Goal: Task Accomplishment & Management: Complete application form

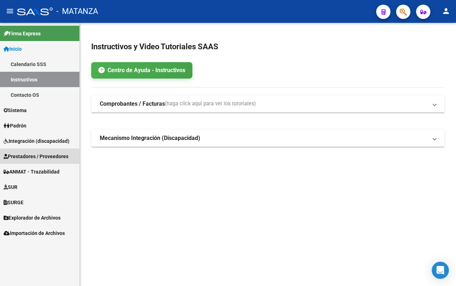
click at [15, 157] on span "Prestadores / Proveedores" at bounding box center [36, 156] width 65 height 8
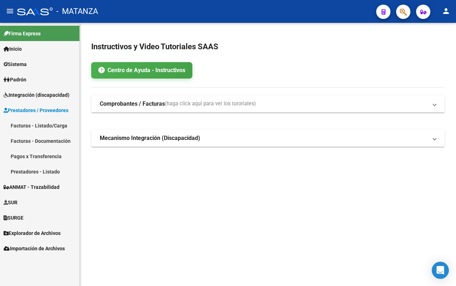
click at [25, 122] on link "Facturas - Listado/Carga" at bounding box center [39, 125] width 79 height 15
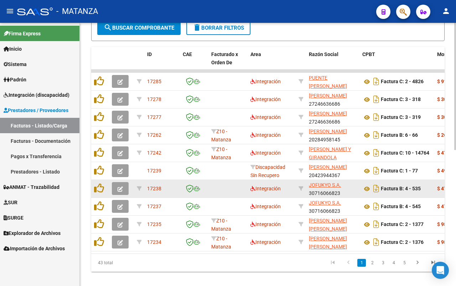
scroll to position [223, 0]
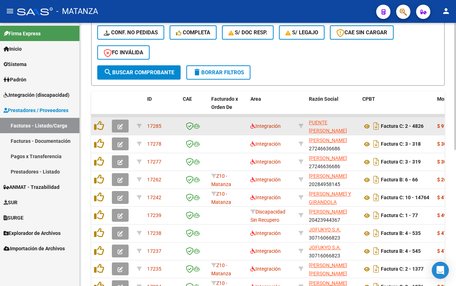
click at [118, 127] on icon "button" at bounding box center [120, 126] width 5 height 5
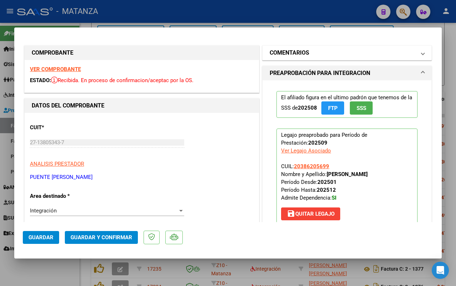
click at [338, 53] on mat-panel-title "COMENTARIOS" at bounding box center [343, 52] width 146 height 9
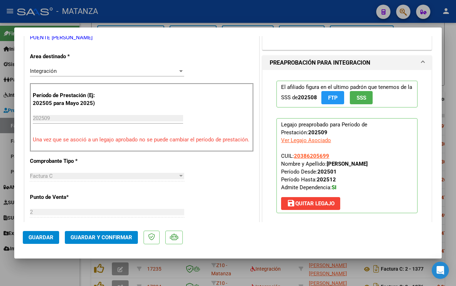
scroll to position [267, 0]
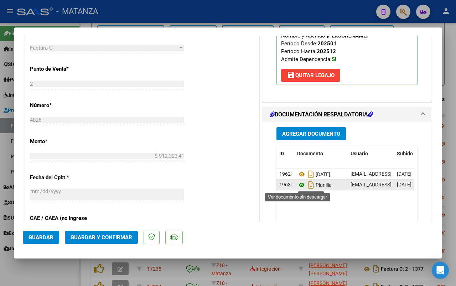
click at [297, 184] on icon at bounding box center [301, 184] width 9 height 9
click at [110, 236] on span "Guardar y Confirmar" at bounding box center [102, 237] width 62 height 6
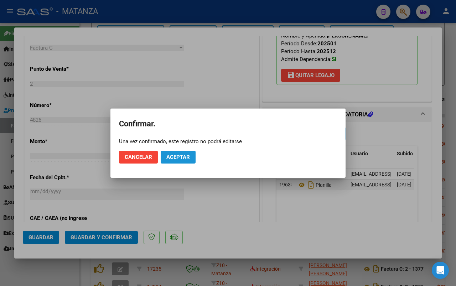
click at [182, 160] on button "Aceptar" at bounding box center [178, 156] width 35 height 13
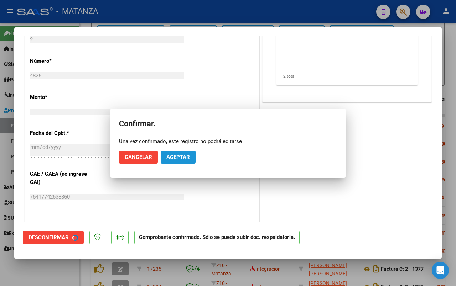
scroll to position [275, 0]
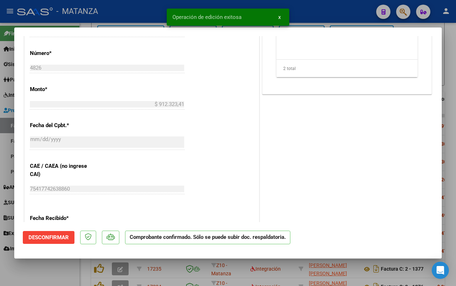
click at [63, 266] on div at bounding box center [228, 143] width 456 height 286
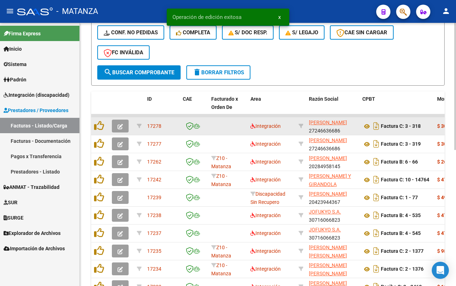
scroll to position [223, 0]
click at [124, 124] on button "button" at bounding box center [120, 125] width 17 height 13
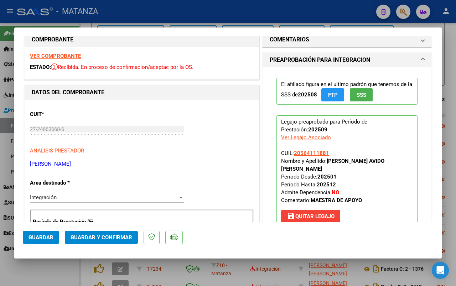
scroll to position [58, 0]
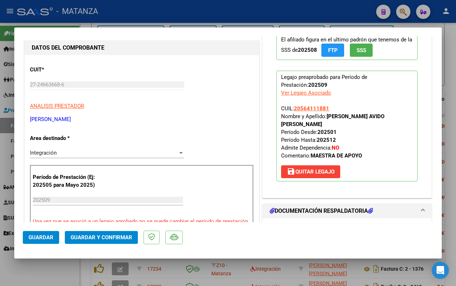
click at [90, 234] on span "Guardar y Confirmar" at bounding box center [102, 237] width 62 height 6
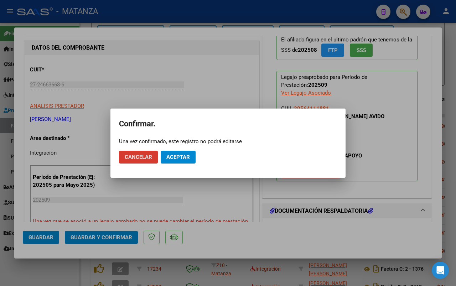
click at [186, 152] on button "Aceptar" at bounding box center [178, 156] width 35 height 13
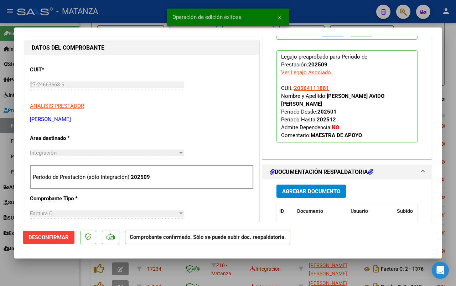
click at [29, 271] on div at bounding box center [228, 143] width 456 height 286
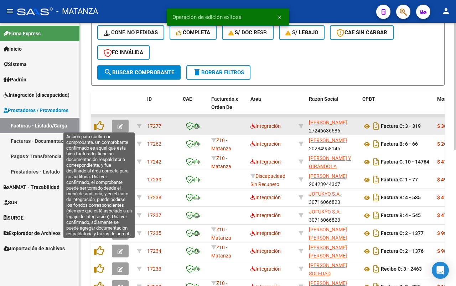
scroll to position [223, 0]
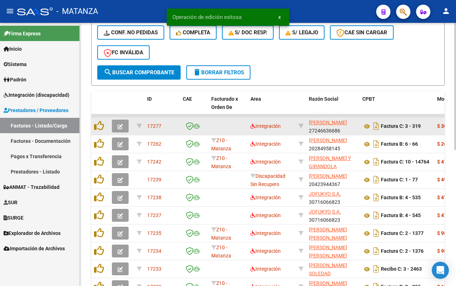
click at [118, 124] on icon "button" at bounding box center [120, 126] width 5 height 5
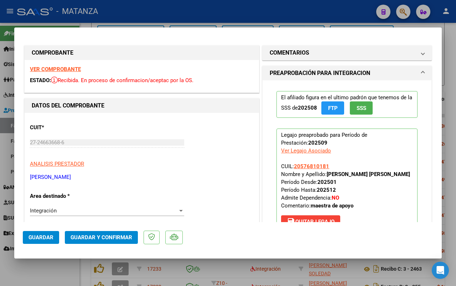
scroll to position [134, 0]
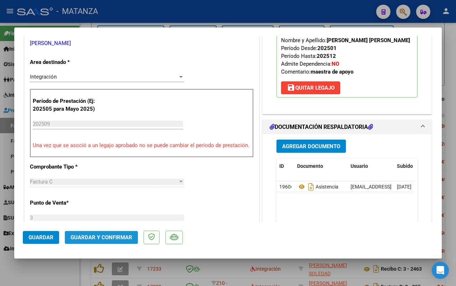
click at [87, 236] on span "Guardar y Confirmar" at bounding box center [102, 237] width 62 height 6
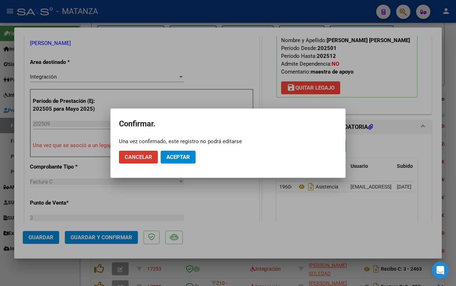
click at [183, 156] on span "Aceptar" at bounding box center [178, 157] width 24 height 6
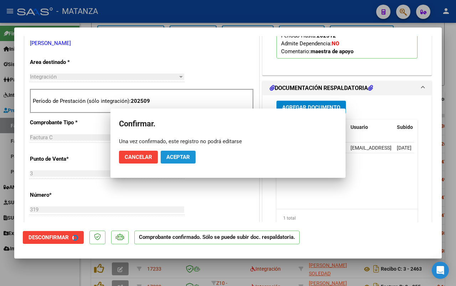
scroll to position [142, 0]
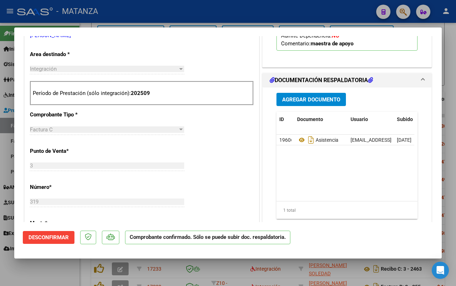
click at [67, 268] on div at bounding box center [228, 143] width 456 height 286
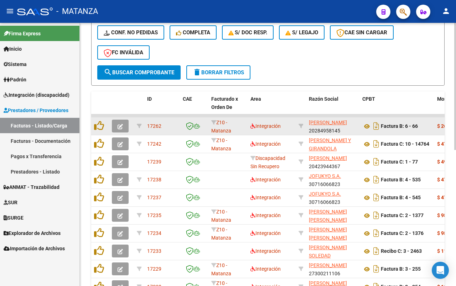
scroll to position [223, 0]
click at [122, 125] on icon "button" at bounding box center [120, 126] width 5 height 5
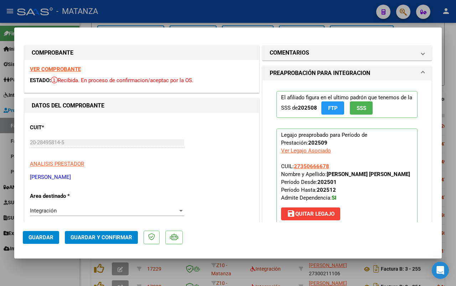
scroll to position [178, 0]
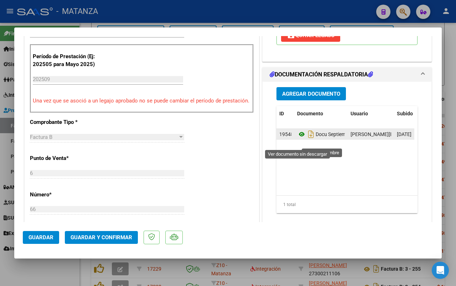
click at [297, 138] on icon at bounding box center [301, 134] width 9 height 9
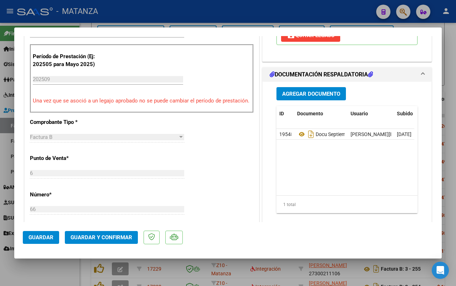
click at [86, 236] on span "Guardar y Confirmar" at bounding box center [102, 237] width 62 height 6
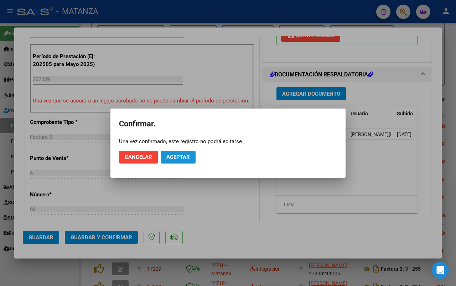
drag, startPoint x: 178, startPoint y: 159, endPoint x: 142, endPoint y: 136, distance: 42.7
click at [176, 159] on span "Aceptar" at bounding box center [178, 157] width 24 height 6
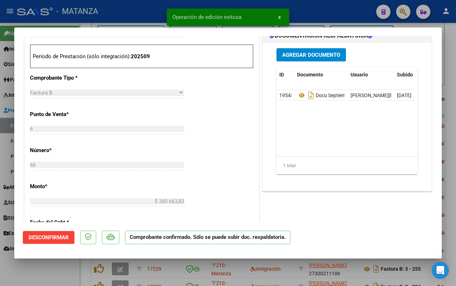
scroll to position [186, 0]
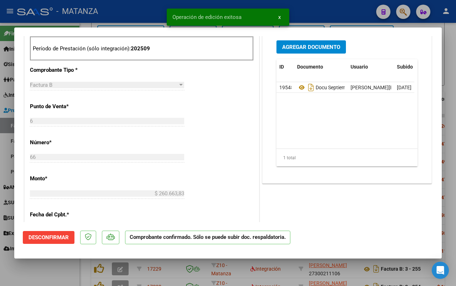
click at [39, 272] on div at bounding box center [228, 143] width 456 height 286
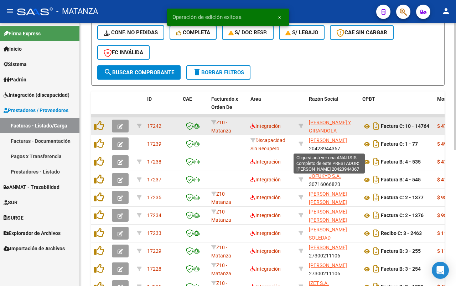
click at [120, 124] on icon "button" at bounding box center [120, 126] width 5 height 5
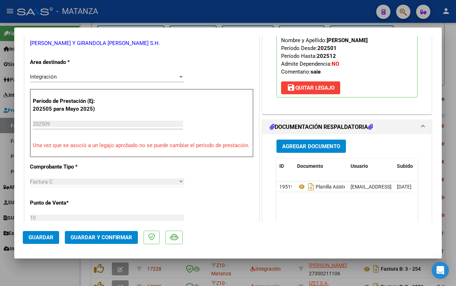
scroll to position [178, 0]
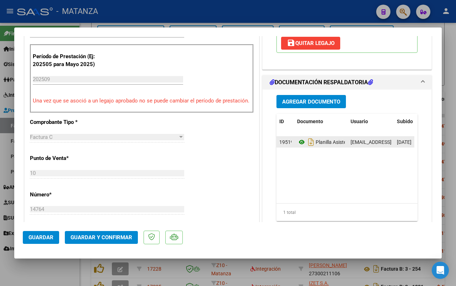
click at [297, 142] on icon at bounding box center [301, 142] width 9 height 9
click at [92, 234] on span "Guardar y Confirmar" at bounding box center [102, 237] width 62 height 6
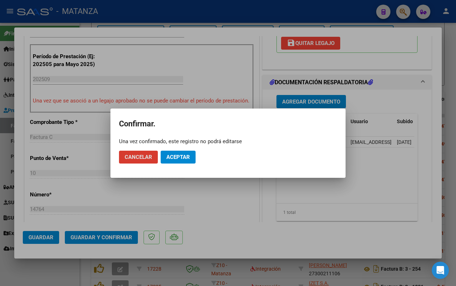
click at [189, 159] on span "Aceptar" at bounding box center [178, 157] width 24 height 6
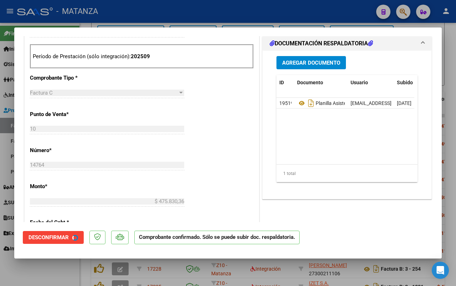
scroll to position [186, 0]
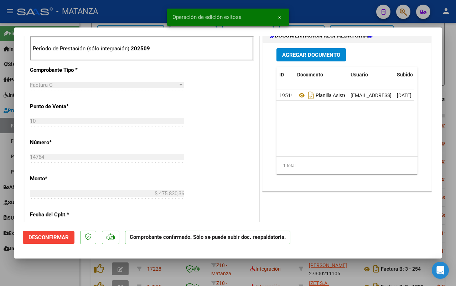
click at [41, 272] on div at bounding box center [228, 143] width 456 height 286
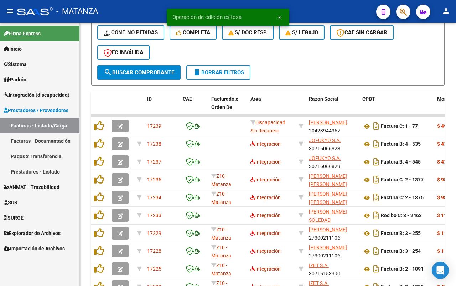
scroll to position [223, 0]
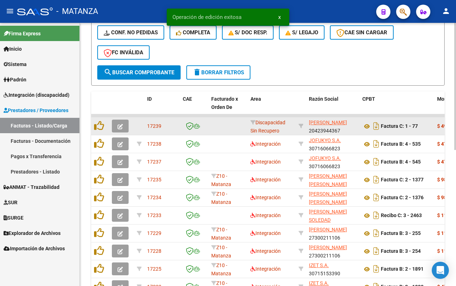
click at [121, 125] on icon "button" at bounding box center [120, 126] width 5 height 5
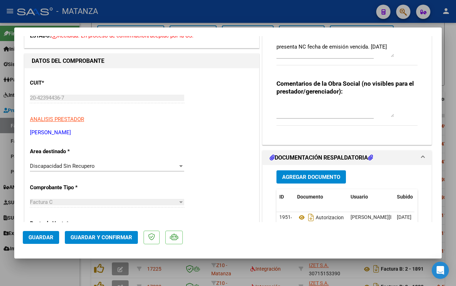
scroll to position [0, 0]
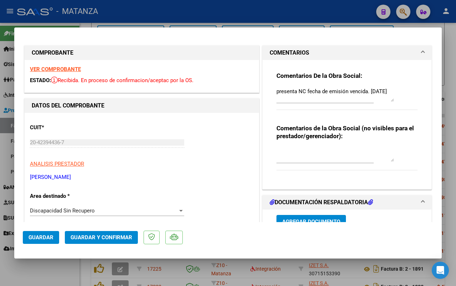
click at [68, 67] on strong "VER COMPROBANTE" at bounding box center [55, 69] width 51 height 6
click at [63, 270] on div at bounding box center [228, 143] width 456 height 286
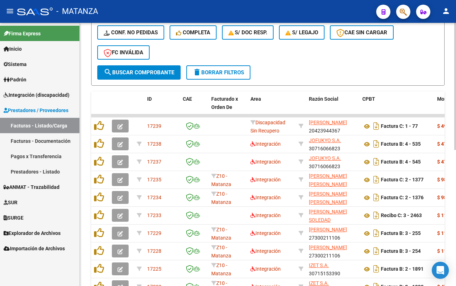
scroll to position [223, 0]
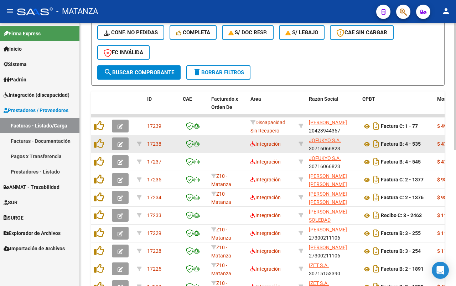
click at [121, 144] on icon "button" at bounding box center [120, 144] width 5 height 5
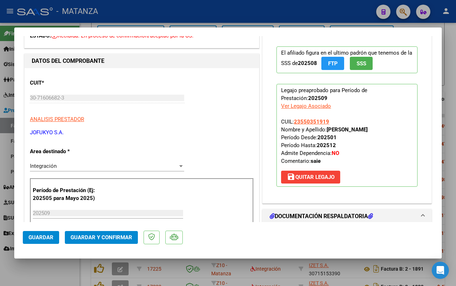
scroll to position [0, 0]
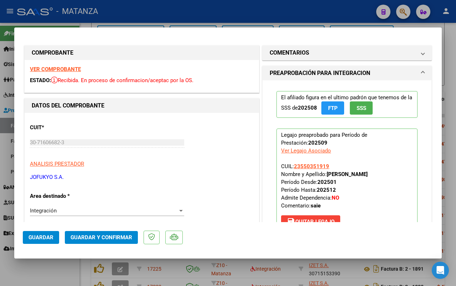
click at [61, 69] on strong "VER COMPROBANTE" at bounding box center [55, 69] width 51 height 6
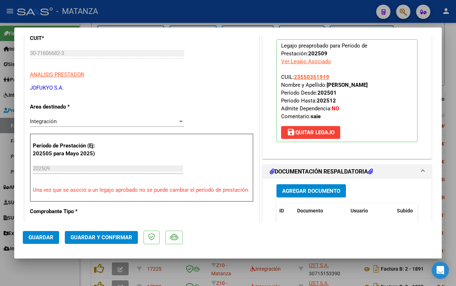
scroll to position [134, 0]
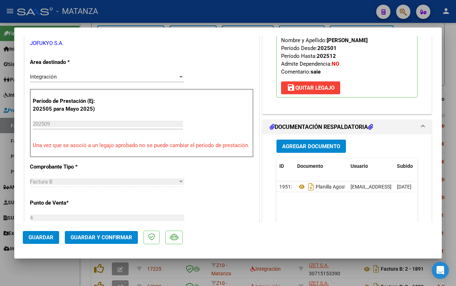
click at [316, 89] on span "save [PERSON_NAME]" at bounding box center [311, 87] width 48 height 6
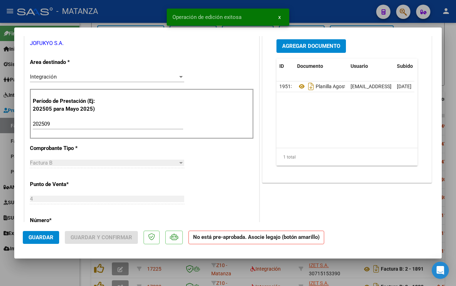
click at [56, 125] on input "202509" at bounding box center [108, 123] width 150 height 6
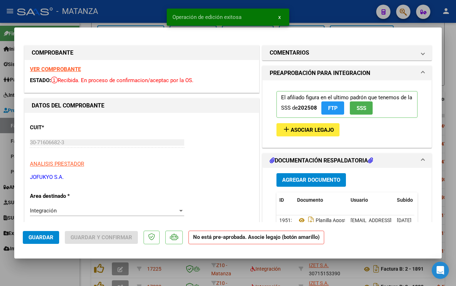
type input "202508"
click at [303, 127] on span "Asociar Legajo" at bounding box center [312, 130] width 43 height 6
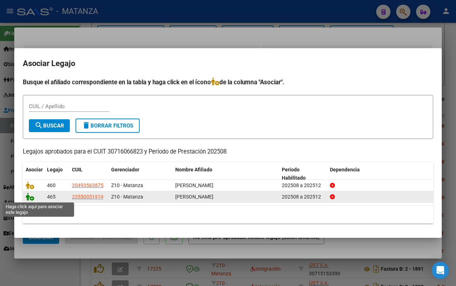
click at [30, 195] on icon at bounding box center [30, 197] width 9 height 8
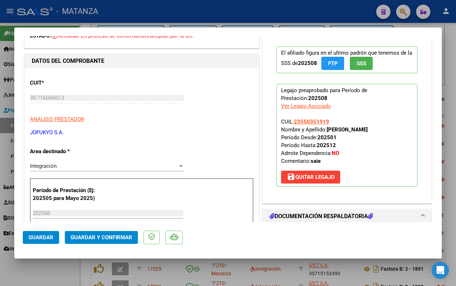
scroll to position [178, 0]
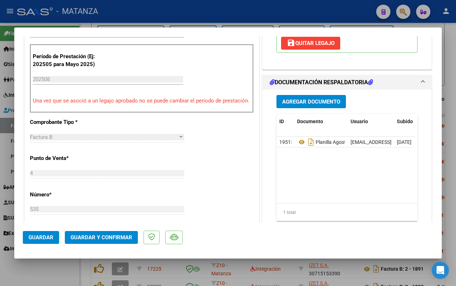
click at [108, 236] on span "Guardar y Confirmar" at bounding box center [102, 237] width 62 height 6
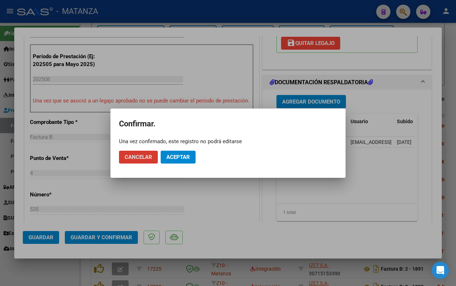
click at [191, 153] on button "Aceptar" at bounding box center [178, 156] width 35 height 13
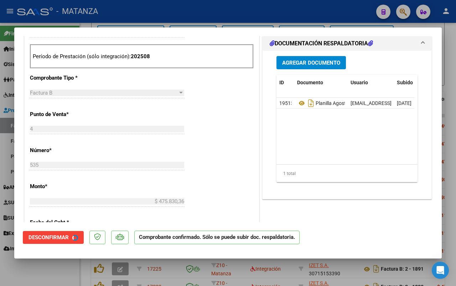
scroll to position [186, 0]
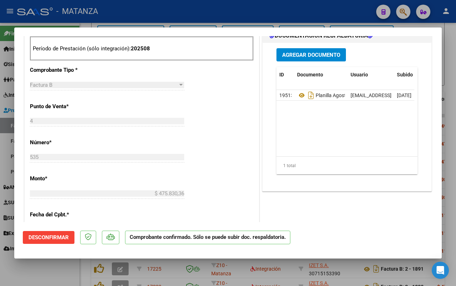
click at [31, 264] on div at bounding box center [228, 143] width 456 height 286
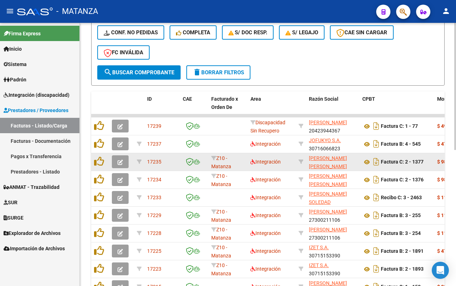
scroll to position [223, 0]
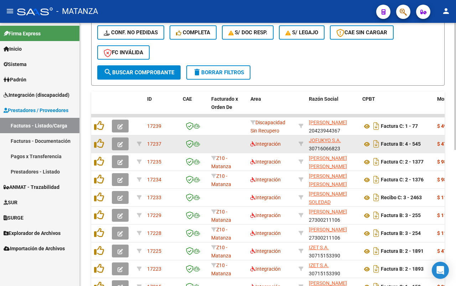
click at [118, 142] on icon "button" at bounding box center [120, 144] width 5 height 5
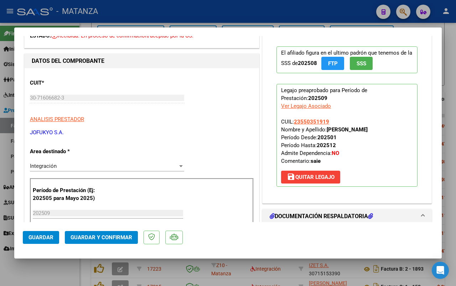
scroll to position [134, 0]
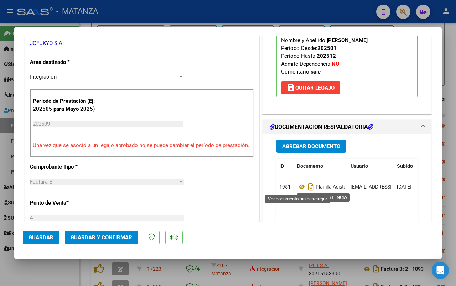
drag, startPoint x: 298, startPoint y: 188, endPoint x: 281, endPoint y: 174, distance: 22.3
click at [298, 188] on icon at bounding box center [301, 186] width 9 height 9
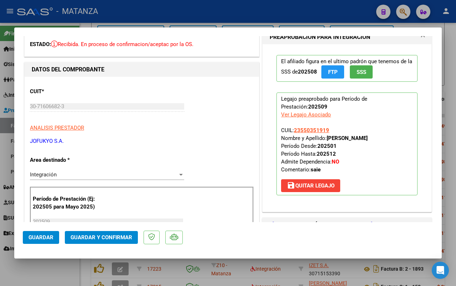
scroll to position [0, 0]
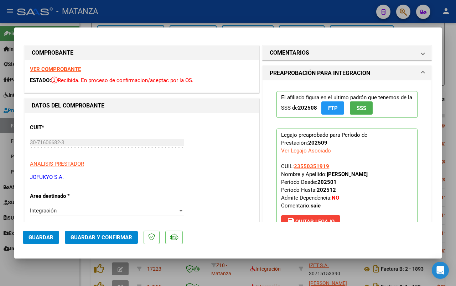
click at [63, 69] on strong "VER COMPROBANTE" at bounding box center [55, 69] width 51 height 6
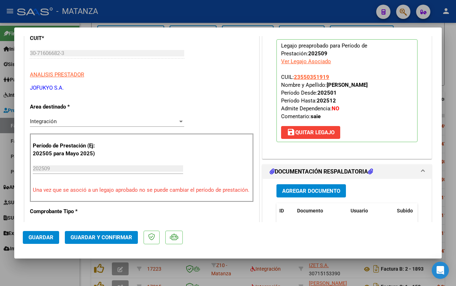
scroll to position [134, 0]
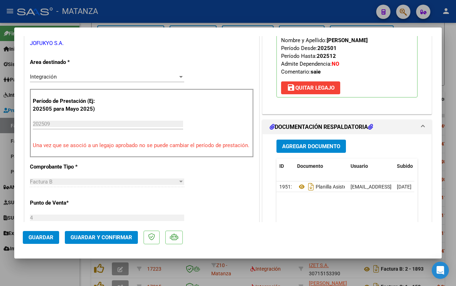
click at [109, 234] on span "Guardar y Confirmar" at bounding box center [102, 237] width 62 height 6
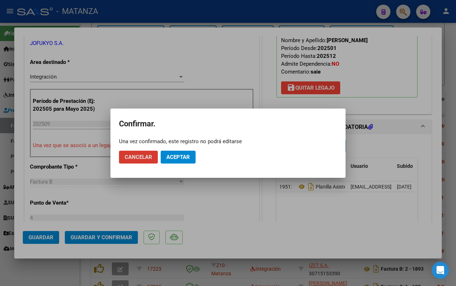
click at [185, 158] on span "Aceptar" at bounding box center [178, 157] width 24 height 6
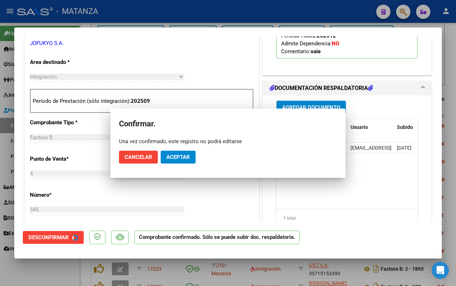
scroll to position [142, 0]
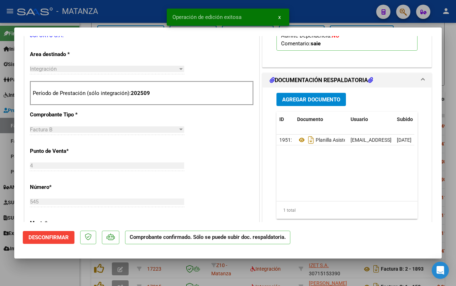
click at [43, 279] on div at bounding box center [228, 143] width 456 height 286
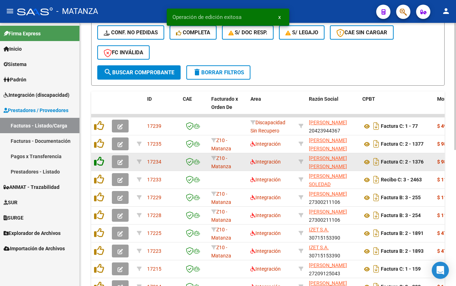
scroll to position [223, 0]
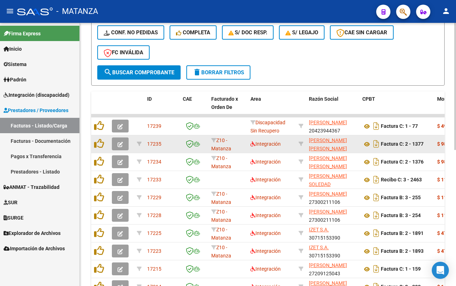
click at [123, 142] on button "button" at bounding box center [120, 143] width 17 height 13
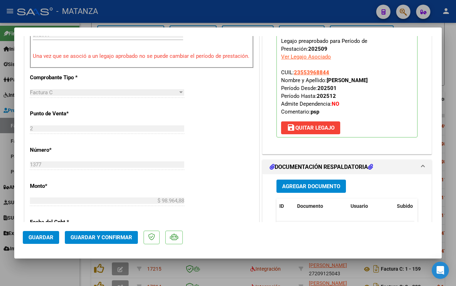
scroll to position [267, 0]
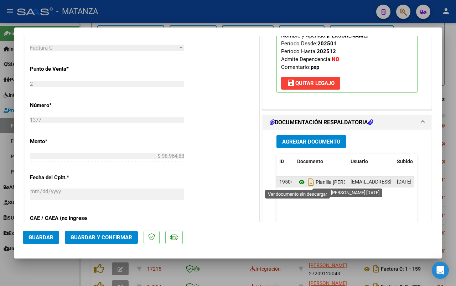
click at [297, 182] on icon at bounding box center [301, 182] width 9 height 9
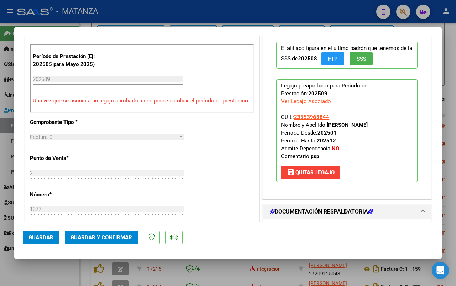
scroll to position [134, 0]
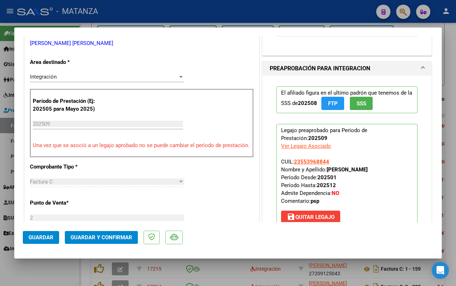
drag, startPoint x: 40, startPoint y: 280, endPoint x: 15, endPoint y: 270, distance: 27.3
click at [40, 278] on div at bounding box center [228, 143] width 456 height 286
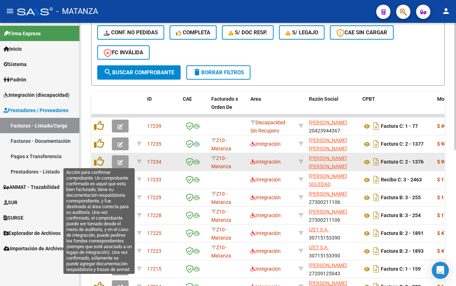
scroll to position [223, 0]
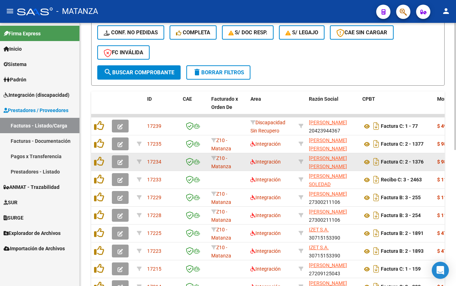
click at [120, 159] on icon "button" at bounding box center [120, 161] width 5 height 5
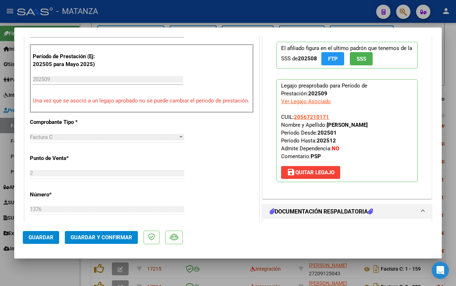
scroll to position [267, 0]
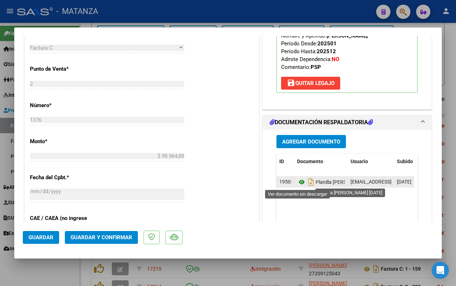
click at [297, 180] on icon at bounding box center [301, 182] width 9 height 9
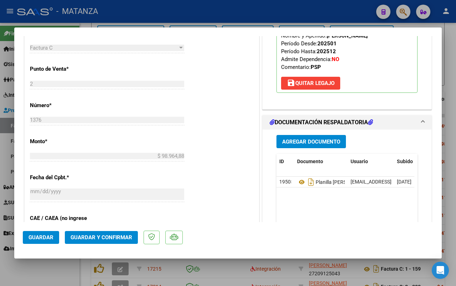
click at [42, 271] on div at bounding box center [228, 143] width 456 height 286
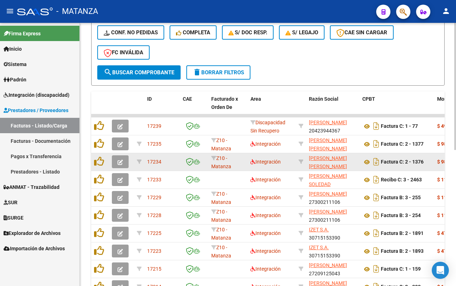
scroll to position [223, 0]
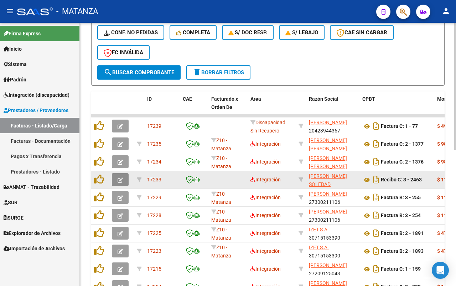
click at [125, 177] on button "button" at bounding box center [120, 179] width 17 height 13
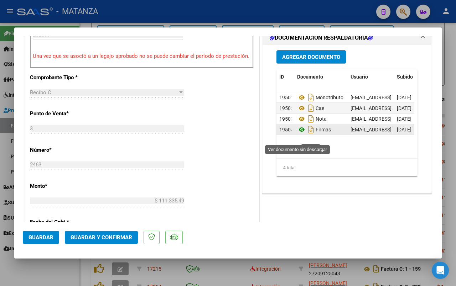
click at [298, 134] on icon at bounding box center [301, 129] width 9 height 9
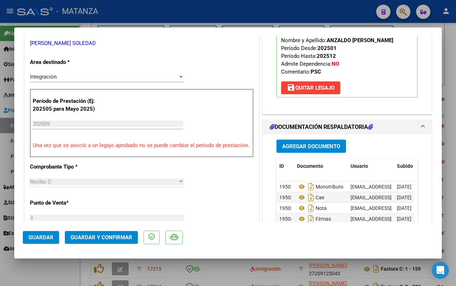
scroll to position [89, 0]
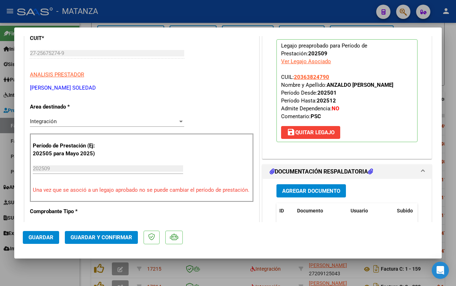
click at [108, 239] on span "Guardar y Confirmar" at bounding box center [102, 237] width 62 height 6
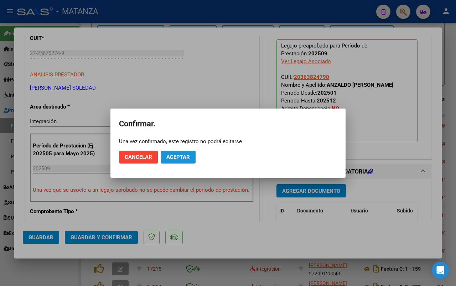
click at [186, 156] on span "Aceptar" at bounding box center [178, 157] width 24 height 6
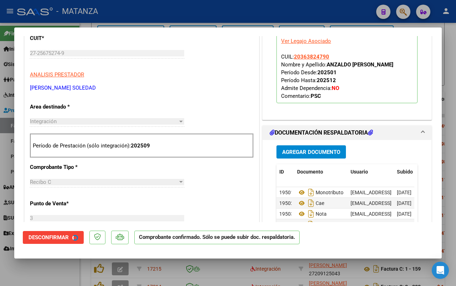
scroll to position [97, 0]
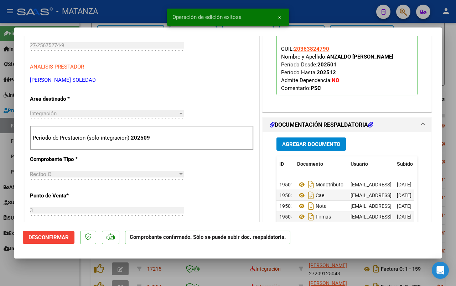
click at [45, 275] on div at bounding box center [228, 143] width 456 height 286
type input "$ 0,00"
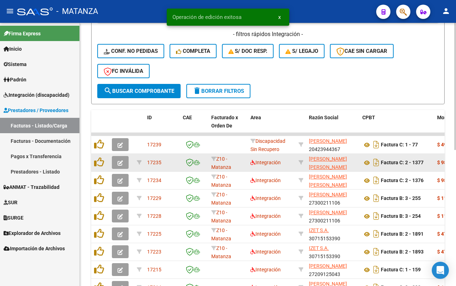
scroll to position [223, 0]
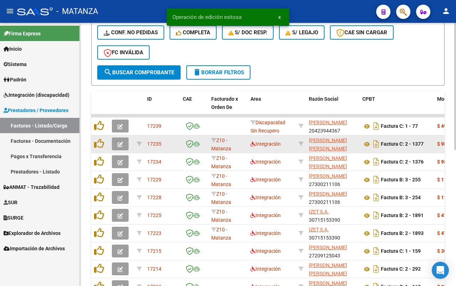
click at [122, 143] on icon "button" at bounding box center [120, 144] width 5 height 5
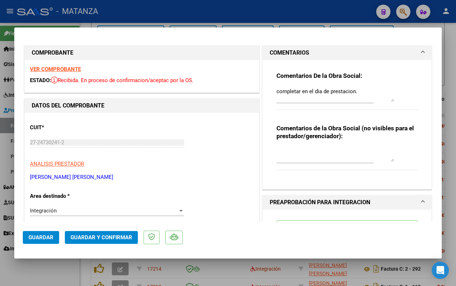
drag, startPoint x: 43, startPoint y: 271, endPoint x: 155, endPoint y: 196, distance: 134.6
click at [44, 271] on div at bounding box center [228, 143] width 456 height 286
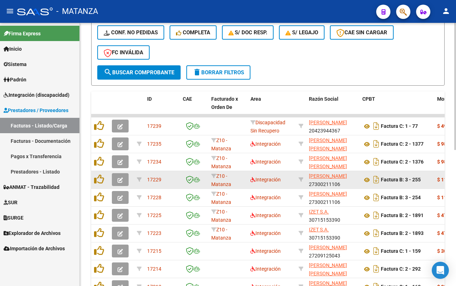
click at [119, 177] on icon "button" at bounding box center [120, 179] width 5 height 5
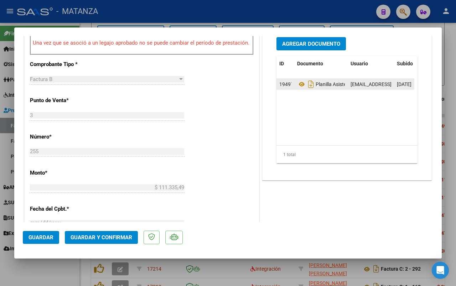
scroll to position [191, 0]
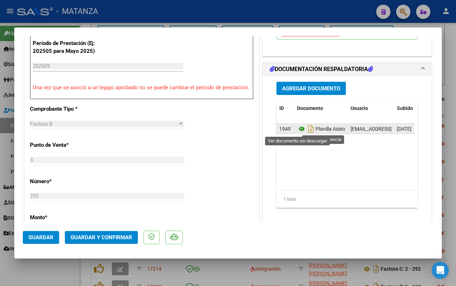
click at [297, 131] on icon at bounding box center [301, 128] width 9 height 9
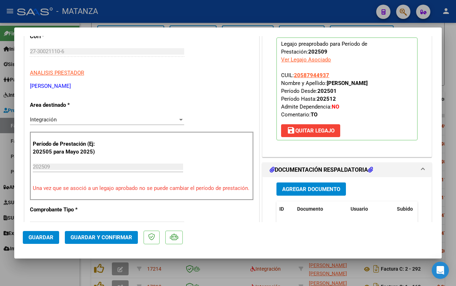
scroll to position [0, 0]
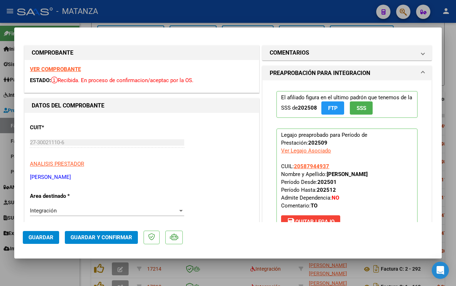
click at [63, 70] on strong "VER COMPROBANTE" at bounding box center [55, 69] width 51 height 6
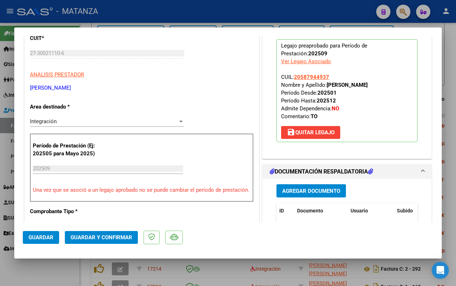
click at [103, 238] on span "Guardar y Confirmar" at bounding box center [102, 237] width 62 height 6
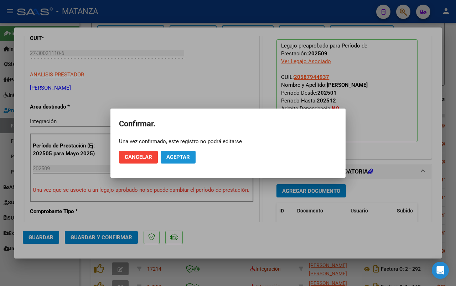
click at [184, 157] on span "Aceptar" at bounding box center [178, 157] width 24 height 6
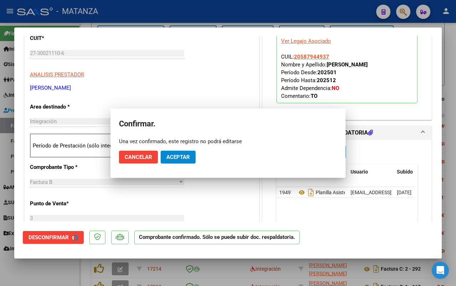
scroll to position [97, 0]
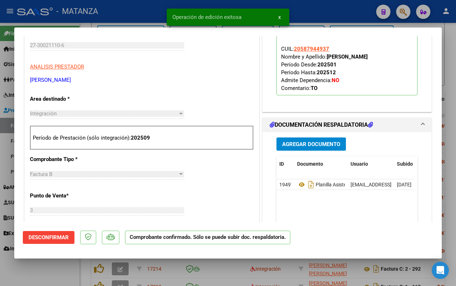
click at [59, 272] on div at bounding box center [228, 143] width 456 height 286
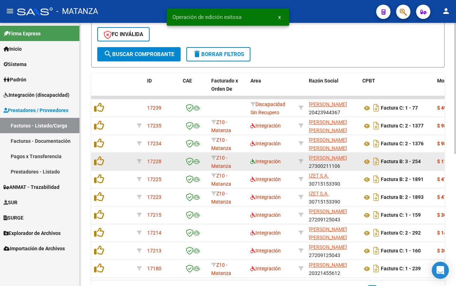
scroll to position [223, 0]
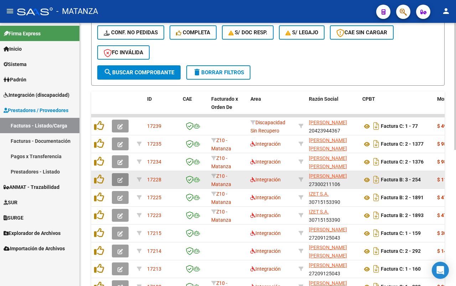
click at [123, 180] on button "button" at bounding box center [120, 179] width 17 height 13
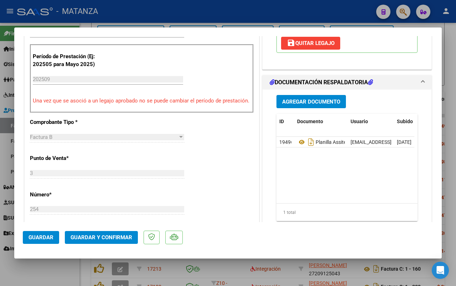
scroll to position [267, 0]
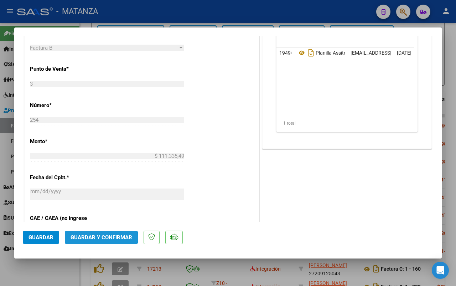
click at [99, 237] on span "Guardar y Confirmar" at bounding box center [102, 237] width 62 height 6
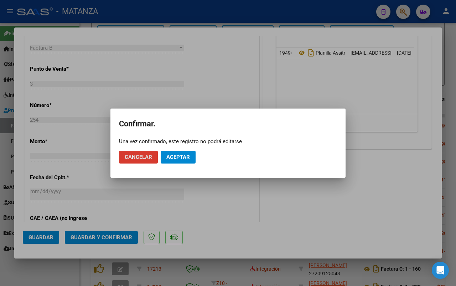
click at [190, 162] on button "Aceptar" at bounding box center [178, 156] width 35 height 13
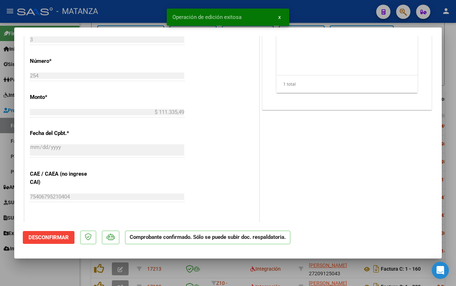
scroll to position [275, 0]
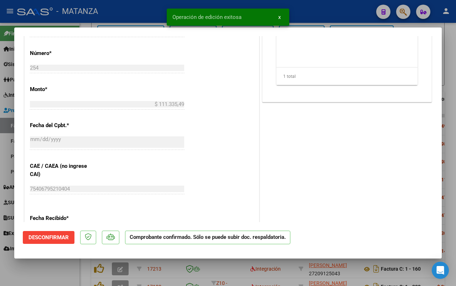
click at [49, 268] on div at bounding box center [228, 143] width 456 height 286
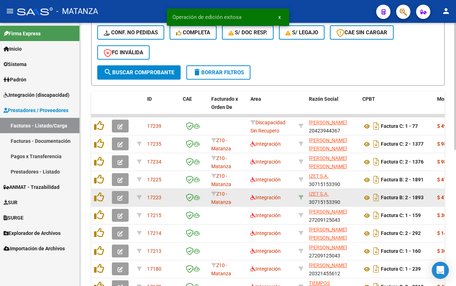
scroll to position [223, 0]
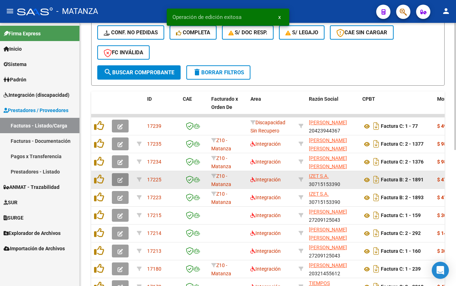
click at [120, 177] on icon "button" at bounding box center [120, 179] width 5 height 5
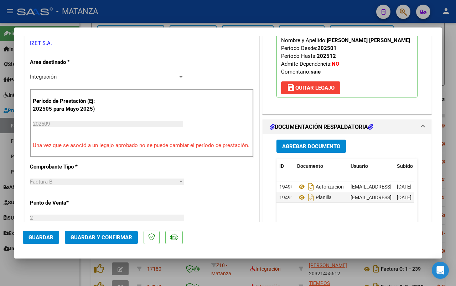
scroll to position [178, 0]
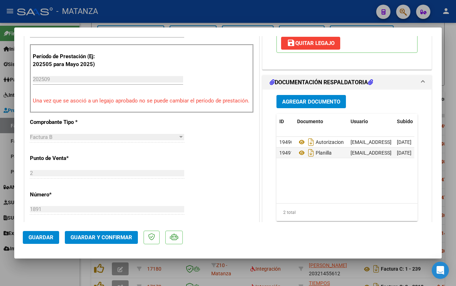
click at [111, 234] on span "Guardar y Confirmar" at bounding box center [102, 237] width 62 height 6
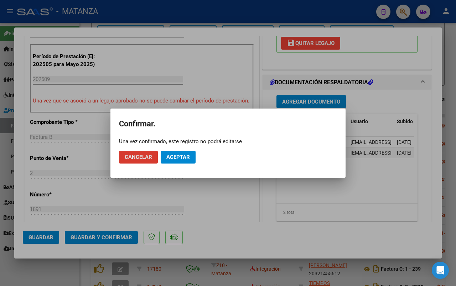
click at [182, 158] on span "Aceptar" at bounding box center [178, 157] width 24 height 6
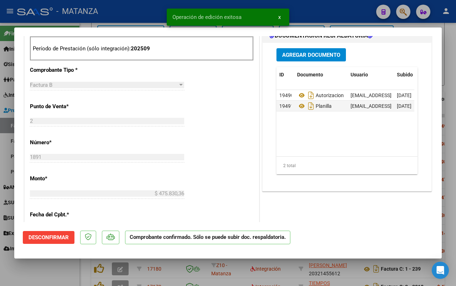
scroll to position [275, 0]
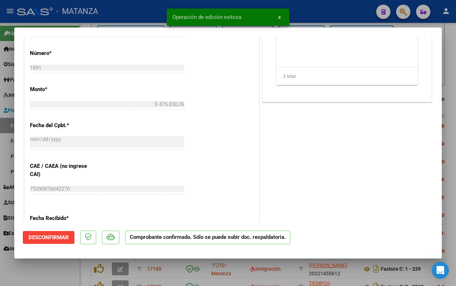
click at [50, 272] on div at bounding box center [228, 143] width 456 height 286
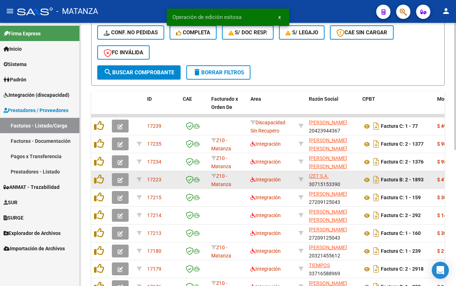
scroll to position [223, 0]
click at [122, 179] on icon "button" at bounding box center [120, 179] width 5 height 5
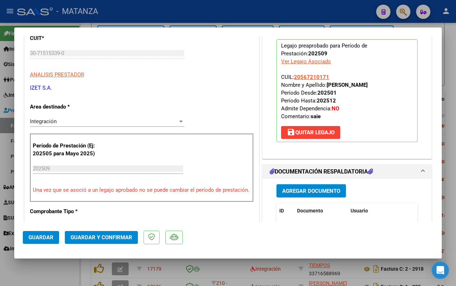
scroll to position [134, 0]
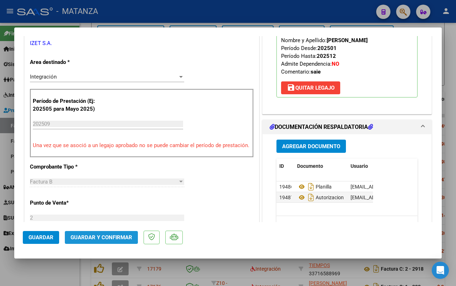
click at [91, 235] on span "Guardar y Confirmar" at bounding box center [102, 237] width 62 height 6
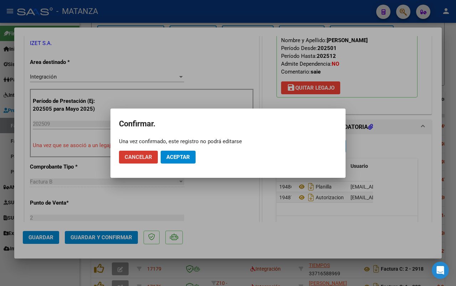
drag, startPoint x: 184, startPoint y: 157, endPoint x: 123, endPoint y: 180, distance: 64.5
click at [183, 157] on span "Aceptar" at bounding box center [178, 157] width 24 height 6
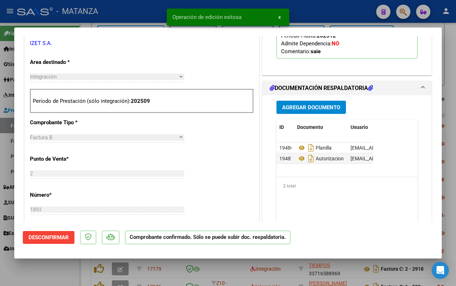
scroll to position [142, 0]
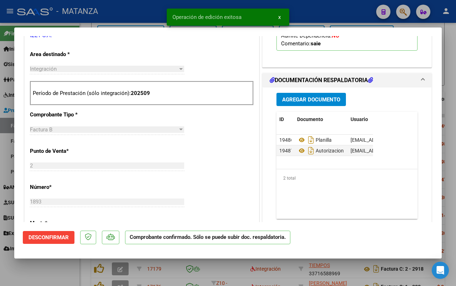
click at [56, 271] on div at bounding box center [228, 143] width 456 height 286
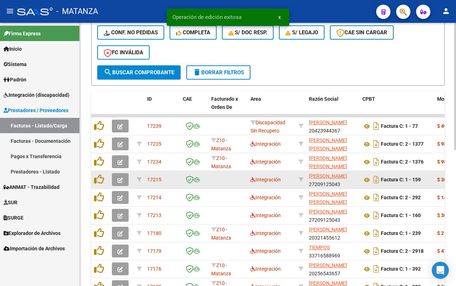
scroll to position [249, 0]
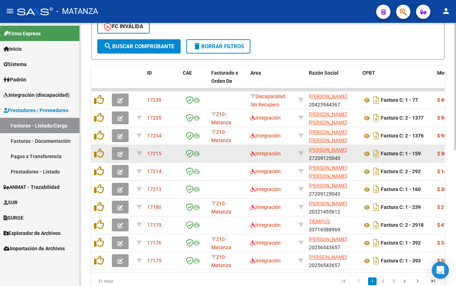
click at [117, 149] on button "button" at bounding box center [120, 153] width 17 height 13
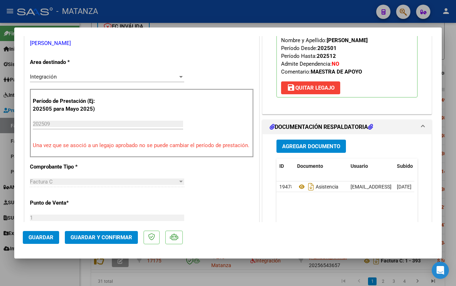
scroll to position [178, 0]
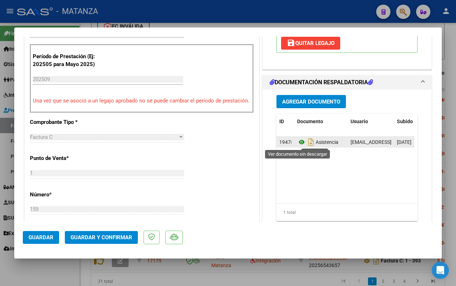
click at [297, 143] on icon at bounding box center [301, 142] width 9 height 9
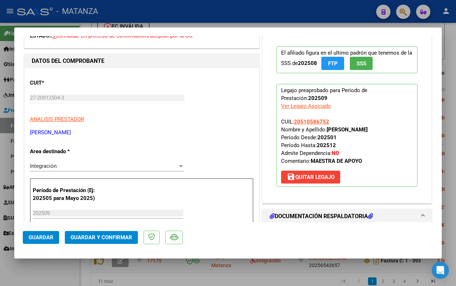
scroll to position [0, 0]
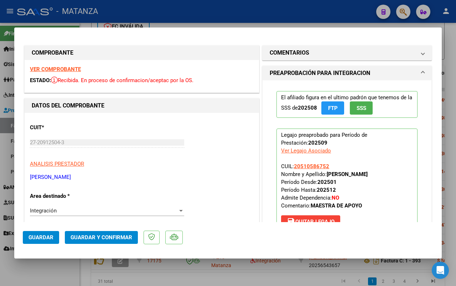
click at [109, 233] on button "Guardar y Confirmar" at bounding box center [101, 237] width 73 height 13
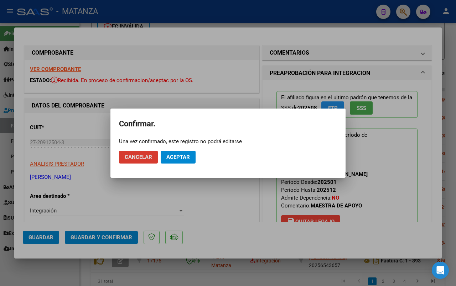
click at [177, 159] on span "Aceptar" at bounding box center [178, 157] width 24 height 6
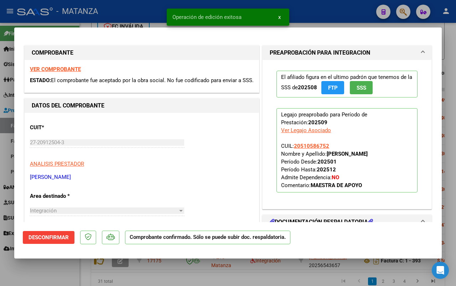
click at [69, 271] on div at bounding box center [228, 143] width 456 height 286
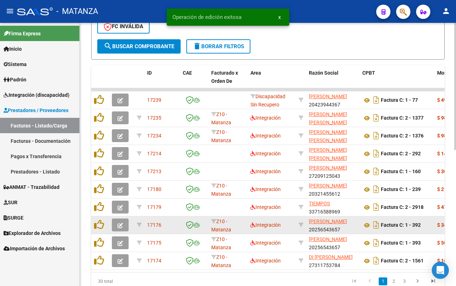
scroll to position [249, 0]
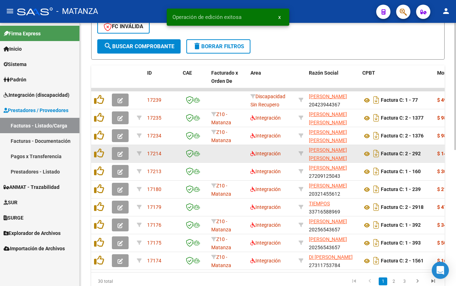
click at [118, 151] on icon "button" at bounding box center [120, 153] width 5 height 5
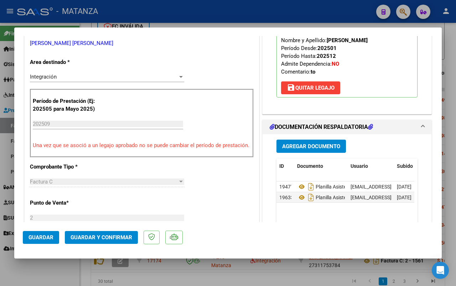
scroll to position [0, 0]
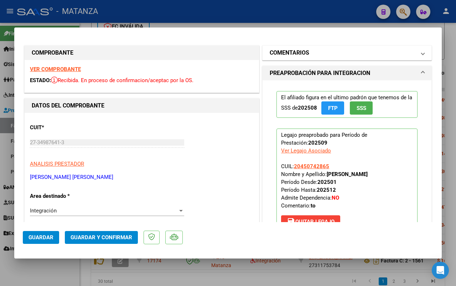
click at [330, 52] on mat-panel-title "COMENTARIOS" at bounding box center [343, 52] width 146 height 9
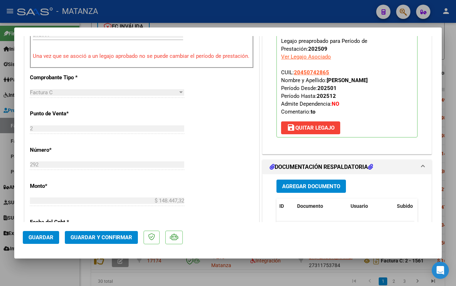
scroll to position [312, 0]
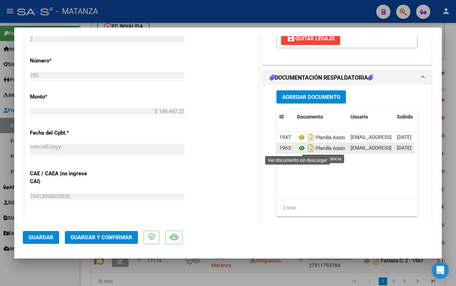
click at [297, 148] on icon at bounding box center [301, 148] width 9 height 9
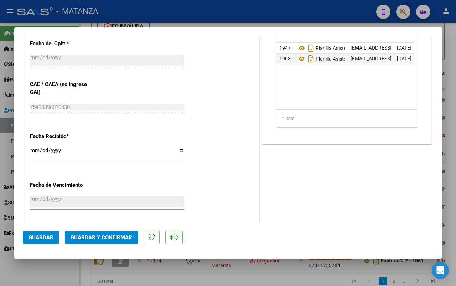
click at [118, 235] on span "Guardar y Confirmar" at bounding box center [102, 237] width 62 height 6
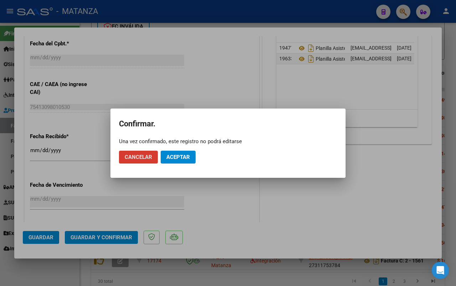
click at [181, 154] on span "Aceptar" at bounding box center [178, 157] width 24 height 6
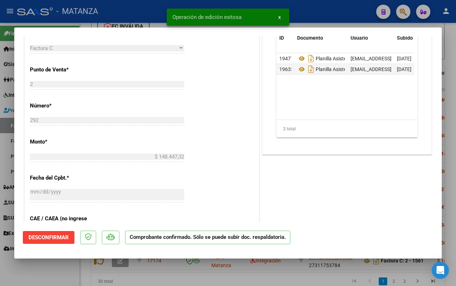
scroll to position [134, 0]
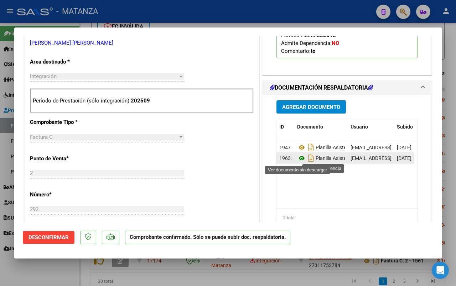
click at [298, 156] on icon at bounding box center [301, 158] width 9 height 9
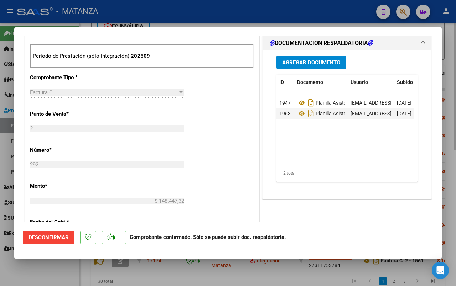
drag, startPoint x: 71, startPoint y: 265, endPoint x: 456, endPoint y: 206, distance: 389.5
click at [71, 265] on div at bounding box center [228, 143] width 456 height 286
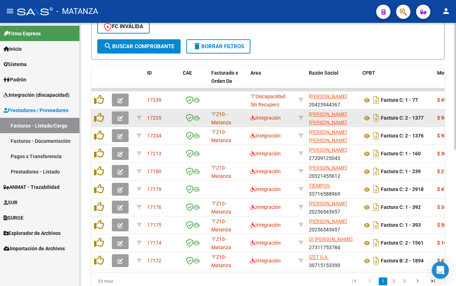
scroll to position [249, 0]
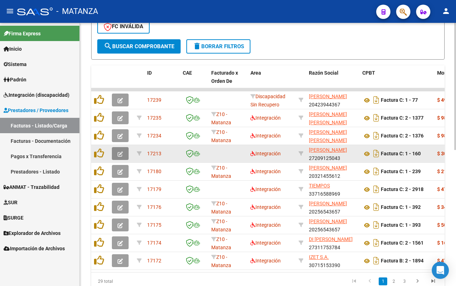
click at [120, 151] on icon "button" at bounding box center [120, 153] width 5 height 5
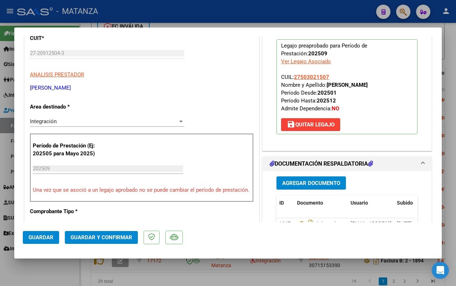
scroll to position [178, 0]
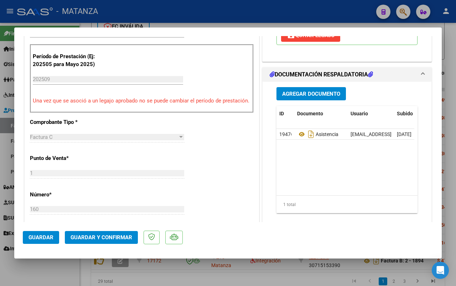
click at [109, 236] on span "Guardar y Confirmar" at bounding box center [102, 237] width 62 height 6
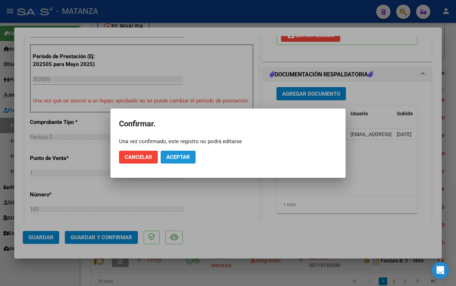
drag, startPoint x: 193, startPoint y: 154, endPoint x: 39, endPoint y: 223, distance: 168.8
click at [192, 154] on button "Aceptar" at bounding box center [178, 156] width 35 height 13
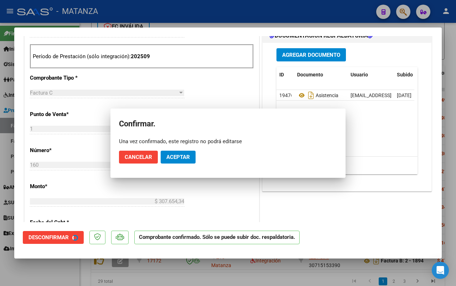
scroll to position [186, 0]
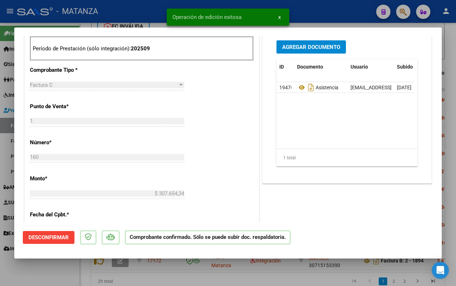
click at [29, 266] on div at bounding box center [228, 143] width 456 height 286
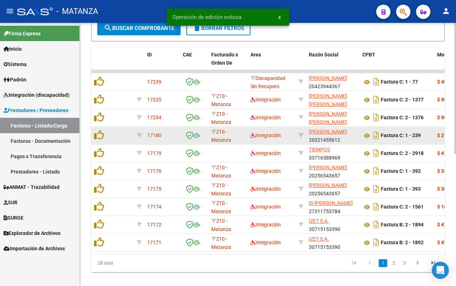
scroll to position [249, 0]
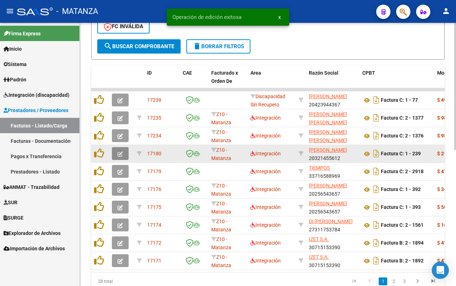
click at [121, 152] on icon "button" at bounding box center [120, 153] width 5 height 5
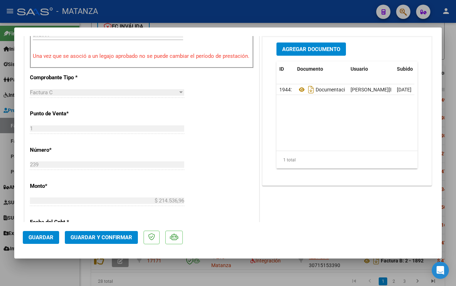
scroll to position [134, 0]
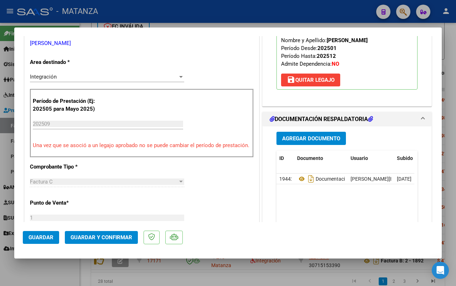
click at [103, 235] on span "Guardar y Confirmar" at bounding box center [102, 237] width 62 height 6
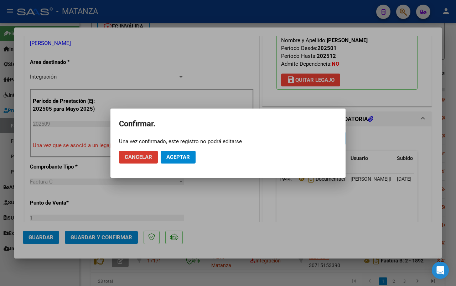
click at [188, 150] on button "Aceptar" at bounding box center [178, 156] width 35 height 13
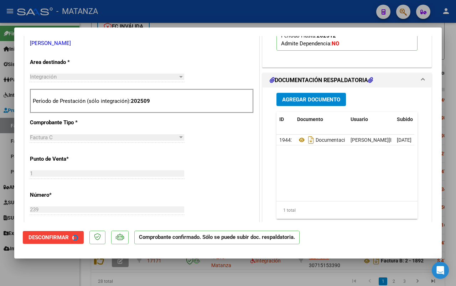
scroll to position [142, 0]
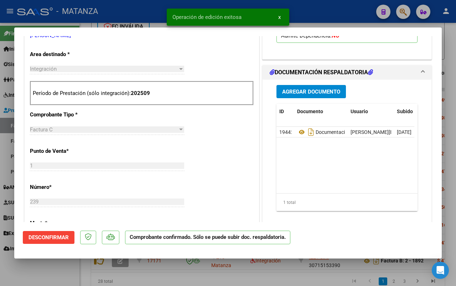
drag, startPoint x: 66, startPoint y: 267, endPoint x: 352, endPoint y: 157, distance: 306.5
click at [67, 267] on div at bounding box center [228, 143] width 456 height 286
type input "$ 0,00"
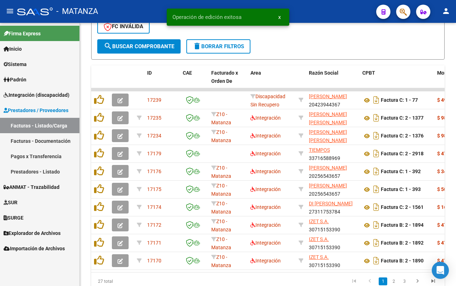
scroll to position [249, 0]
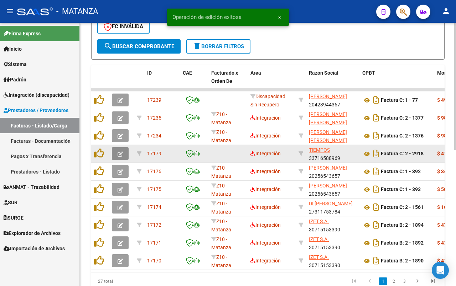
click at [115, 151] on button "button" at bounding box center [120, 153] width 17 height 13
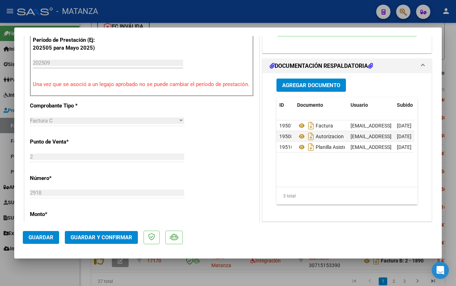
scroll to position [223, 0]
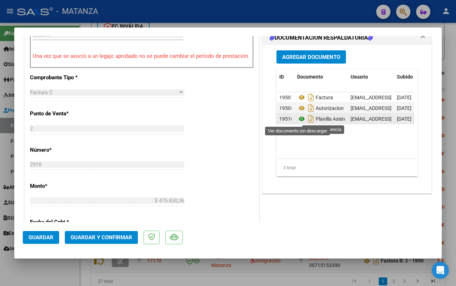
click at [298, 120] on icon at bounding box center [301, 118] width 9 height 9
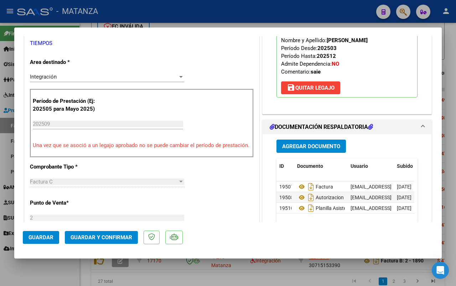
scroll to position [89, 0]
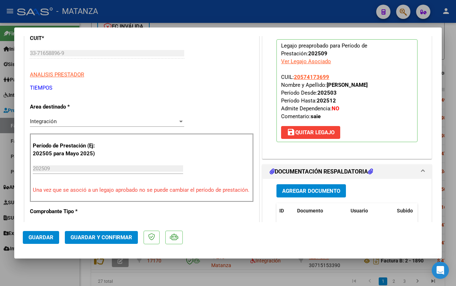
click at [106, 237] on span "Guardar y Confirmar" at bounding box center [102, 237] width 62 height 6
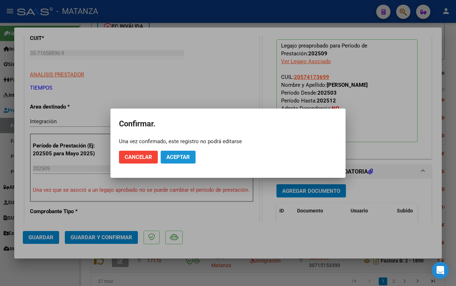
click at [178, 157] on span "Aceptar" at bounding box center [178, 157] width 24 height 6
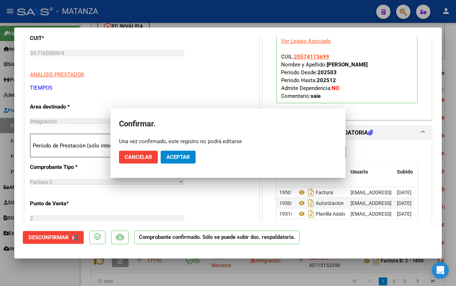
scroll to position [97, 0]
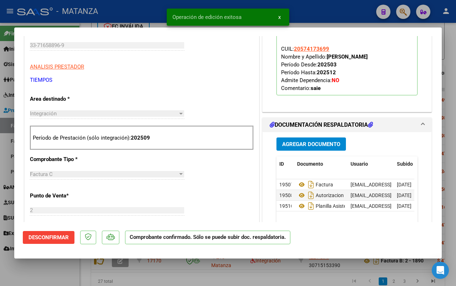
drag, startPoint x: 57, startPoint y: 269, endPoint x: 341, endPoint y: 1, distance: 390.6
click at [57, 268] on div at bounding box center [228, 143] width 456 height 286
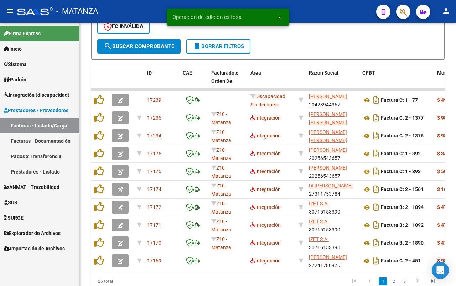
scroll to position [249, 0]
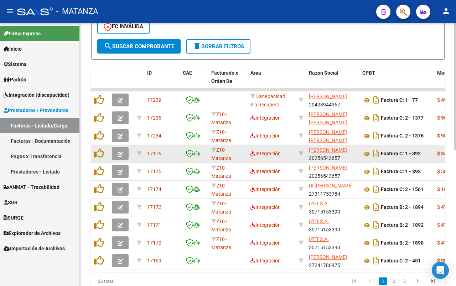
click at [118, 152] on icon "button" at bounding box center [120, 153] width 5 height 5
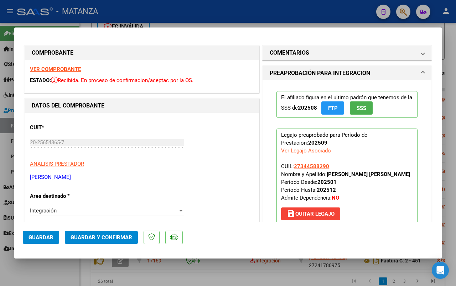
scroll to position [134, 0]
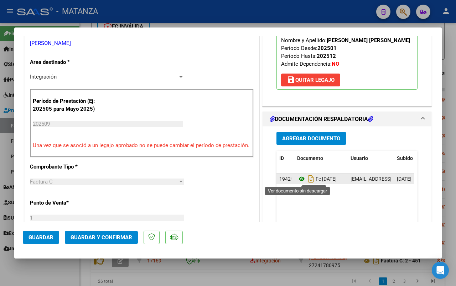
click at [299, 179] on icon at bounding box center [301, 178] width 9 height 9
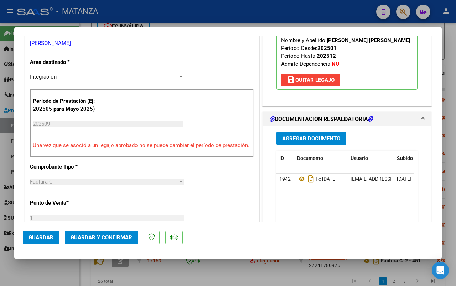
click at [115, 237] on span "Guardar y Confirmar" at bounding box center [102, 237] width 62 height 6
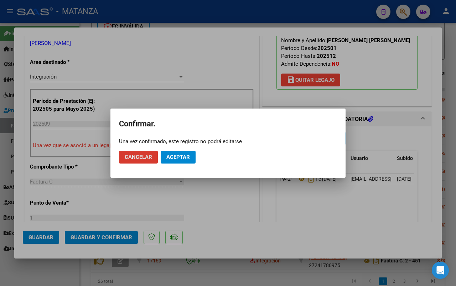
click at [181, 156] on span "Aceptar" at bounding box center [178, 157] width 24 height 6
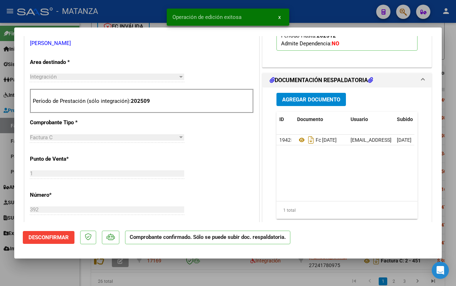
scroll to position [142, 0]
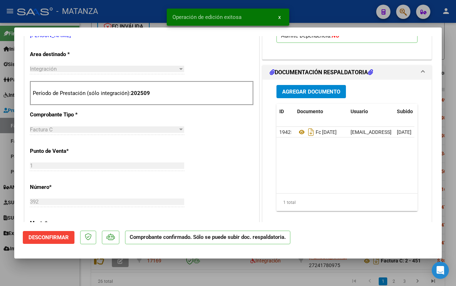
drag, startPoint x: 62, startPoint y: 277, endPoint x: 59, endPoint y: 274, distance: 4.3
click at [62, 277] on div at bounding box center [228, 143] width 456 height 286
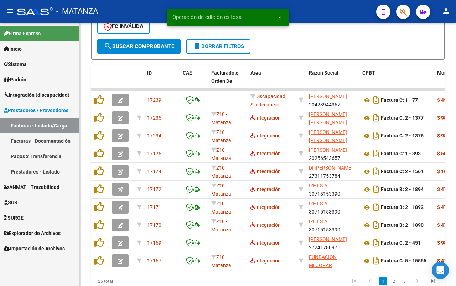
scroll to position [249, 0]
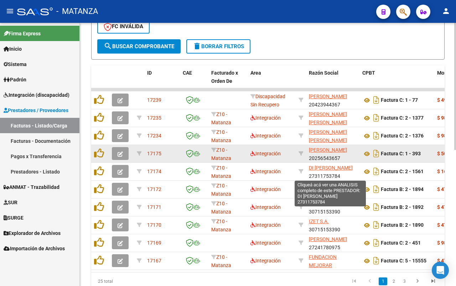
click at [120, 154] on icon "button" at bounding box center [120, 153] width 5 height 5
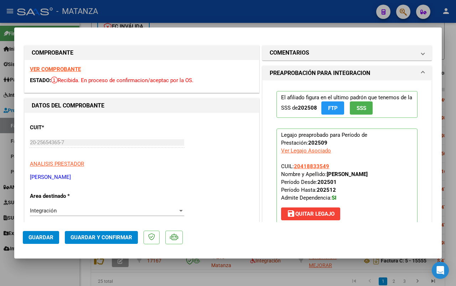
scroll to position [89, 0]
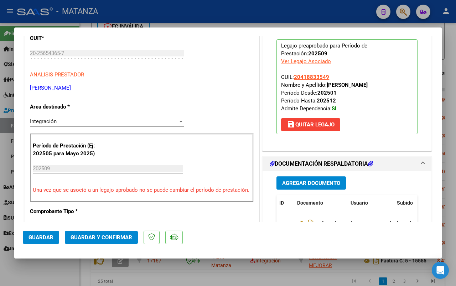
click at [102, 236] on span "Guardar y Confirmar" at bounding box center [102, 237] width 62 height 6
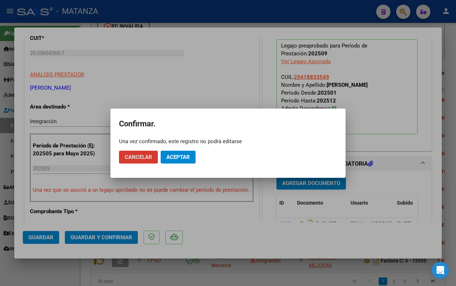
click at [182, 155] on span "Aceptar" at bounding box center [178, 157] width 24 height 6
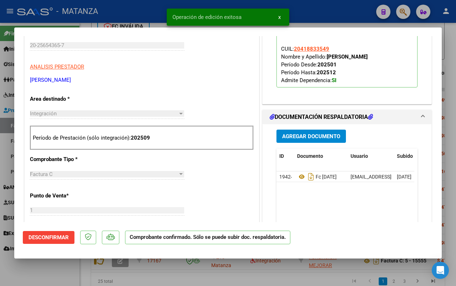
scroll to position [186, 0]
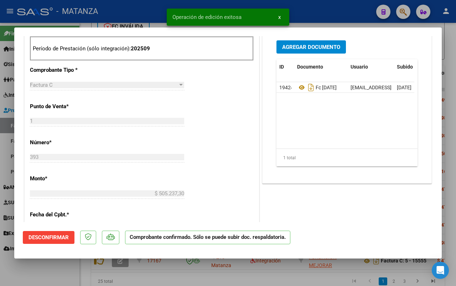
click at [56, 270] on div at bounding box center [228, 143] width 456 height 286
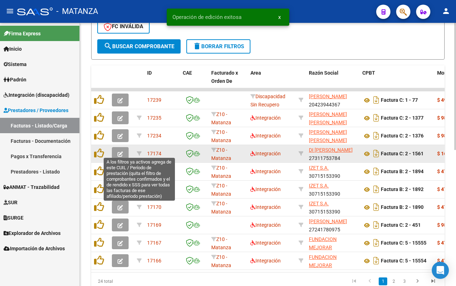
scroll to position [249, 0]
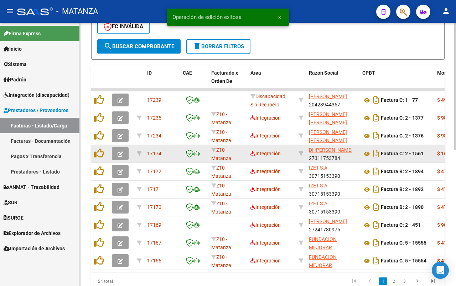
click at [122, 151] on icon "button" at bounding box center [120, 153] width 5 height 5
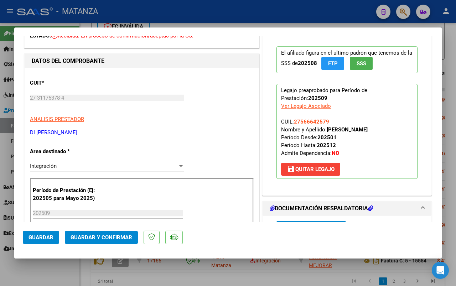
scroll to position [0, 0]
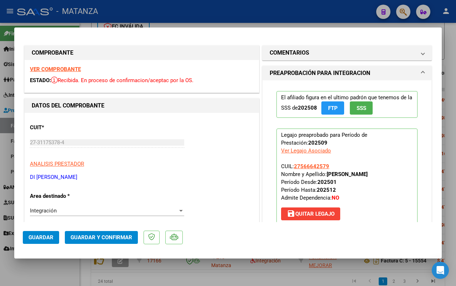
click at [59, 70] on strong "VER COMPROBANTE" at bounding box center [55, 69] width 51 height 6
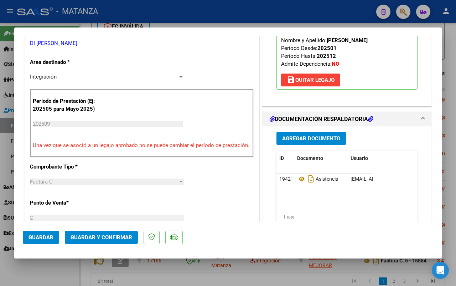
scroll to position [223, 0]
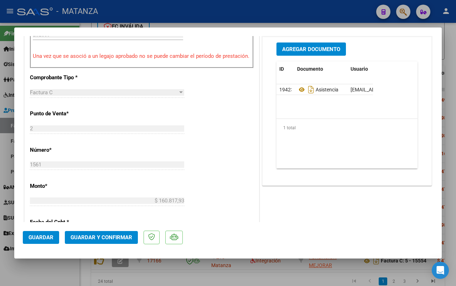
click at [114, 236] on span "Guardar y Confirmar" at bounding box center [102, 237] width 62 height 6
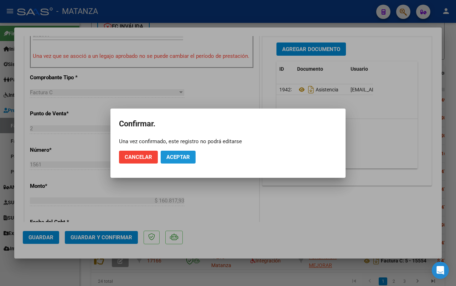
click at [181, 150] on button "Aceptar" at bounding box center [178, 156] width 35 height 13
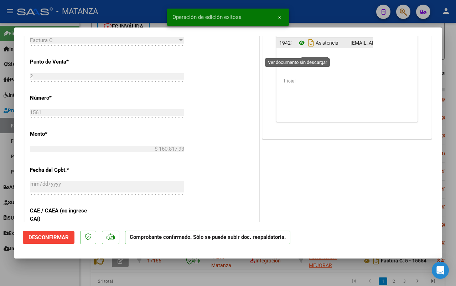
click at [298, 47] on icon at bounding box center [301, 43] width 9 height 9
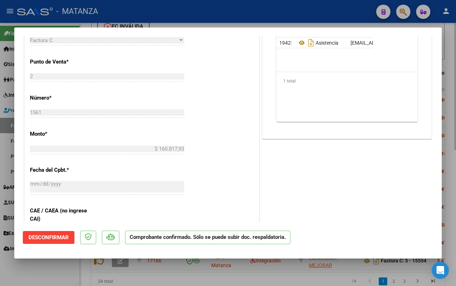
drag, startPoint x: 57, startPoint y: 270, endPoint x: 456, endPoint y: 184, distance: 407.4
click at [59, 268] on div at bounding box center [228, 143] width 456 height 286
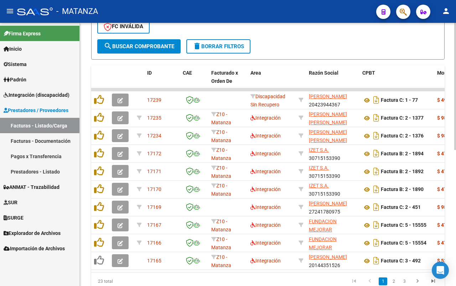
scroll to position [249, 0]
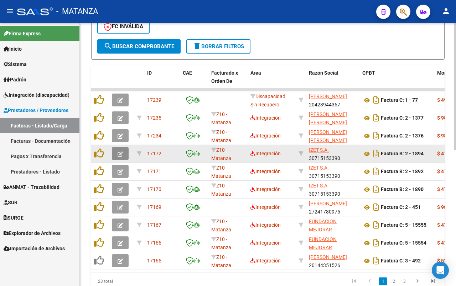
click at [120, 154] on icon "button" at bounding box center [120, 153] width 5 height 5
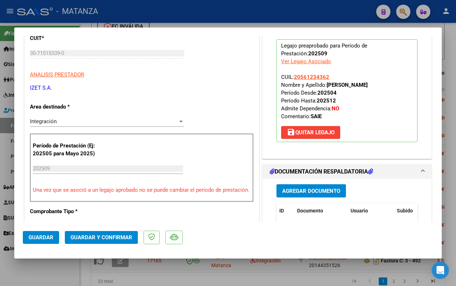
scroll to position [134, 0]
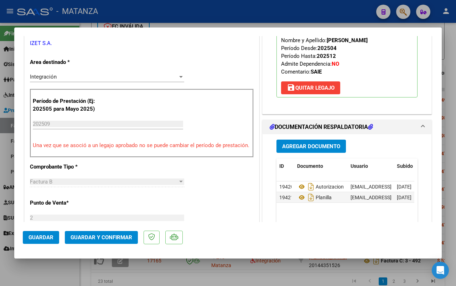
click at [101, 235] on span "Guardar y Confirmar" at bounding box center [102, 237] width 62 height 6
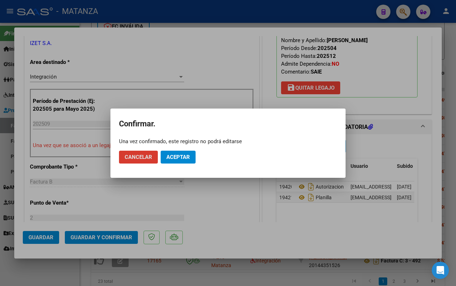
click at [186, 153] on button "Aceptar" at bounding box center [178, 156] width 35 height 13
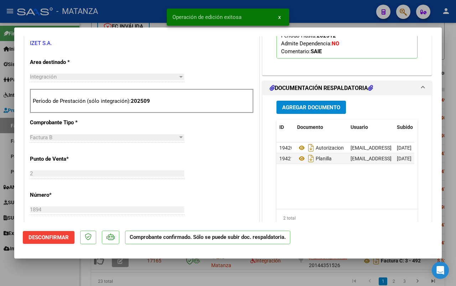
scroll to position [142, 0]
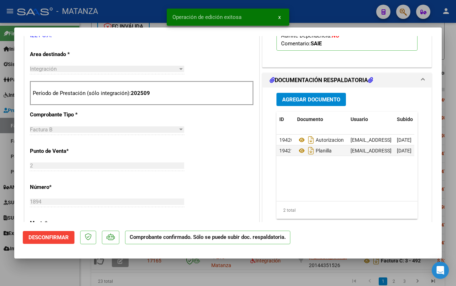
click at [43, 269] on div at bounding box center [228, 143] width 456 height 286
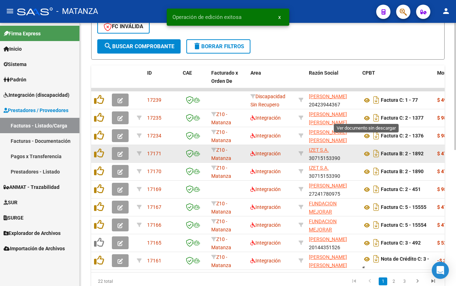
scroll to position [249, 0]
click at [120, 152] on icon "button" at bounding box center [120, 153] width 5 height 5
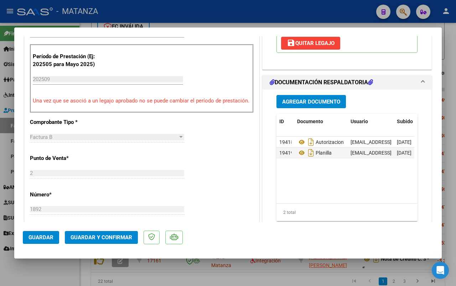
scroll to position [223, 0]
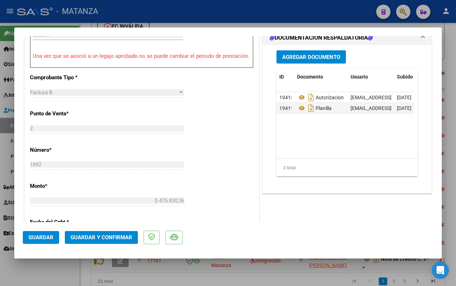
click at [102, 238] on span "Guardar y Confirmar" at bounding box center [102, 237] width 62 height 6
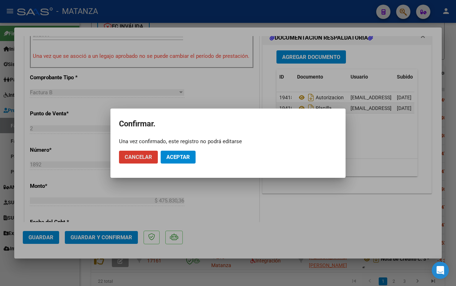
click at [178, 157] on span "Aceptar" at bounding box center [178, 157] width 24 height 6
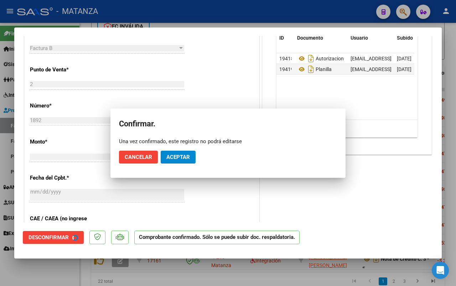
scroll to position [231, 0]
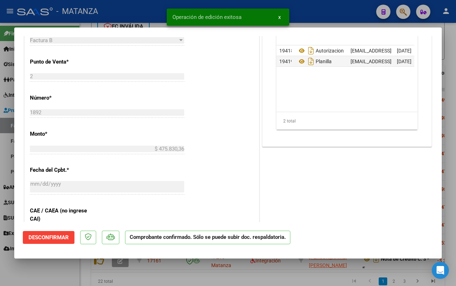
drag, startPoint x: 55, startPoint y: 275, endPoint x: 48, endPoint y: 270, distance: 8.9
click at [55, 274] on div at bounding box center [228, 143] width 456 height 286
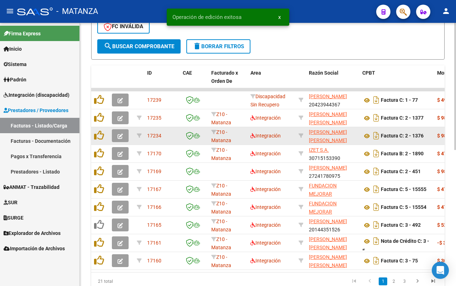
scroll to position [249, 0]
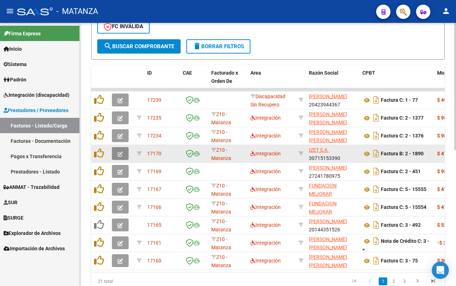
click at [120, 152] on icon "button" at bounding box center [120, 153] width 5 height 5
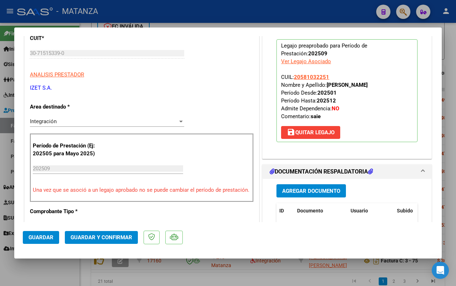
scroll to position [223, 0]
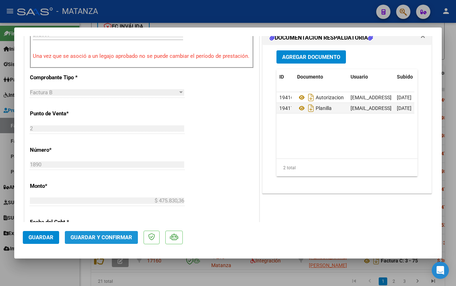
click at [101, 235] on span "Guardar y Confirmar" at bounding box center [102, 237] width 62 height 6
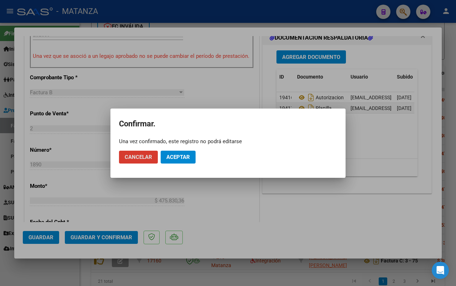
click at [176, 157] on span "Aceptar" at bounding box center [178, 157] width 24 height 6
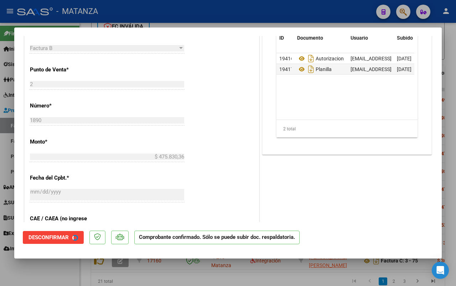
scroll to position [231, 0]
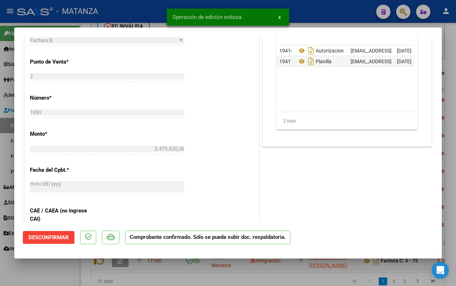
click at [52, 275] on div at bounding box center [228, 143] width 456 height 286
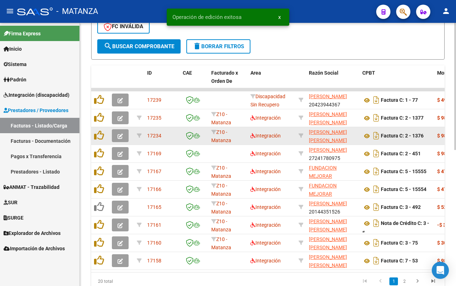
scroll to position [249, 0]
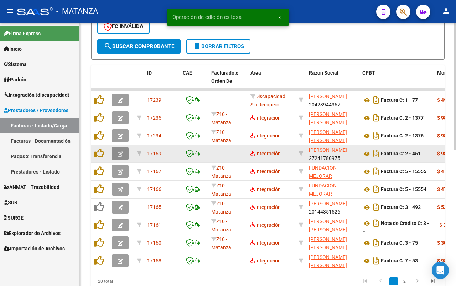
click at [123, 150] on button "button" at bounding box center [120, 153] width 17 height 13
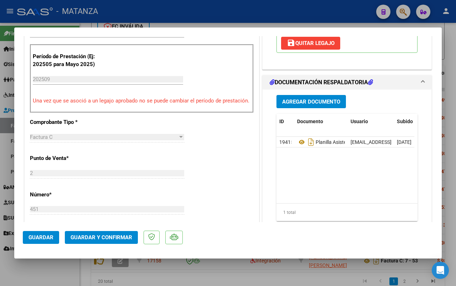
scroll to position [223, 0]
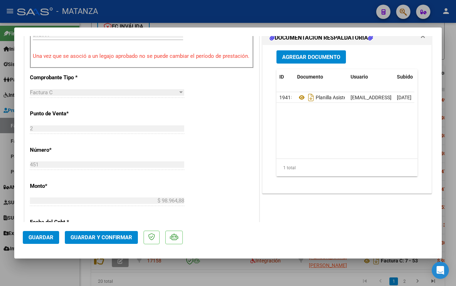
click at [113, 236] on span "Guardar y Confirmar" at bounding box center [102, 237] width 62 height 6
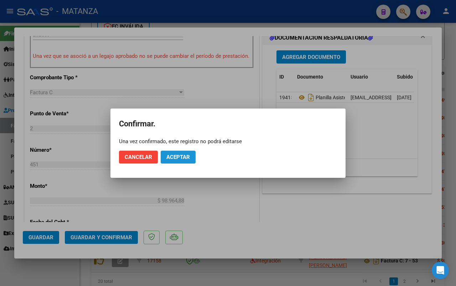
click at [186, 154] on span "Aceptar" at bounding box center [178, 157] width 24 height 6
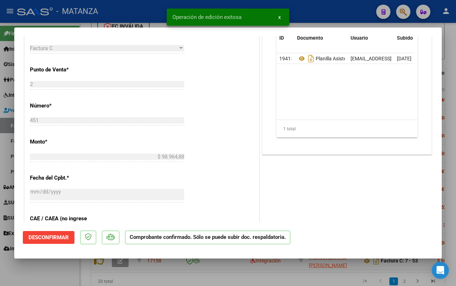
scroll to position [231, 0]
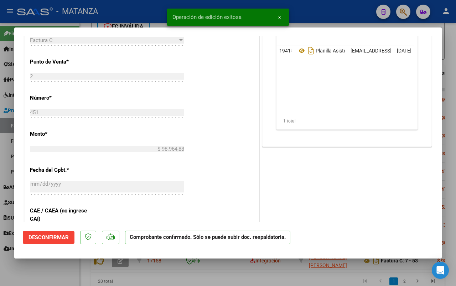
drag, startPoint x: 45, startPoint y: 277, endPoint x: 138, endPoint y: 254, distance: 96.4
click at [45, 276] on div at bounding box center [228, 143] width 456 height 286
type input "$ 0,00"
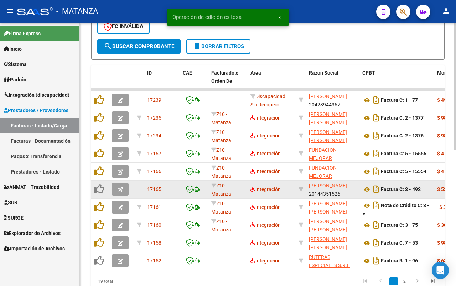
scroll to position [249, 0]
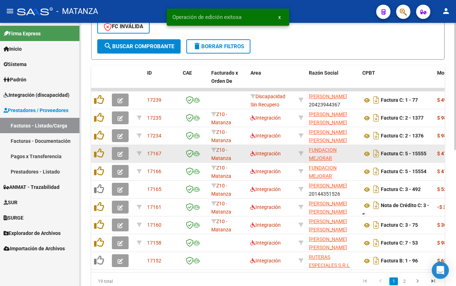
click at [122, 152] on icon "button" at bounding box center [120, 153] width 5 height 5
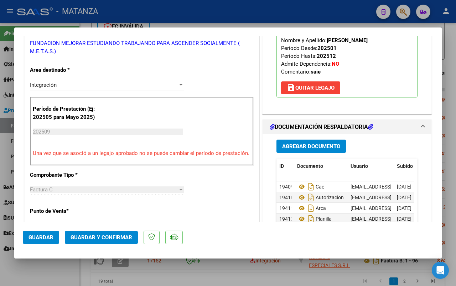
scroll to position [178, 0]
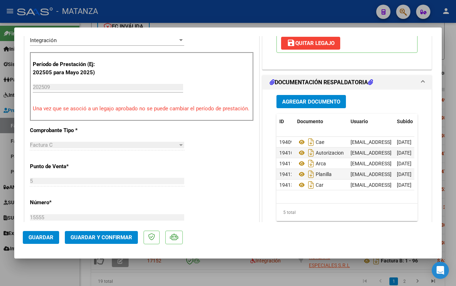
click at [99, 239] on span "Guardar y Confirmar" at bounding box center [102, 237] width 62 height 6
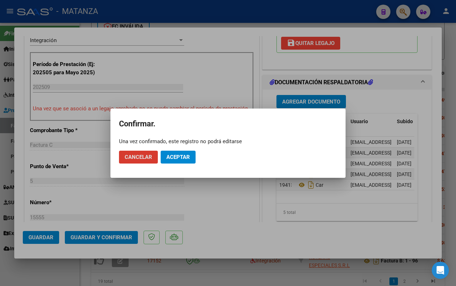
click at [177, 158] on span "Aceptar" at bounding box center [178, 157] width 24 height 6
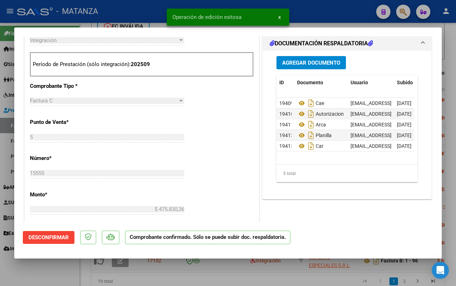
scroll to position [186, 0]
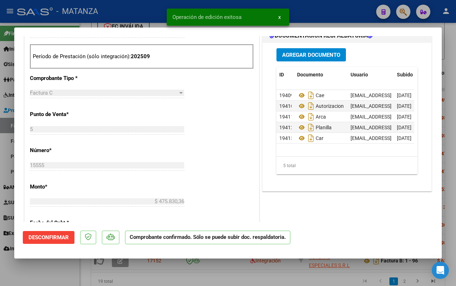
drag, startPoint x: 53, startPoint y: 268, endPoint x: 235, endPoint y: 229, distance: 186.1
click at [54, 268] on div at bounding box center [228, 143] width 456 height 286
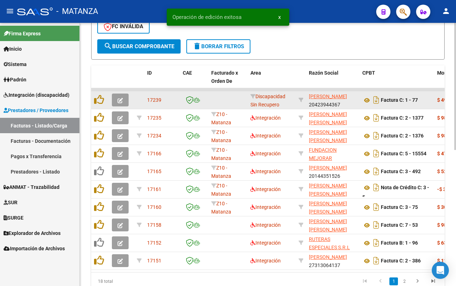
scroll to position [249, 0]
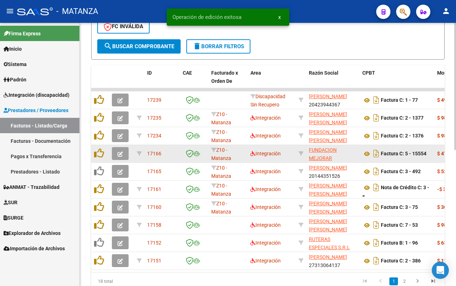
click at [122, 151] on icon "button" at bounding box center [120, 153] width 5 height 5
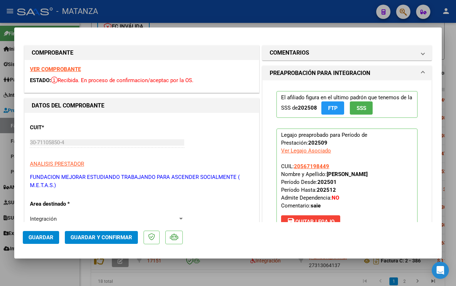
scroll to position [178, 0]
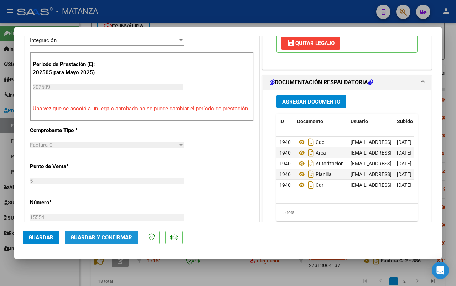
click at [111, 235] on span "Guardar y Confirmar" at bounding box center [102, 237] width 62 height 6
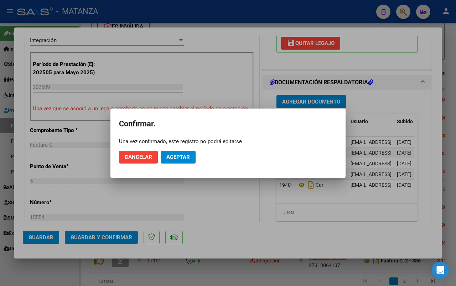
click at [173, 156] on span "Aceptar" at bounding box center [178, 157] width 24 height 6
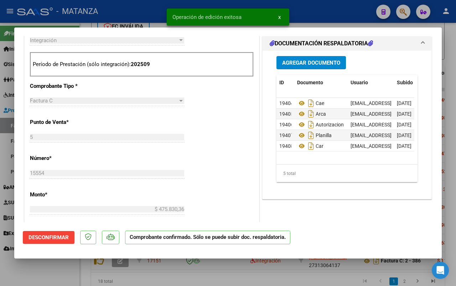
scroll to position [186, 0]
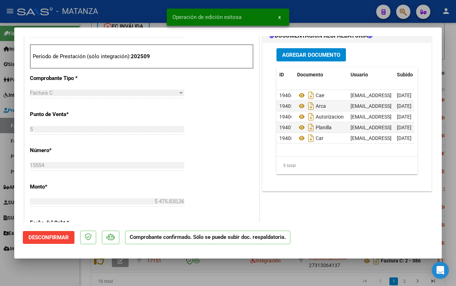
drag, startPoint x: 46, startPoint y: 271, endPoint x: 236, endPoint y: 214, distance: 197.9
click at [47, 270] on div at bounding box center [228, 143] width 456 height 286
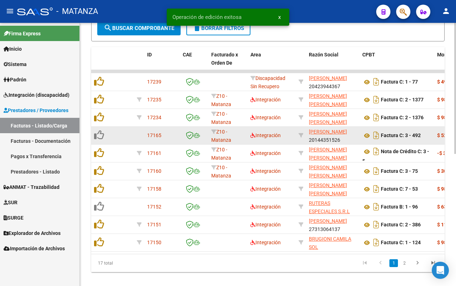
scroll to position [249, 0]
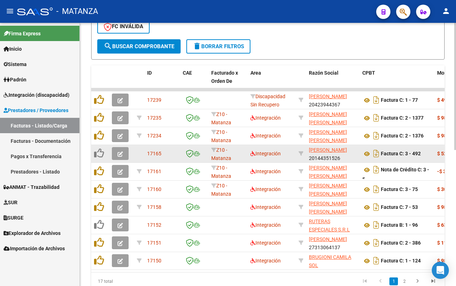
click at [122, 154] on icon "button" at bounding box center [120, 153] width 5 height 5
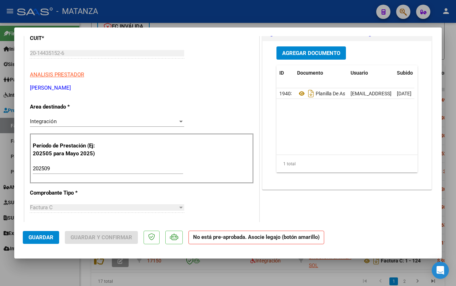
scroll to position [0, 0]
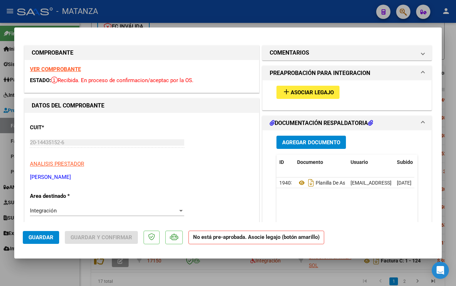
click at [68, 72] on strong "VER COMPROBANTE" at bounding box center [55, 69] width 51 height 6
click at [300, 94] on span "Asociar Legajo" at bounding box center [312, 92] width 43 height 6
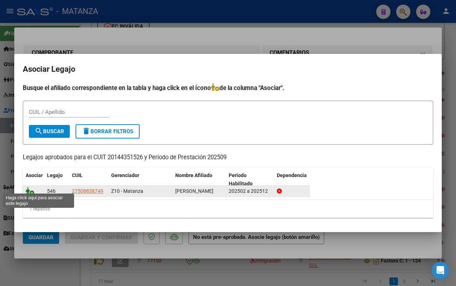
click at [29, 187] on icon at bounding box center [30, 191] width 9 height 8
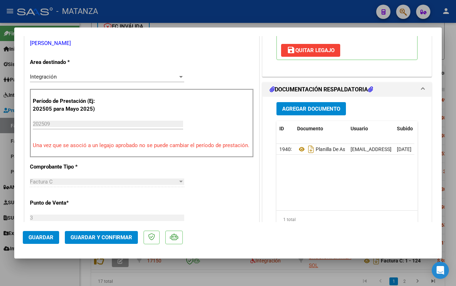
scroll to position [178, 0]
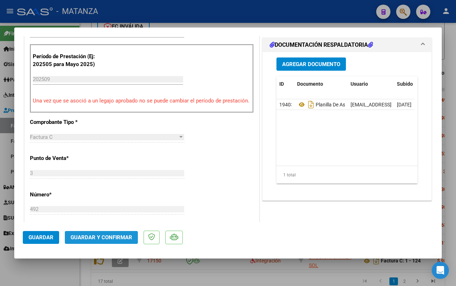
click at [101, 237] on span "Guardar y Confirmar" at bounding box center [102, 237] width 62 height 6
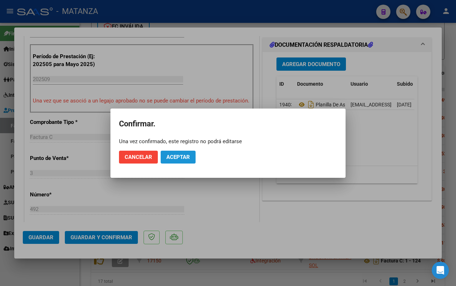
click at [189, 157] on span "Aceptar" at bounding box center [178, 157] width 24 height 6
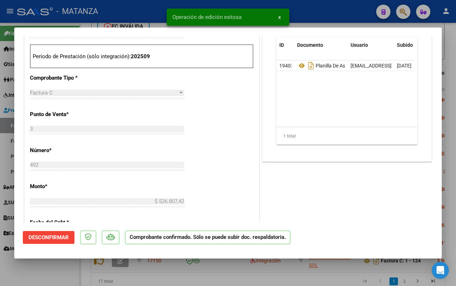
scroll to position [186, 0]
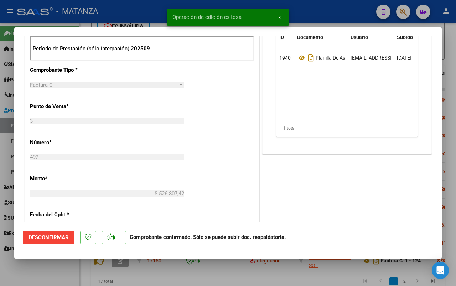
click at [40, 273] on div at bounding box center [228, 143] width 456 height 286
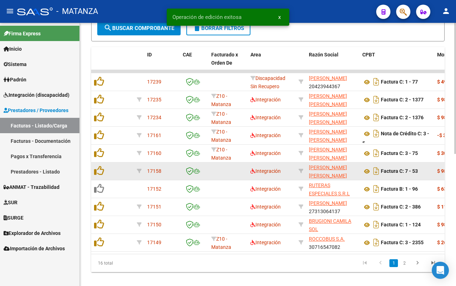
scroll to position [249, 0]
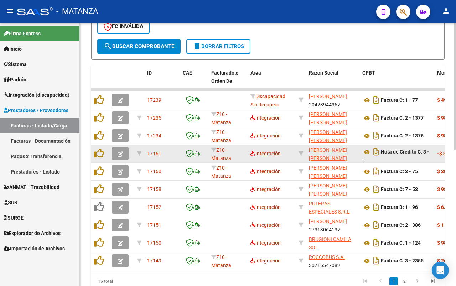
click at [120, 151] on icon "button" at bounding box center [120, 153] width 5 height 5
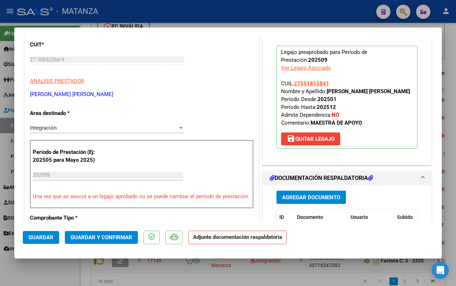
scroll to position [0, 0]
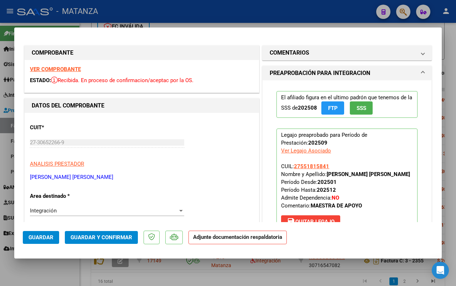
click at [60, 266] on div at bounding box center [228, 143] width 456 height 286
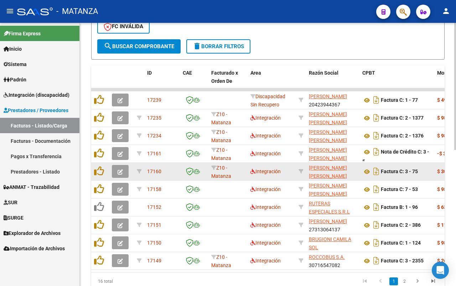
scroll to position [249, 0]
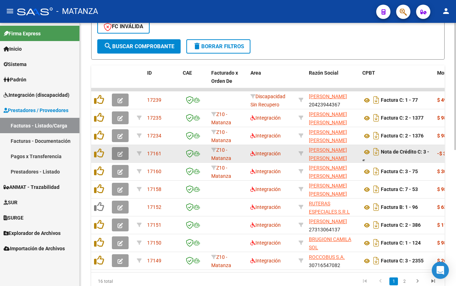
click at [118, 151] on icon "button" at bounding box center [120, 153] width 5 height 5
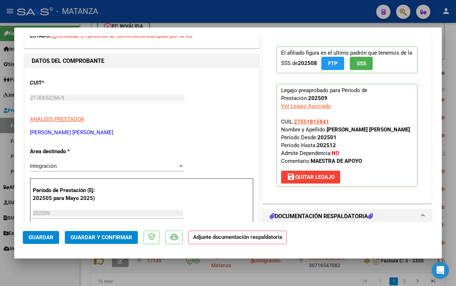
scroll to position [0, 0]
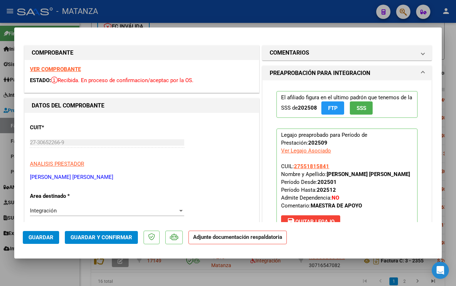
click at [66, 66] on strong "VER COMPROBANTE" at bounding box center [55, 69] width 51 height 6
click at [322, 57] on mat-panel-title "COMENTARIOS" at bounding box center [343, 52] width 146 height 9
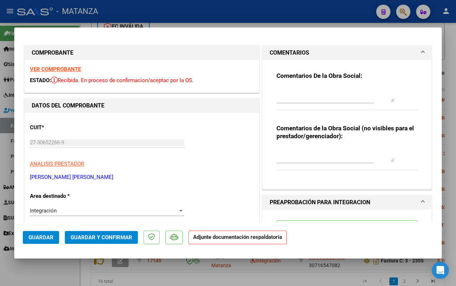
click at [300, 92] on textarea at bounding box center [336, 94] width 118 height 14
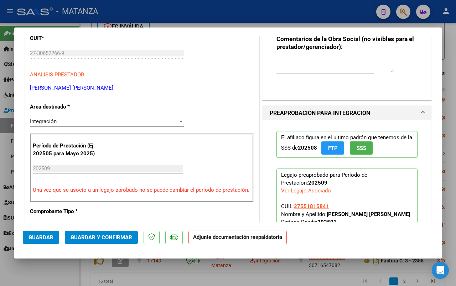
type textarea "ES NC"
click at [152, 119] on div "Integración" at bounding box center [104, 121] width 148 height 6
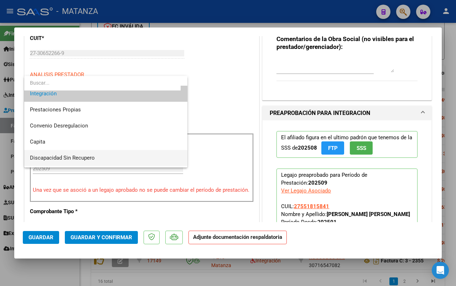
scroll to position [69, 0]
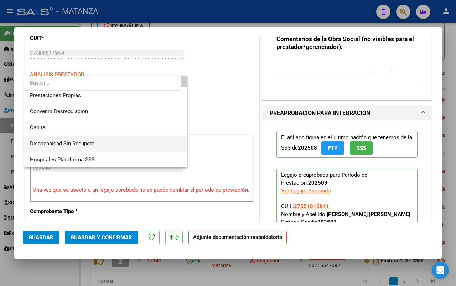
click at [125, 140] on span "Discapacidad Sin Recupero" at bounding box center [106, 143] width 152 height 16
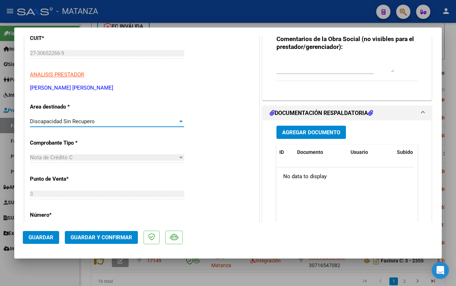
click at [91, 237] on span "Guardar y Confirmar" at bounding box center [102, 237] width 62 height 6
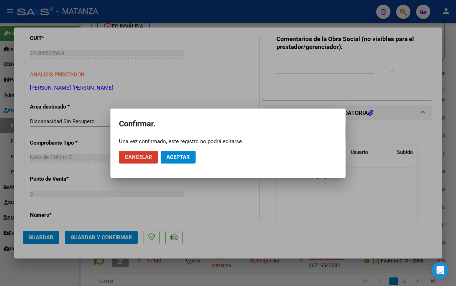
click at [176, 160] on button "Aceptar" at bounding box center [178, 156] width 35 height 13
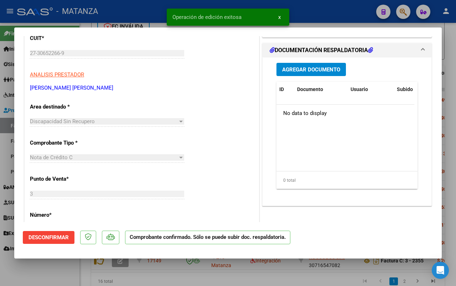
click at [62, 263] on div at bounding box center [228, 143] width 456 height 286
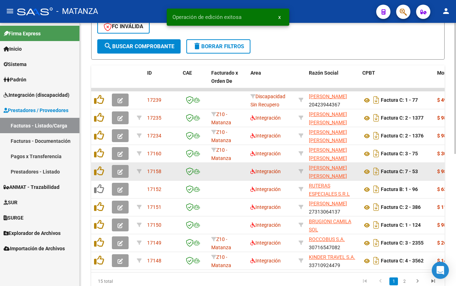
scroll to position [249, 0]
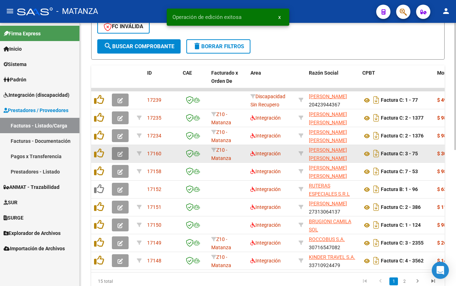
click at [119, 152] on icon "button" at bounding box center [120, 153] width 5 height 5
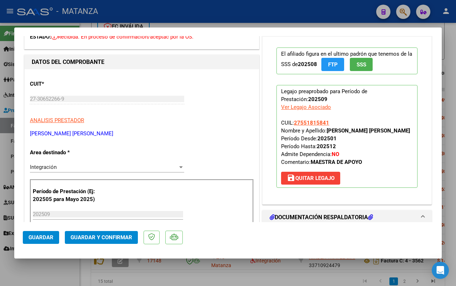
scroll to position [0, 0]
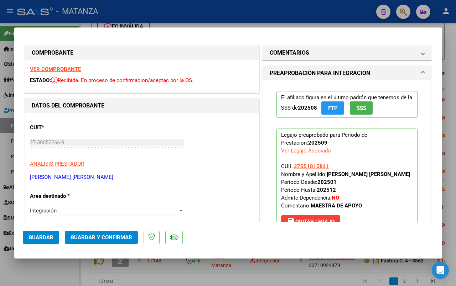
click at [56, 68] on strong "VER COMPROBANTE" at bounding box center [55, 69] width 51 height 6
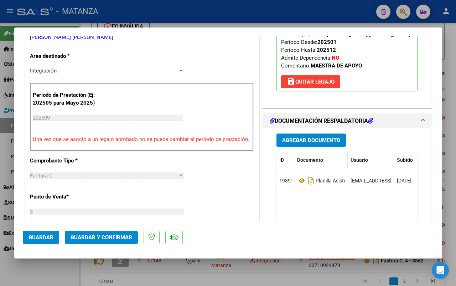
scroll to position [178, 0]
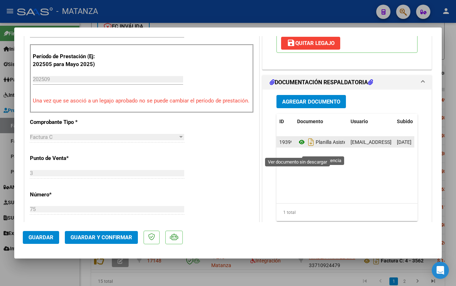
click at [298, 146] on icon at bounding box center [301, 142] width 9 height 9
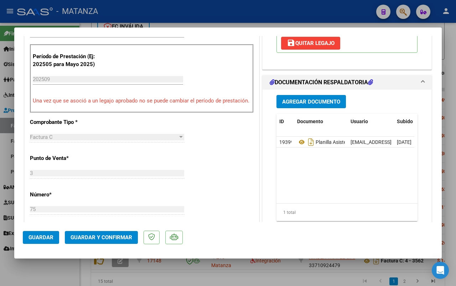
scroll to position [89, 0]
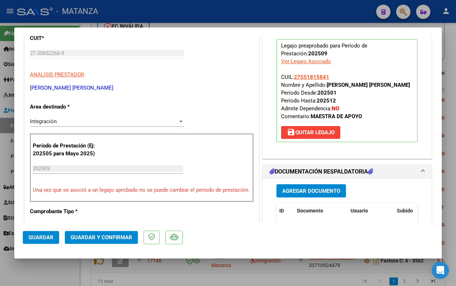
click at [323, 194] on span "Agregar Documento" at bounding box center [311, 191] width 58 height 6
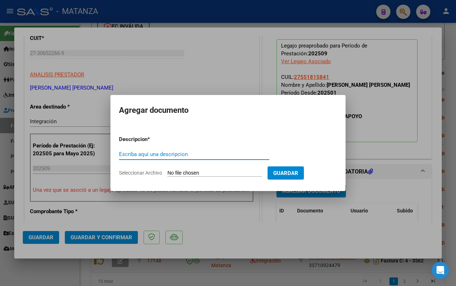
click at [207, 157] on input "Escriba aquí una descripcion" at bounding box center [194, 154] width 150 height 6
type input "NC"
click at [219, 172] on input "Seleccionar Archivo" at bounding box center [215, 173] width 94 height 7
type input "C:\fakepath\NC de fc 75 -[PERSON_NAME].pdf"
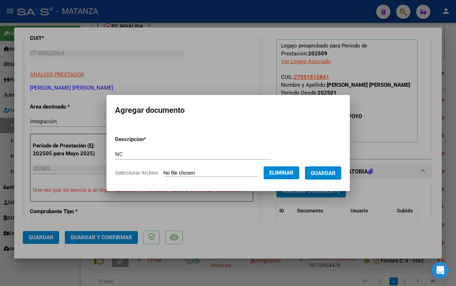
click at [330, 175] on span "Guardar" at bounding box center [323, 173] width 25 height 6
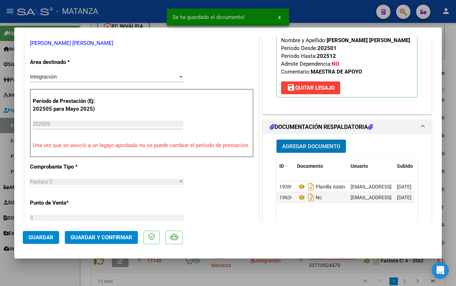
scroll to position [45, 0]
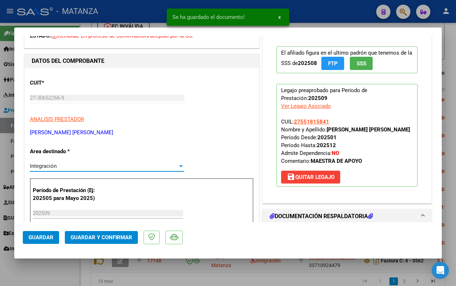
click at [131, 165] on div "Integración" at bounding box center [104, 166] width 148 height 6
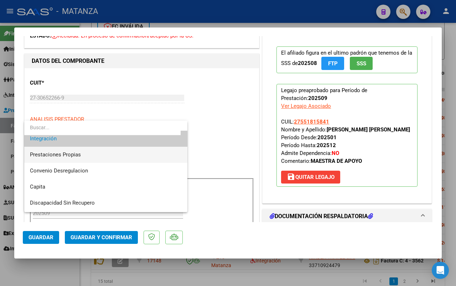
scroll to position [69, 0]
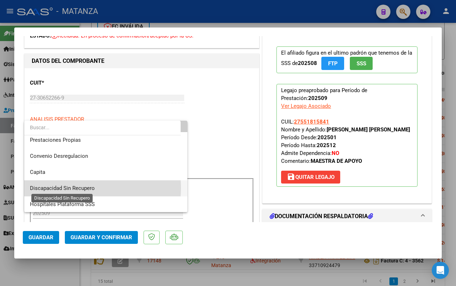
click at [76, 187] on span "Discapacidad Sin Recupero" at bounding box center [62, 188] width 65 height 6
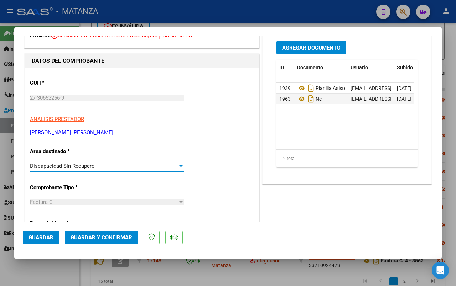
click at [95, 236] on span "Guardar y Confirmar" at bounding box center [102, 237] width 62 height 6
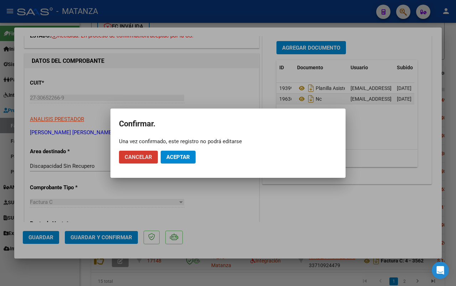
click at [180, 156] on span "Aceptar" at bounding box center [178, 157] width 24 height 6
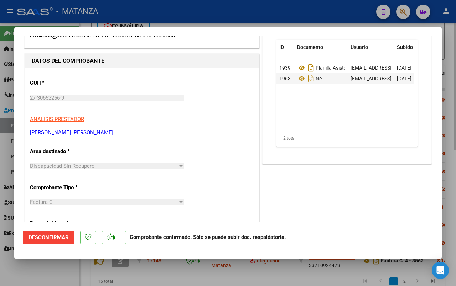
drag, startPoint x: 61, startPoint y: 274, endPoint x: 275, endPoint y: 276, distance: 214.3
click at [61, 273] on div at bounding box center [228, 143] width 456 height 286
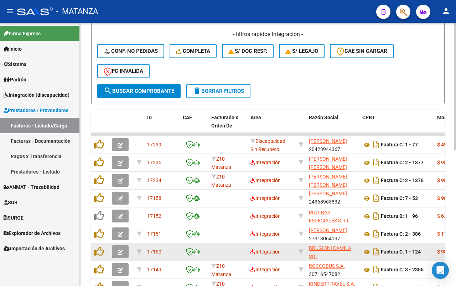
scroll to position [249, 0]
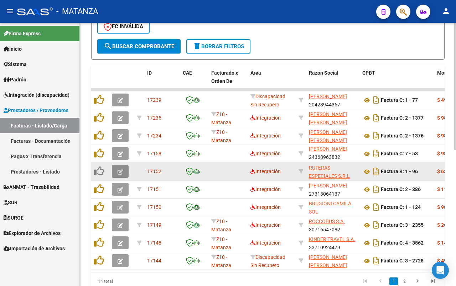
click at [122, 169] on icon "button" at bounding box center [120, 171] width 5 height 5
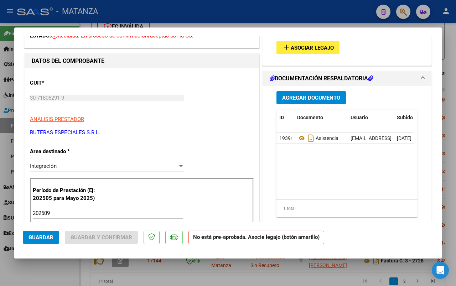
scroll to position [0, 0]
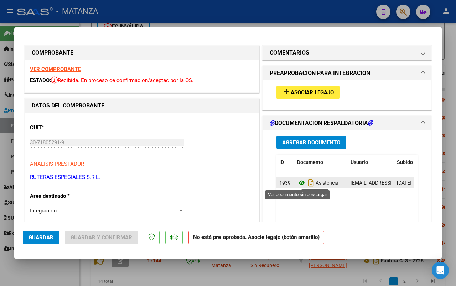
click at [297, 182] on icon at bounding box center [301, 182] width 9 height 9
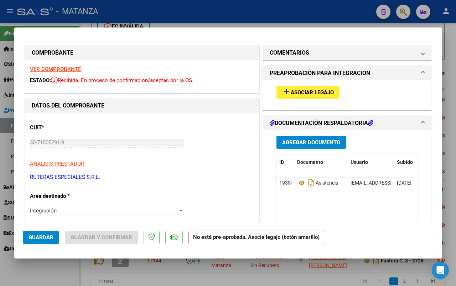
click at [306, 96] on button "add Asociar Legajo" at bounding box center [308, 92] width 63 height 13
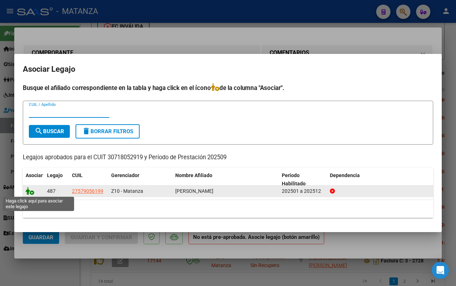
click at [30, 190] on icon at bounding box center [30, 191] width 9 height 8
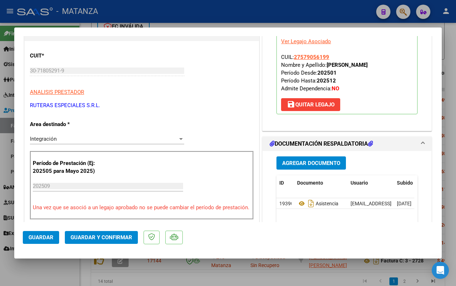
scroll to position [134, 0]
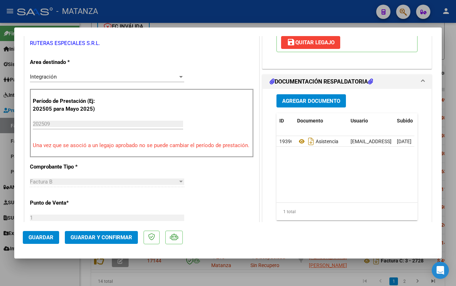
click at [108, 238] on span "Guardar y Confirmar" at bounding box center [102, 237] width 62 height 6
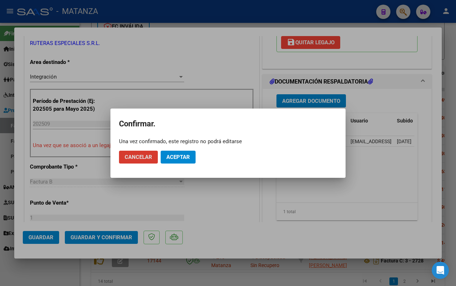
click at [184, 155] on span "Aceptar" at bounding box center [178, 157] width 24 height 6
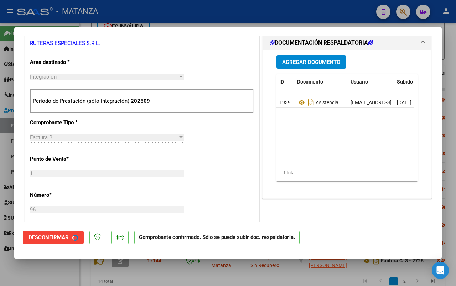
scroll to position [142, 0]
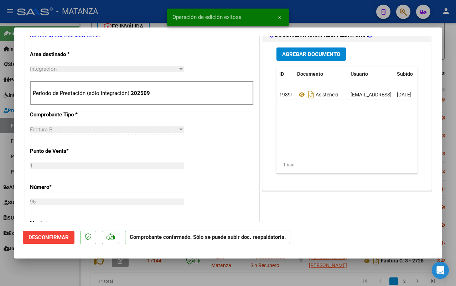
click at [65, 275] on div at bounding box center [228, 143] width 456 height 286
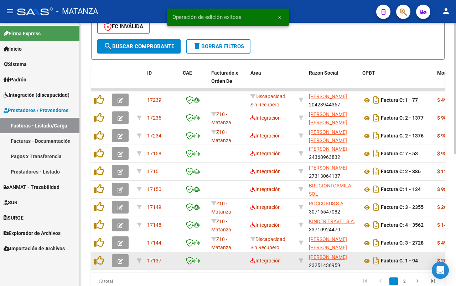
scroll to position [249, 0]
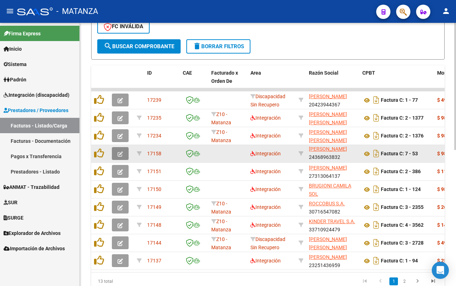
click at [122, 154] on icon "button" at bounding box center [120, 153] width 5 height 5
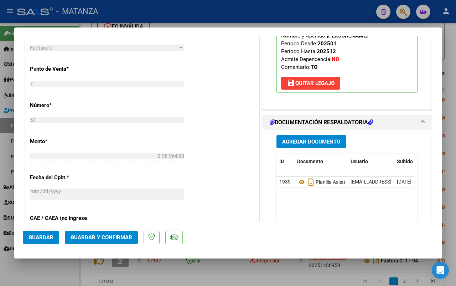
scroll to position [178, 0]
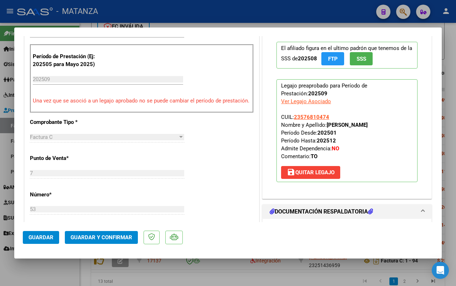
click at [25, 270] on div at bounding box center [228, 143] width 456 height 286
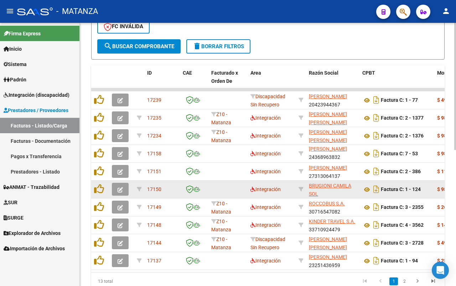
scroll to position [249, 0]
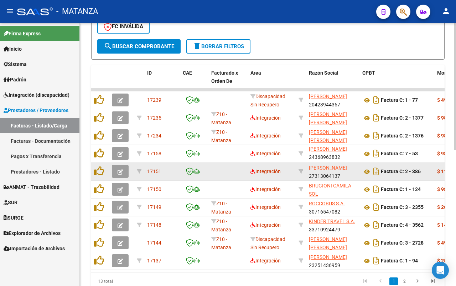
click at [123, 170] on button "button" at bounding box center [120, 171] width 17 height 13
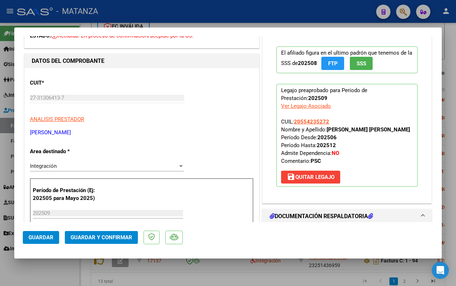
scroll to position [0, 0]
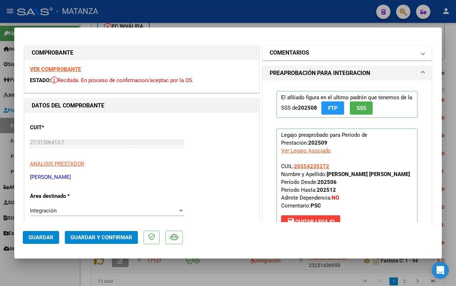
click at [325, 56] on mat-panel-title "COMENTARIOS" at bounding box center [343, 52] width 146 height 9
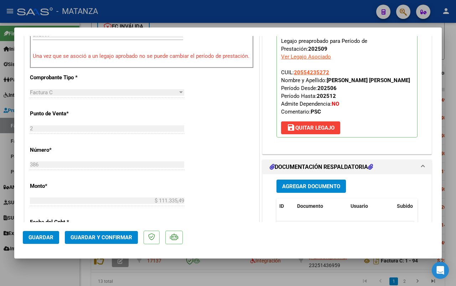
scroll to position [312, 0]
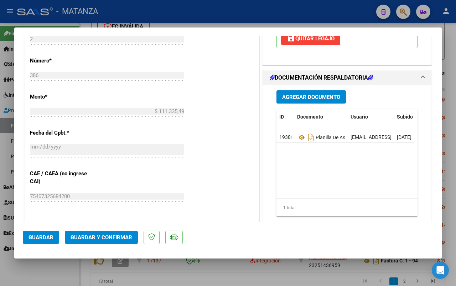
click at [95, 236] on span "Guardar y Confirmar" at bounding box center [102, 237] width 62 height 6
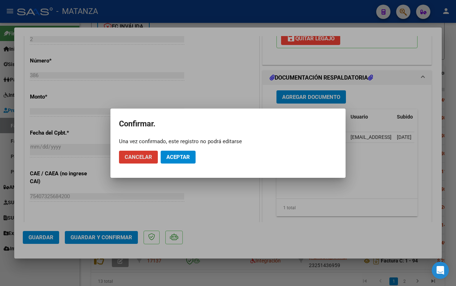
click at [180, 159] on span "Aceptar" at bounding box center [178, 157] width 24 height 6
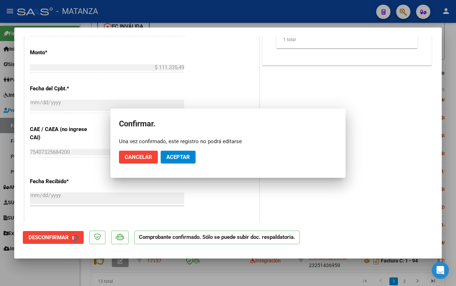
scroll to position [320, 0]
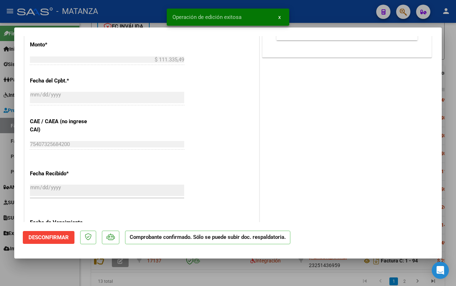
click at [37, 272] on div at bounding box center [228, 143] width 456 height 286
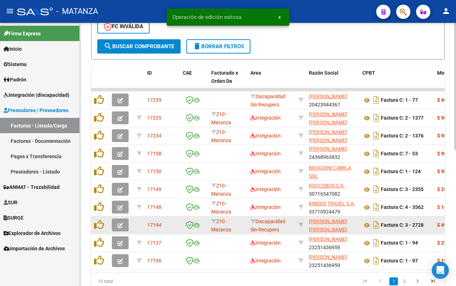
scroll to position [249, 0]
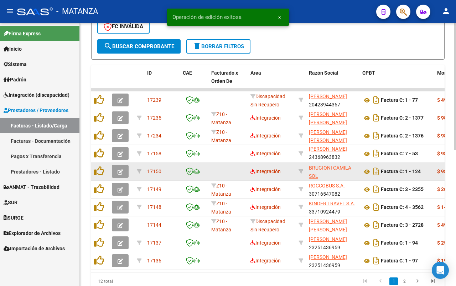
click at [113, 166] on button "button" at bounding box center [120, 171] width 17 height 13
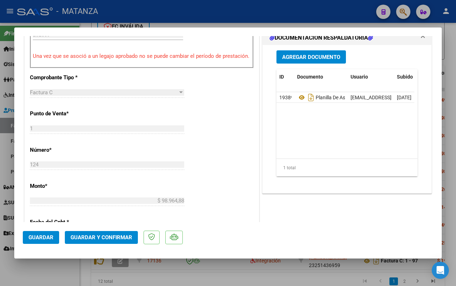
scroll to position [178, 0]
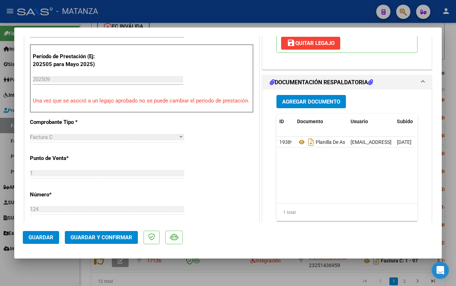
click at [103, 237] on span "Guardar y Confirmar" at bounding box center [102, 237] width 62 height 6
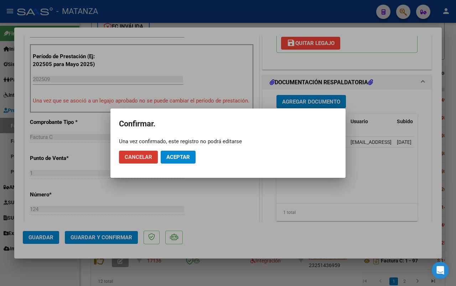
click at [169, 155] on span "Aceptar" at bounding box center [178, 157] width 24 height 6
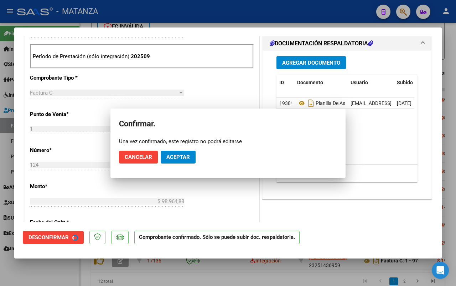
scroll to position [186, 0]
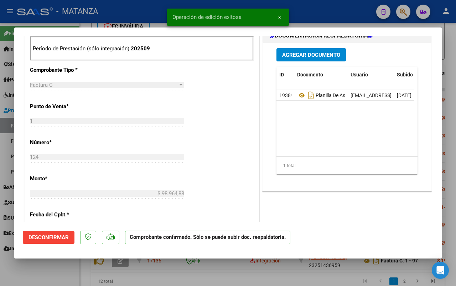
click at [63, 271] on div at bounding box center [228, 143] width 456 height 286
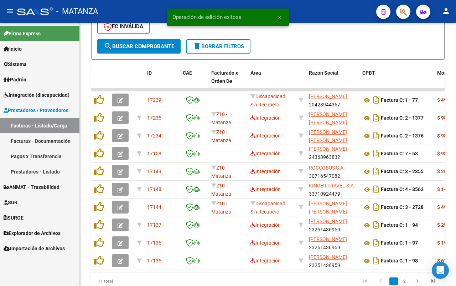
scroll to position [249, 0]
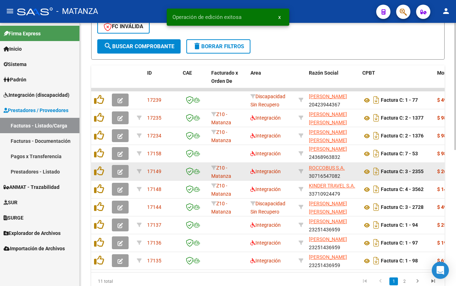
click at [120, 171] on icon "button" at bounding box center [120, 171] width 5 height 5
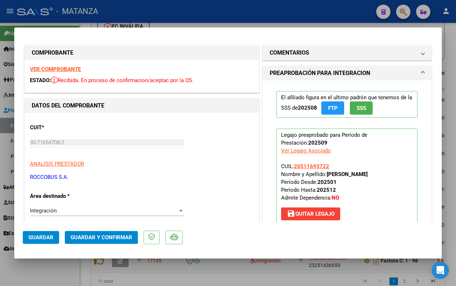
scroll to position [178, 0]
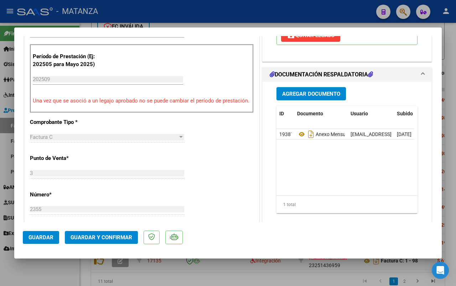
click at [89, 236] on span "Guardar y Confirmar" at bounding box center [102, 237] width 62 height 6
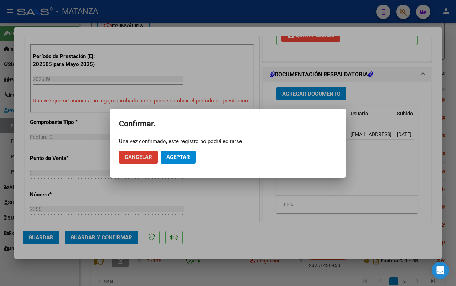
click at [182, 155] on span "Aceptar" at bounding box center [178, 157] width 24 height 6
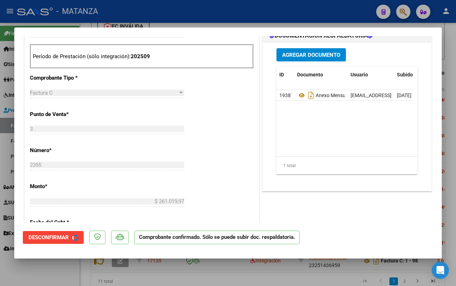
scroll to position [186, 0]
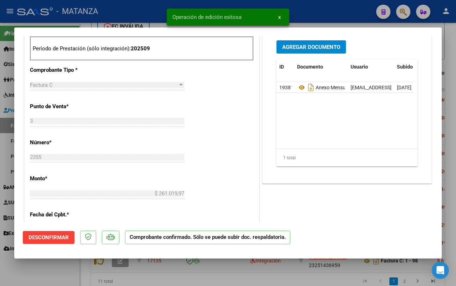
drag, startPoint x: 40, startPoint y: 273, endPoint x: 146, endPoint y: 229, distance: 115.4
click at [41, 273] on div at bounding box center [228, 143] width 456 height 286
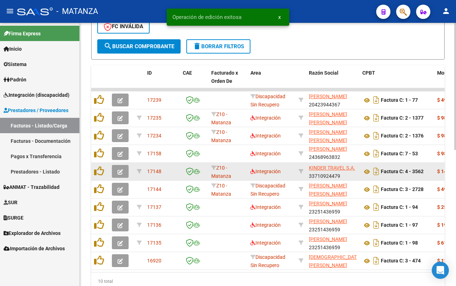
scroll to position [249, 0]
click at [123, 170] on button "button" at bounding box center [120, 171] width 17 height 13
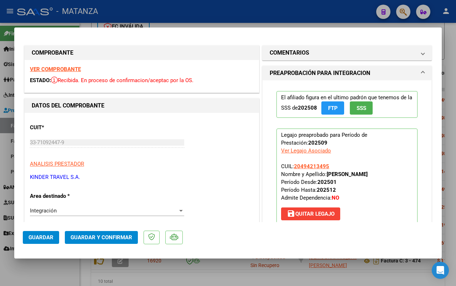
scroll to position [178, 0]
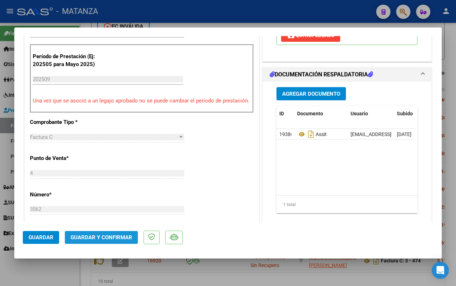
click at [103, 238] on span "Guardar y Confirmar" at bounding box center [102, 237] width 62 height 6
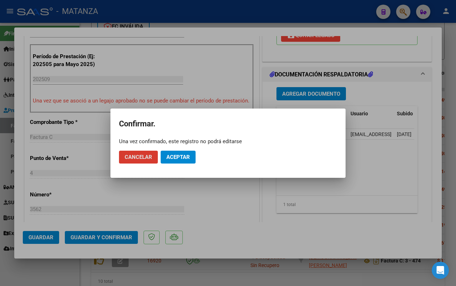
click at [183, 157] on span "Aceptar" at bounding box center [178, 157] width 24 height 6
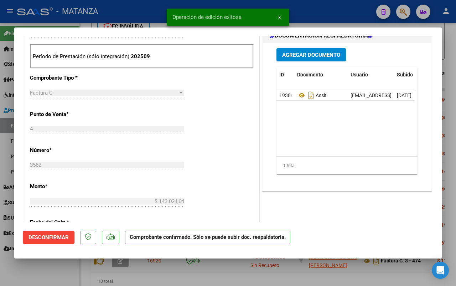
scroll to position [186, 0]
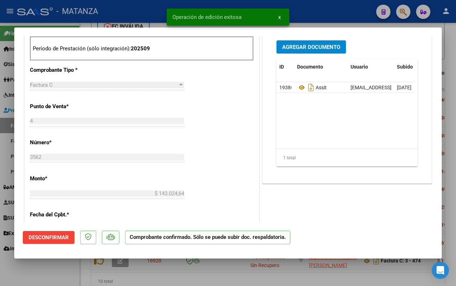
click at [61, 276] on div at bounding box center [228, 143] width 456 height 286
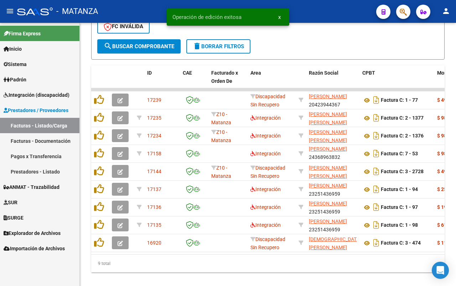
scroll to position [249, 0]
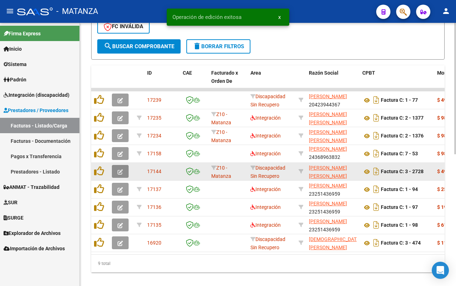
click at [118, 172] on icon "button" at bounding box center [120, 171] width 5 height 5
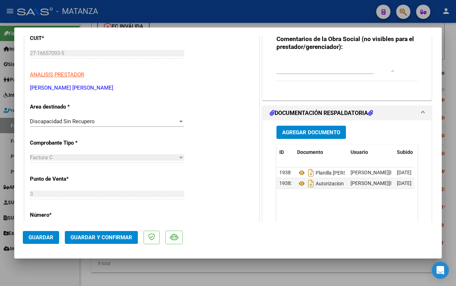
scroll to position [134, 0]
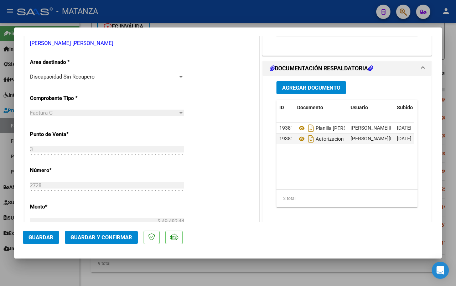
drag, startPoint x: 30, startPoint y: 266, endPoint x: 328, endPoint y: 206, distance: 304.4
click at [31, 266] on div at bounding box center [228, 143] width 456 height 286
type input "$ 0,00"
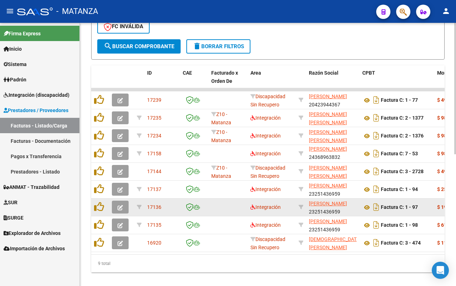
scroll to position [249, 0]
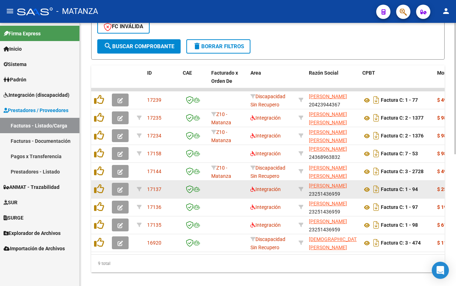
click at [119, 189] on icon "button" at bounding box center [120, 189] width 5 height 5
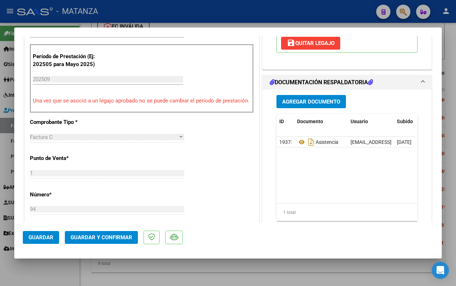
scroll to position [0, 0]
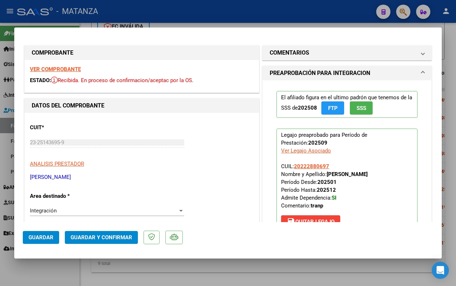
click at [58, 68] on strong "VER COMPROBANTE" at bounding box center [55, 69] width 51 height 6
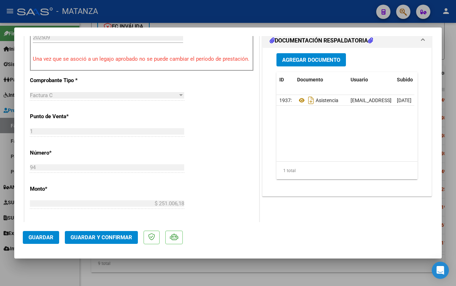
scroll to position [223, 0]
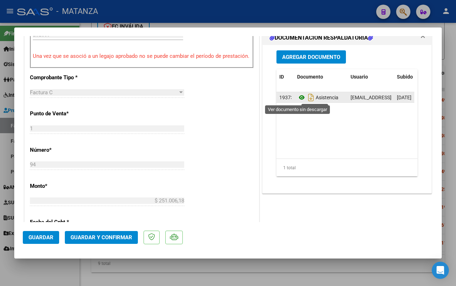
click at [297, 97] on icon at bounding box center [301, 97] width 9 height 9
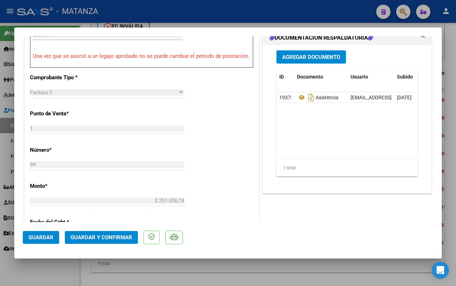
click at [31, 275] on div at bounding box center [228, 143] width 456 height 286
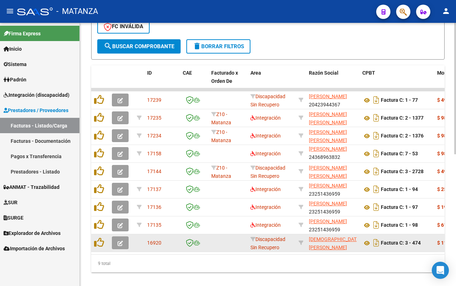
scroll to position [249, 0]
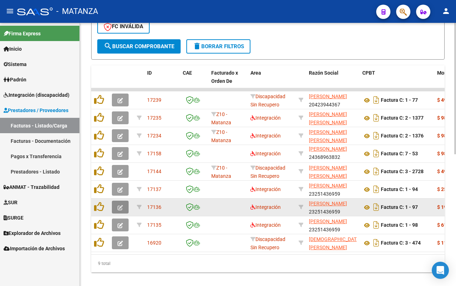
click at [116, 206] on button "button" at bounding box center [120, 206] width 17 height 13
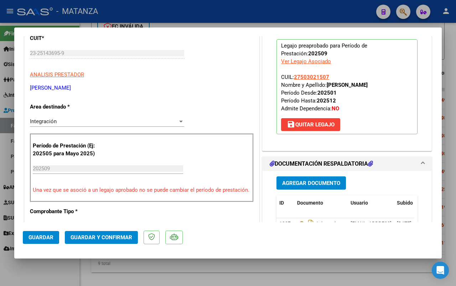
scroll to position [0, 0]
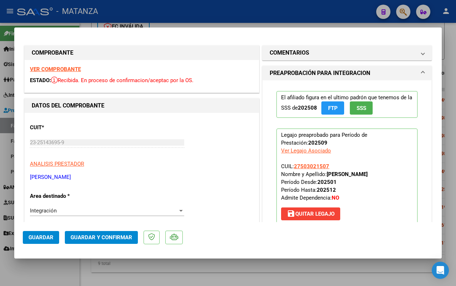
click at [70, 70] on strong "VER COMPROBANTE" at bounding box center [55, 69] width 51 height 6
click at [56, 270] on div at bounding box center [228, 143] width 456 height 286
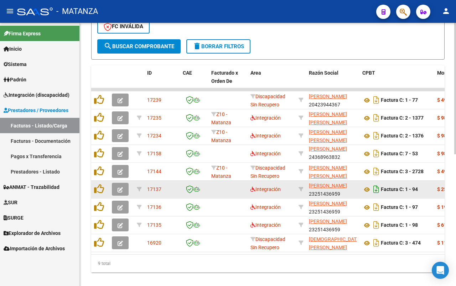
scroll to position [249, 0]
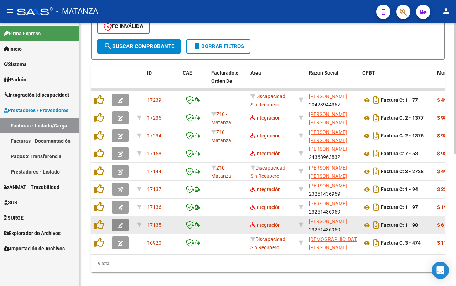
click at [122, 225] on icon "button" at bounding box center [120, 224] width 5 height 5
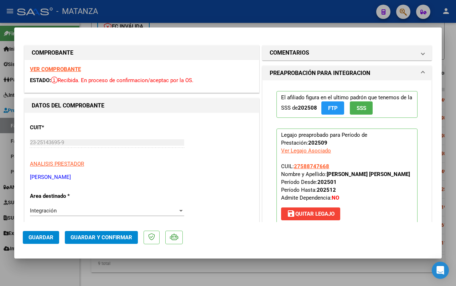
click at [52, 68] on strong "VER COMPROBANTE" at bounding box center [55, 69] width 51 height 6
drag, startPoint x: 40, startPoint y: 273, endPoint x: 68, endPoint y: 266, distance: 28.4
click at [42, 273] on div at bounding box center [228, 143] width 456 height 286
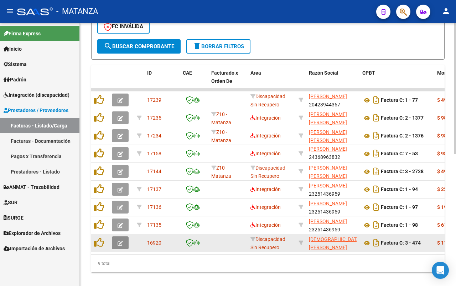
click at [120, 240] on icon "button" at bounding box center [120, 242] width 5 height 5
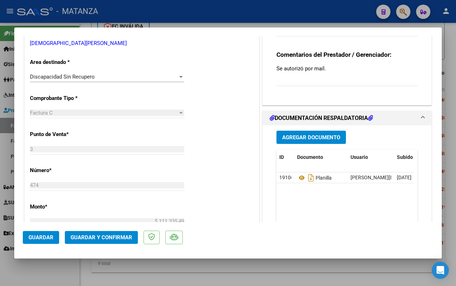
scroll to position [89, 0]
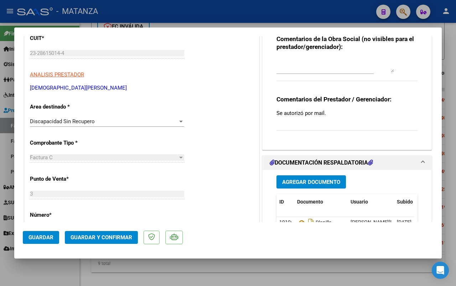
click at [62, 275] on div at bounding box center [228, 143] width 456 height 286
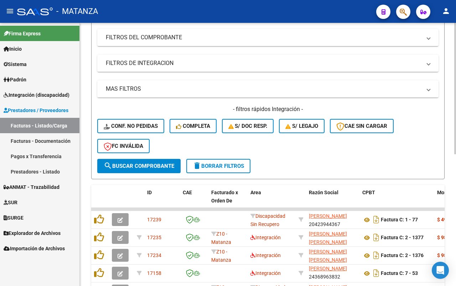
scroll to position [86, 0]
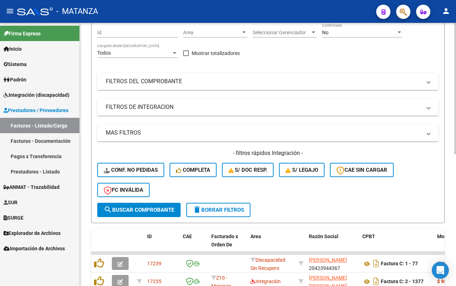
click at [179, 109] on mat-panel-title "FILTROS DE INTEGRACION" at bounding box center [264, 107] width 316 height 8
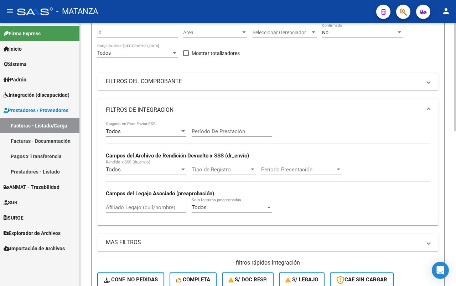
click at [125, 206] on input "Afiliado Legajo (cuil/nombre)" at bounding box center [146, 207] width 81 height 6
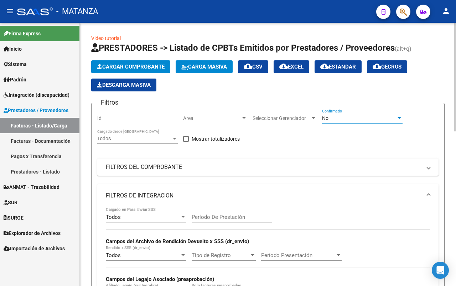
click at [360, 118] on div "No" at bounding box center [359, 118] width 74 height 6
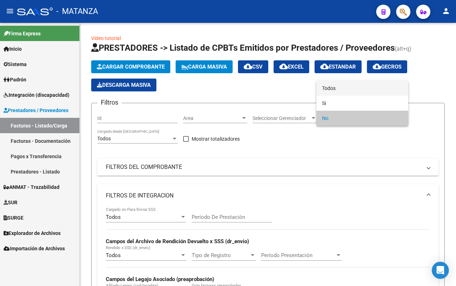
click at [357, 87] on span "Todos" at bounding box center [362, 88] width 81 height 15
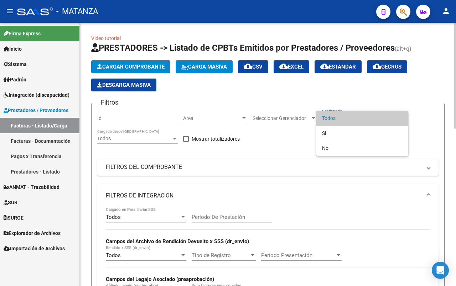
drag, startPoint x: 355, startPoint y: 114, endPoint x: 342, endPoint y: 118, distance: 13.8
click at [355, 113] on span "Todos" at bounding box center [362, 118] width 81 height 15
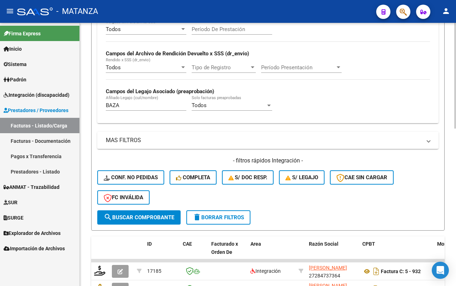
scroll to position [267, 0]
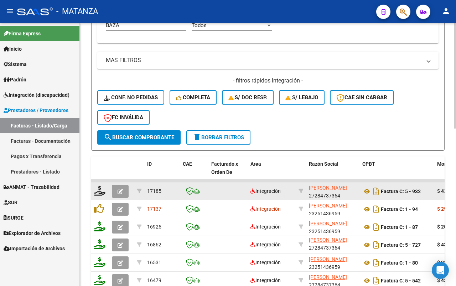
click at [122, 191] on icon "button" at bounding box center [120, 191] width 5 height 5
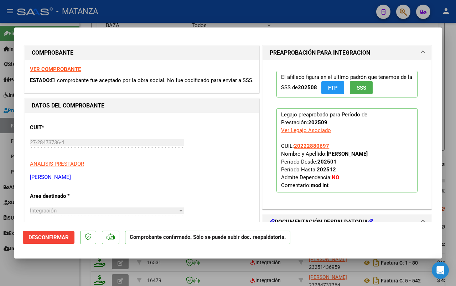
scroll to position [134, 0]
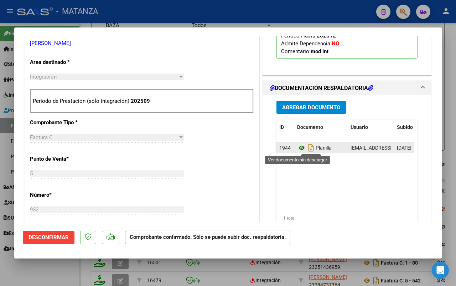
click at [297, 149] on icon at bounding box center [301, 147] width 9 height 9
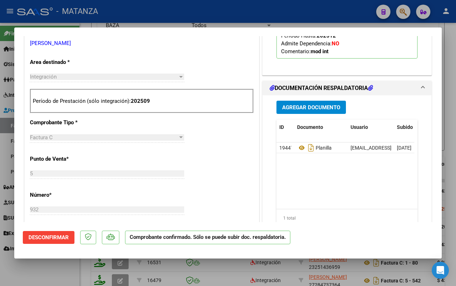
click at [36, 270] on div at bounding box center [228, 143] width 456 height 286
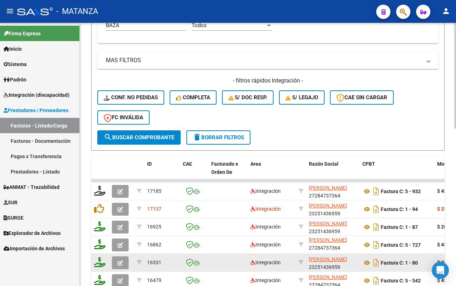
scroll to position [179, 0]
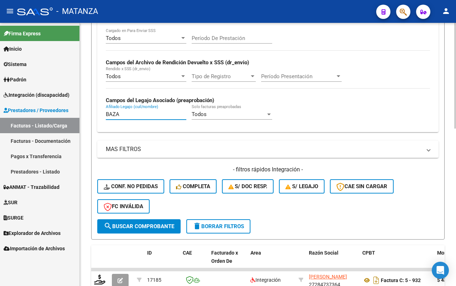
drag, startPoint x: 120, startPoint y: 113, endPoint x: 93, endPoint y: 112, distance: 27.1
click at [93, 112] on form "Filtros Id Area Area Seleccionar Gerenciador Seleccionar Gerenciador Todos Conf…" at bounding box center [268, 81] width 354 height 315
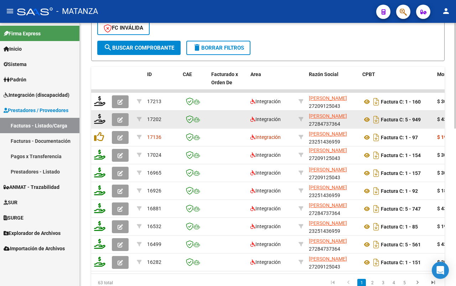
click at [124, 115] on button "button" at bounding box center [120, 119] width 17 height 13
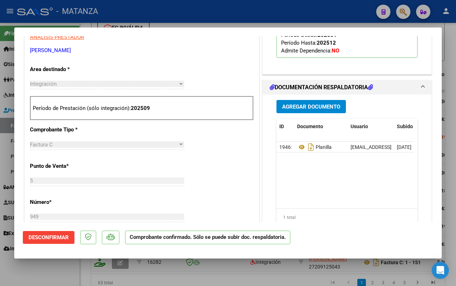
scroll to position [134, 0]
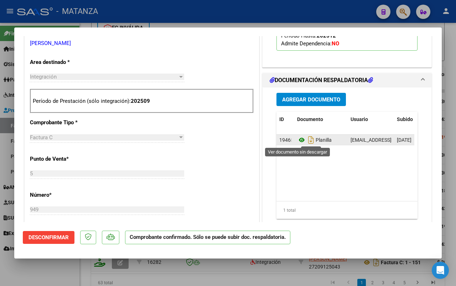
click at [297, 140] on icon at bounding box center [301, 139] width 9 height 9
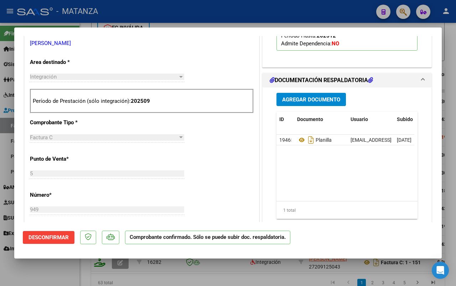
click at [56, 272] on div at bounding box center [228, 143] width 456 height 286
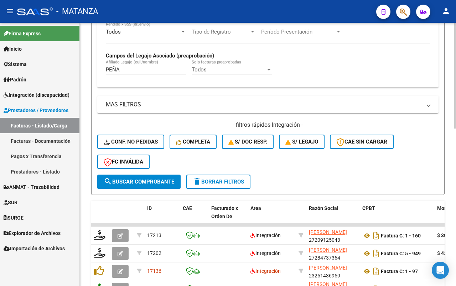
scroll to position [179, 0]
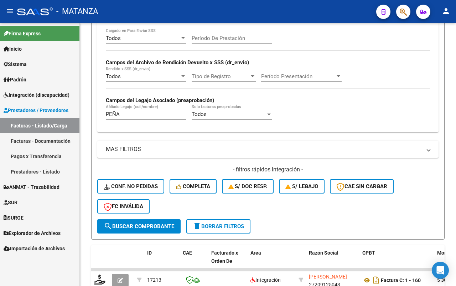
drag, startPoint x: 126, startPoint y: 114, endPoint x: 35, endPoint y: 113, distance: 91.3
click at [35, 113] on mat-sidenav-container "Firma Express Inicio Calendario SSS Instructivos Contacto OS Sistema Usuarios T…" at bounding box center [228, 154] width 456 height 263
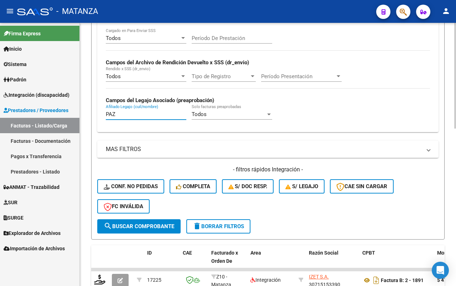
scroll to position [268, 0]
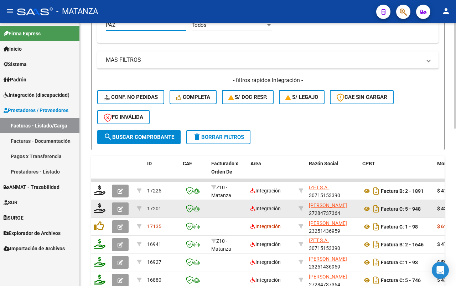
type input "PAZ"
click at [125, 206] on button "button" at bounding box center [120, 208] width 17 height 13
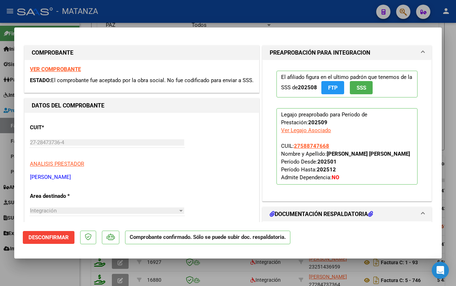
scroll to position [178, 0]
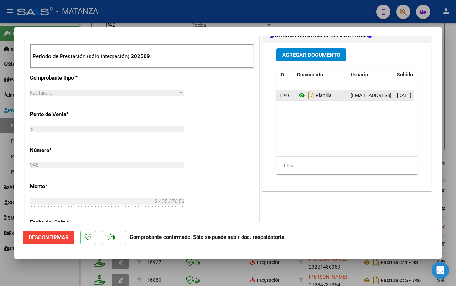
click at [297, 93] on icon at bounding box center [301, 95] width 9 height 9
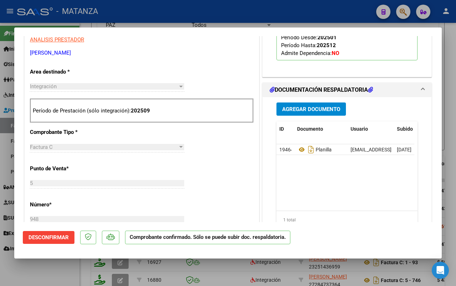
scroll to position [89, 0]
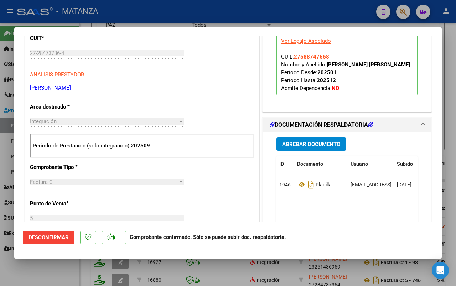
drag, startPoint x: 52, startPoint y: 278, endPoint x: 269, endPoint y: 192, distance: 233.7
click at [52, 278] on div at bounding box center [228, 143] width 456 height 286
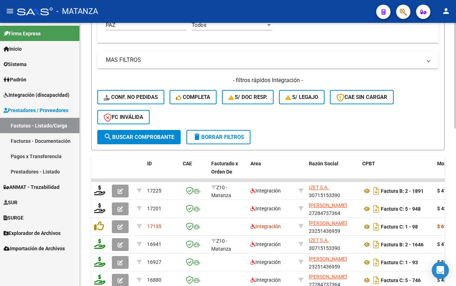
click at [238, 138] on span "delete Borrar Filtros" at bounding box center [218, 137] width 51 height 6
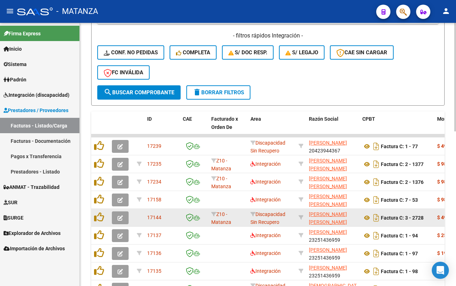
scroll to position [373, 0]
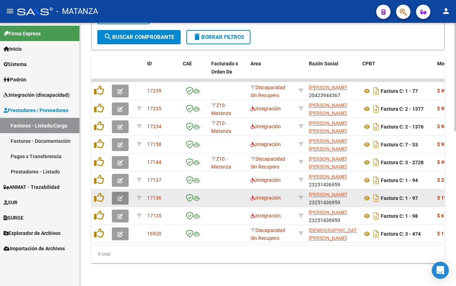
click at [120, 195] on icon "button" at bounding box center [120, 197] width 5 height 5
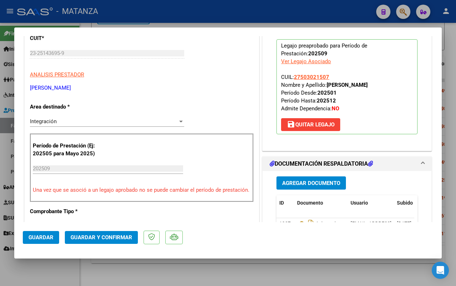
scroll to position [134, 0]
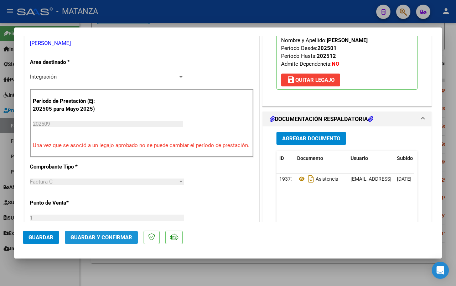
click at [119, 235] on span "Guardar y Confirmar" at bounding box center [102, 237] width 62 height 6
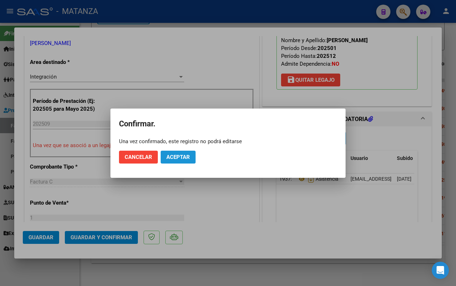
drag, startPoint x: 181, startPoint y: 158, endPoint x: 206, endPoint y: 282, distance: 127.2
click at [182, 158] on span "Aceptar" at bounding box center [178, 157] width 24 height 6
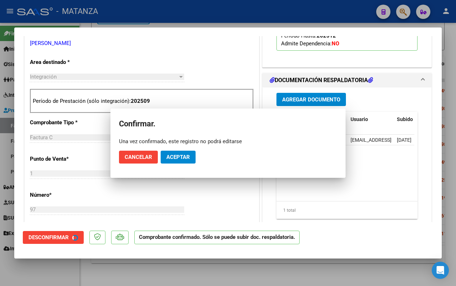
scroll to position [142, 0]
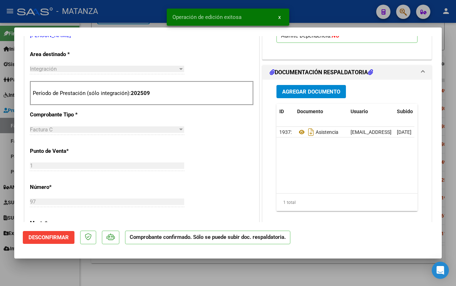
click at [60, 274] on div at bounding box center [228, 143] width 456 height 286
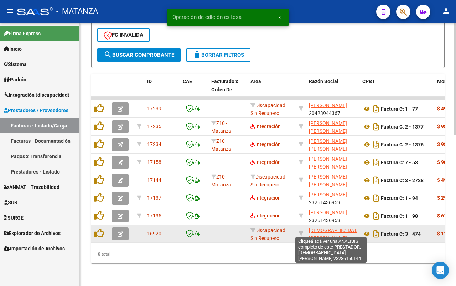
scroll to position [355, 0]
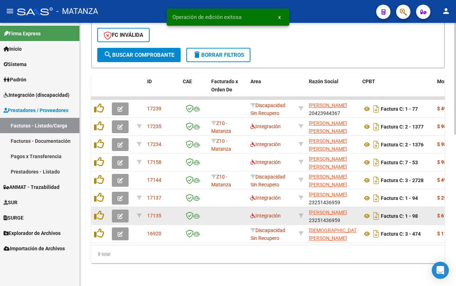
click at [122, 213] on icon "button" at bounding box center [120, 215] width 5 height 5
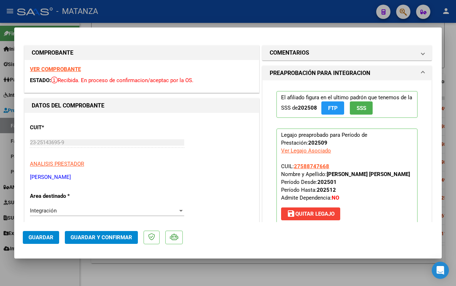
click at [57, 272] on div at bounding box center [228, 143] width 456 height 286
type input "$ 0,00"
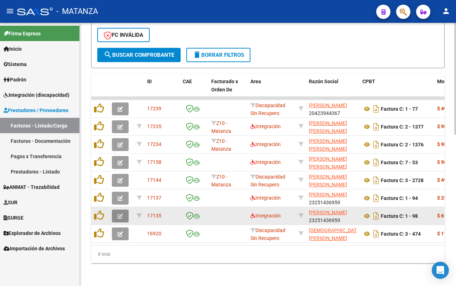
click at [118, 213] on icon "button" at bounding box center [120, 215] width 5 height 5
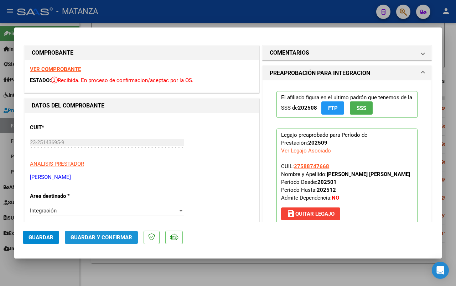
click at [102, 236] on span "Guardar y Confirmar" at bounding box center [102, 237] width 62 height 6
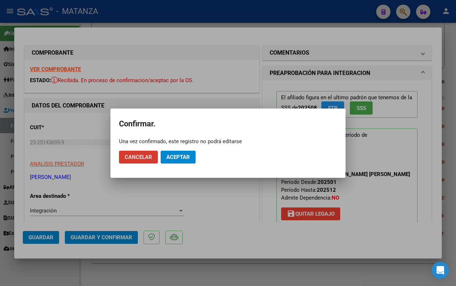
click at [176, 159] on span "Aceptar" at bounding box center [178, 157] width 24 height 6
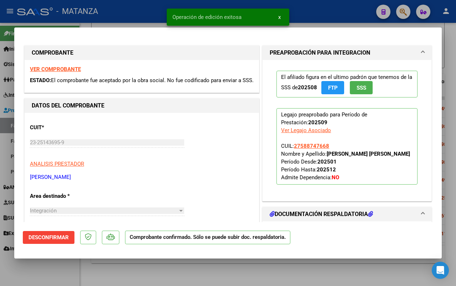
click at [45, 274] on div at bounding box center [228, 143] width 456 height 286
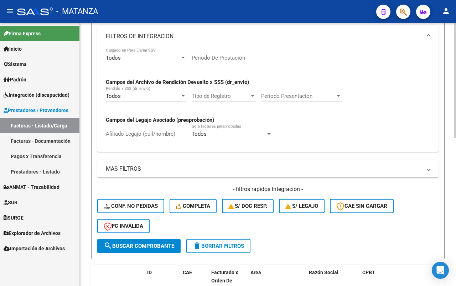
scroll to position [25, 0]
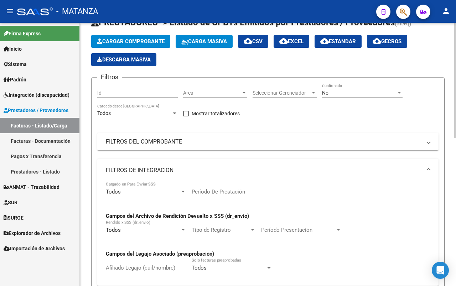
click at [227, 144] on mat-panel-title "FILTROS DEL COMPROBANTE" at bounding box center [264, 142] width 316 height 8
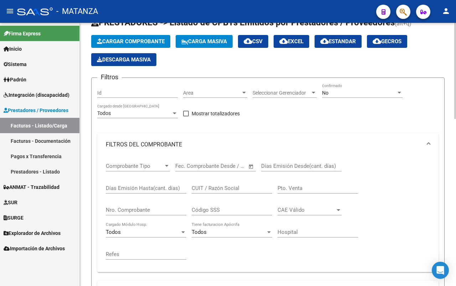
click at [226, 186] on input "CUIT / Razón Social" at bounding box center [232, 188] width 81 height 6
type input "[PERSON_NAME]"
click at [347, 93] on div "No" at bounding box center [359, 93] width 74 height 6
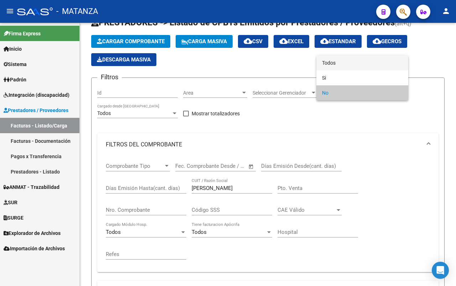
click at [345, 61] on span "Todos" at bounding box center [362, 62] width 81 height 15
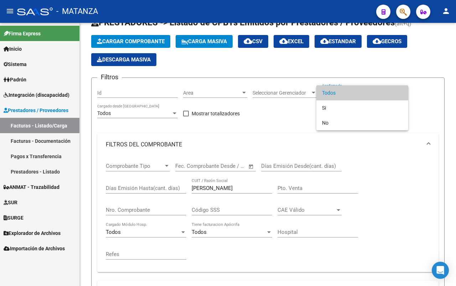
click at [354, 89] on span "Todos" at bounding box center [362, 92] width 81 height 15
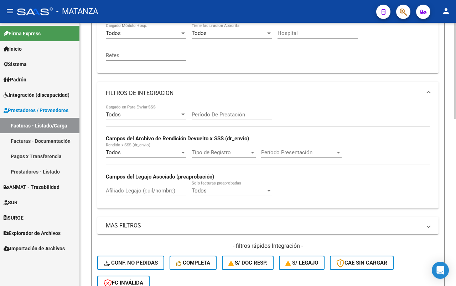
scroll to position [235, 0]
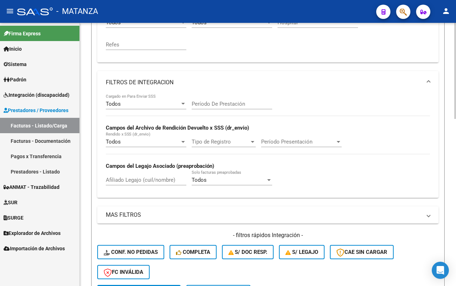
click at [42, 108] on span "Prestadores / Proveedores" at bounding box center [36, 110] width 65 height 8
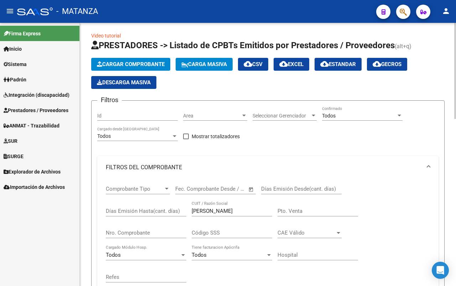
scroll to position [0, 0]
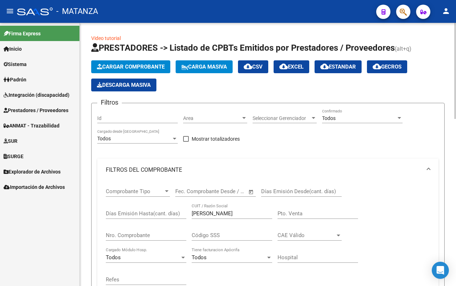
click at [146, 66] on span "Cargar Comprobante" at bounding box center [131, 66] width 68 height 6
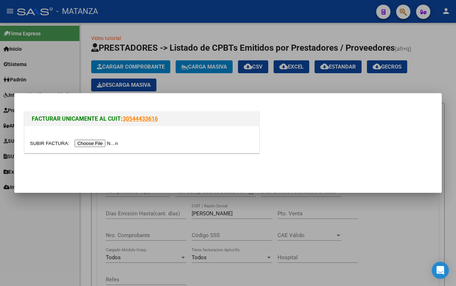
click at [88, 142] on input "file" at bounding box center [75, 142] width 90 height 7
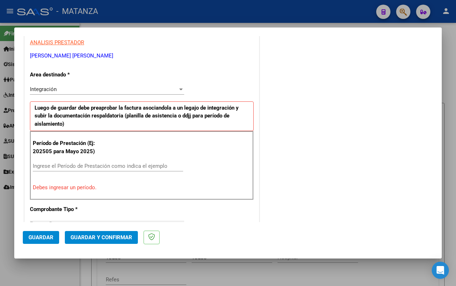
scroll to position [89, 0]
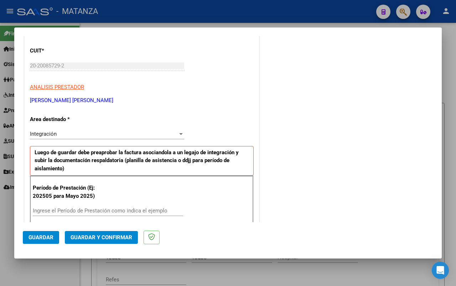
click at [69, 210] on input "Ingrese el Período de Prestación como indica el ejemplo" at bounding box center [108, 210] width 150 height 6
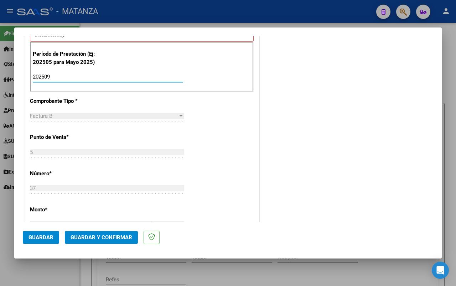
scroll to position [312, 0]
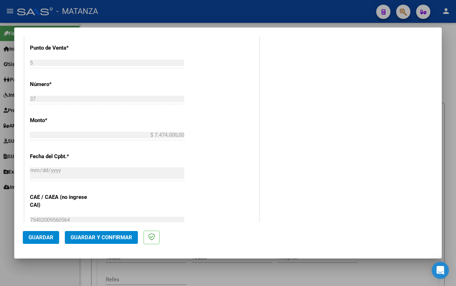
type input "202509"
drag, startPoint x: 43, startPoint y: 235, endPoint x: 210, endPoint y: 202, distance: 169.6
click at [44, 235] on span "Guardar" at bounding box center [41, 237] width 25 height 6
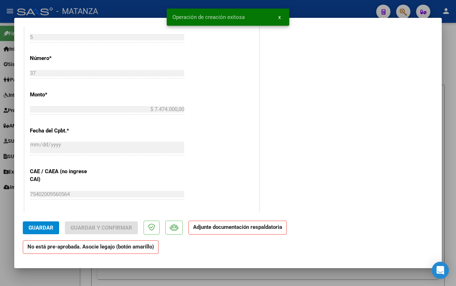
scroll to position [0, 0]
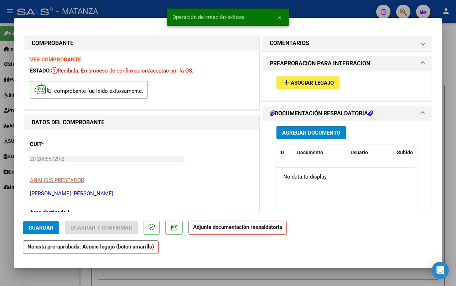
click at [308, 82] on span "Asociar Legajo" at bounding box center [312, 82] width 43 height 6
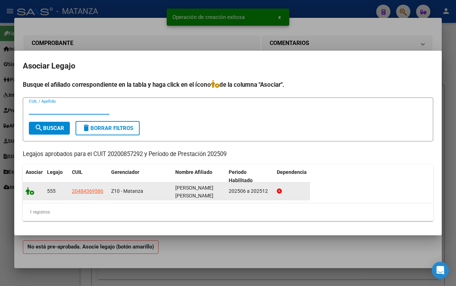
click at [29, 187] on icon at bounding box center [30, 191] width 9 height 8
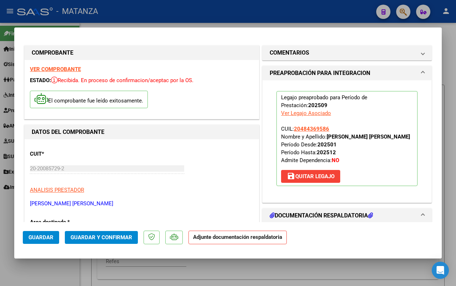
scroll to position [45, 0]
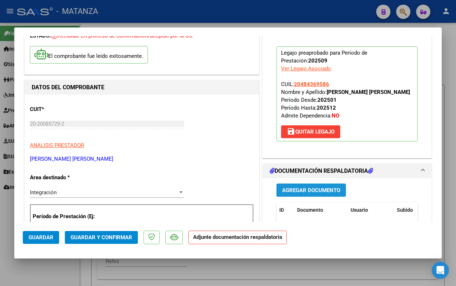
click at [310, 189] on span "Agregar Documento" at bounding box center [311, 190] width 58 height 6
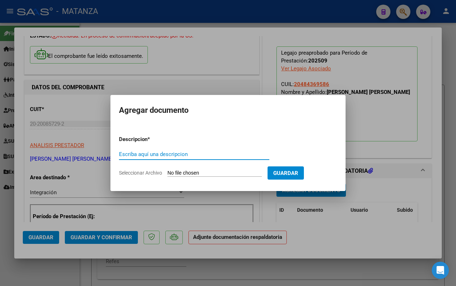
click at [198, 172] on input "Seleccionar Archivo" at bounding box center [215, 173] width 94 height 7
type input "C:\fakepath\[PERSON_NAME] John_0925.pdf"
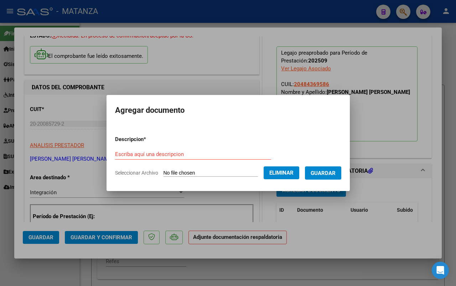
click at [183, 156] on input "Escriba aquí una descripcion" at bounding box center [193, 154] width 156 height 6
type input "p"
type input "informe"
click at [336, 176] on button "Guardar" at bounding box center [323, 172] width 36 height 13
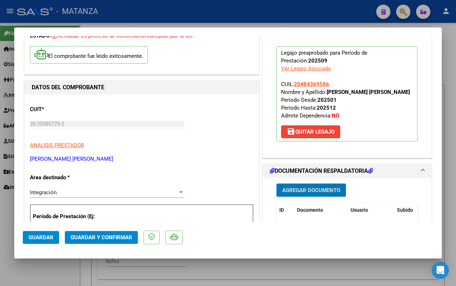
scroll to position [89, 0]
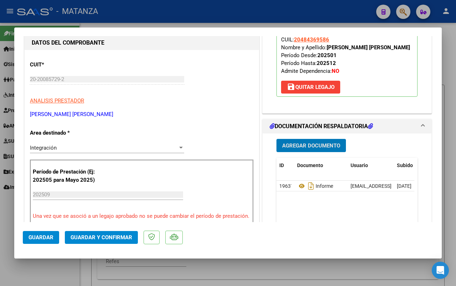
click at [113, 235] on span "Guardar y Confirmar" at bounding box center [102, 237] width 62 height 6
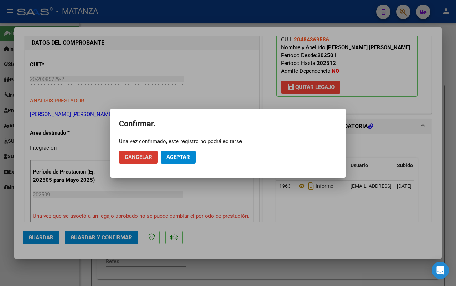
click at [175, 158] on span "Aceptar" at bounding box center [178, 157] width 24 height 6
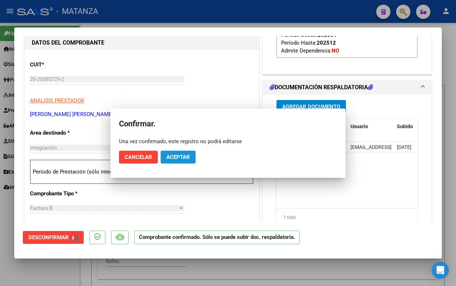
scroll to position [97, 0]
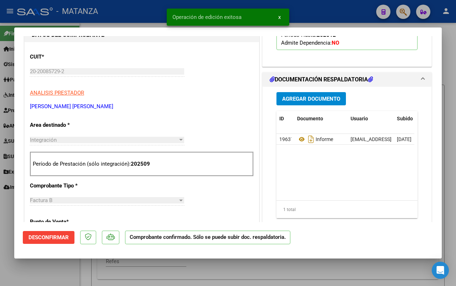
click at [47, 268] on div at bounding box center [228, 143] width 456 height 286
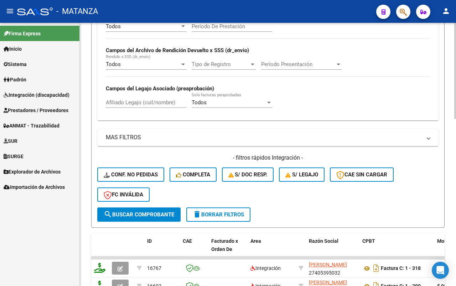
scroll to position [446, 0]
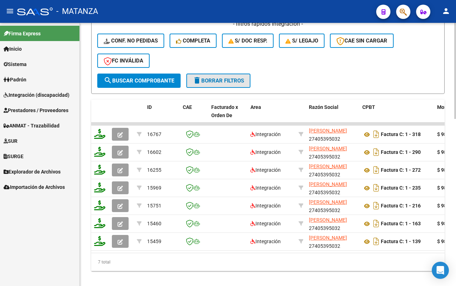
click at [235, 79] on span "delete Borrar Filtros" at bounding box center [218, 80] width 51 height 6
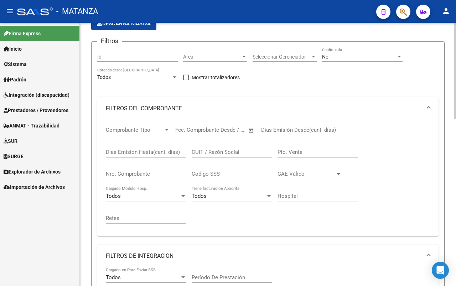
scroll to position [56, 0]
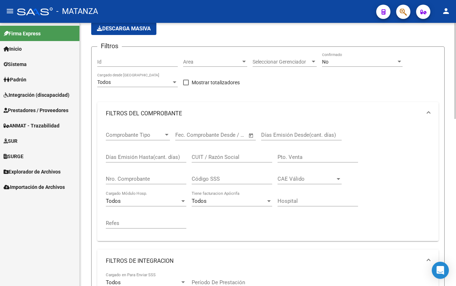
click at [229, 155] on input "CUIT / Razón Social" at bounding box center [232, 157] width 81 height 6
click at [370, 60] on div "No" at bounding box center [359, 62] width 74 height 6
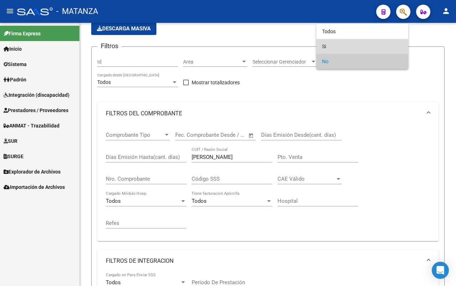
click at [355, 39] on span "Si" at bounding box center [362, 46] width 81 height 15
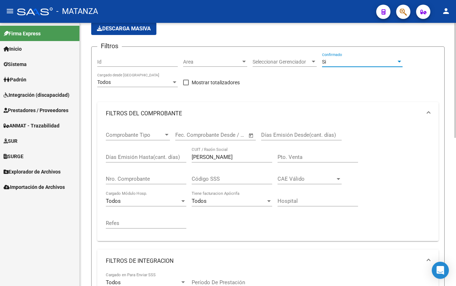
click at [355, 59] on div "Si" at bounding box center [359, 62] width 74 height 6
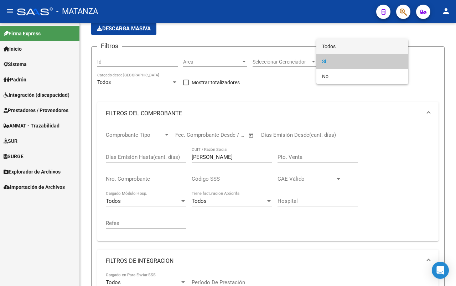
click at [349, 42] on span "Todos" at bounding box center [362, 46] width 81 height 15
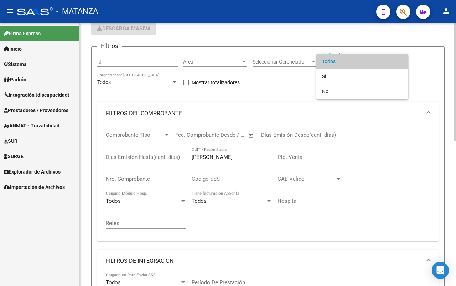
click at [351, 59] on span "Todos" at bounding box center [362, 61] width 81 height 15
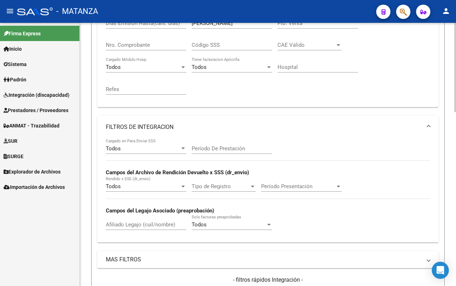
scroll to position [145, 0]
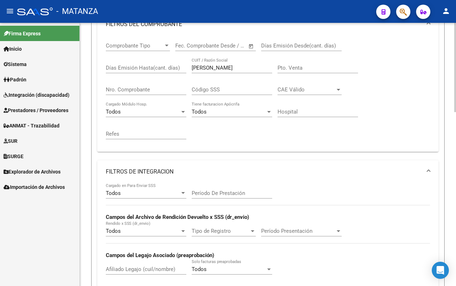
click at [221, 66] on input "[PERSON_NAME]" at bounding box center [232, 68] width 81 height 6
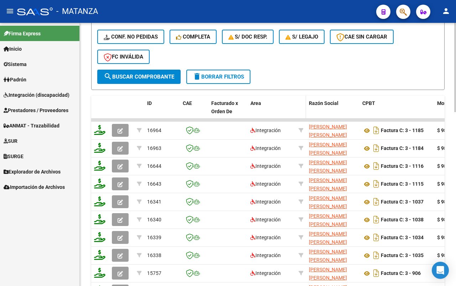
scroll to position [457, 0]
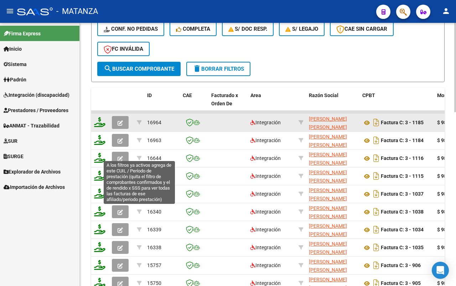
type input "[PERSON_NAME]"
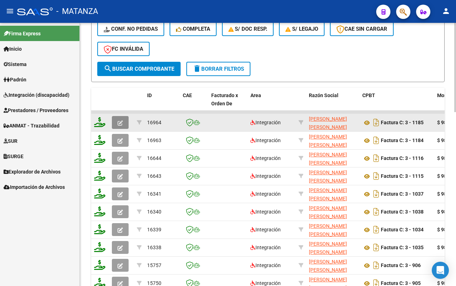
click at [122, 120] on icon "button" at bounding box center [120, 122] width 5 height 5
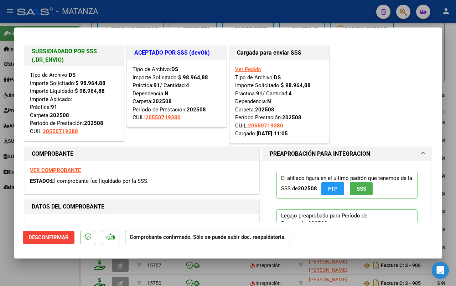
click at [49, 268] on div at bounding box center [228, 143] width 456 height 286
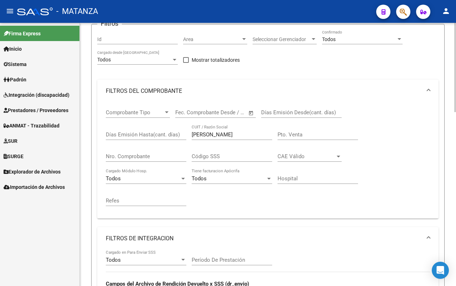
scroll to position [0, 0]
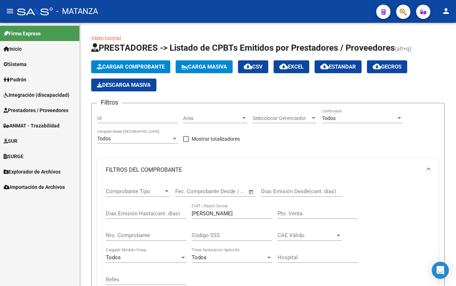
click at [38, 47] on link "Inicio" at bounding box center [39, 48] width 79 height 15
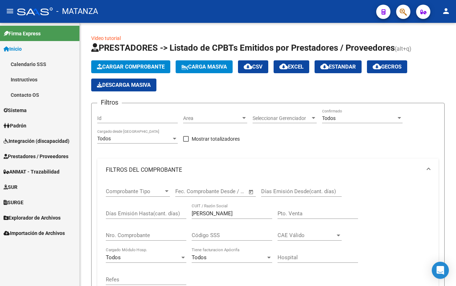
click at [33, 111] on link "Sistema" at bounding box center [39, 109] width 79 height 15
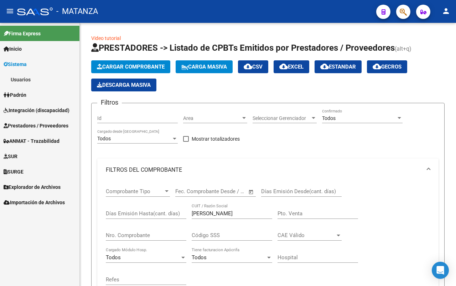
click at [37, 81] on link "Usuarios" at bounding box center [39, 79] width 79 height 15
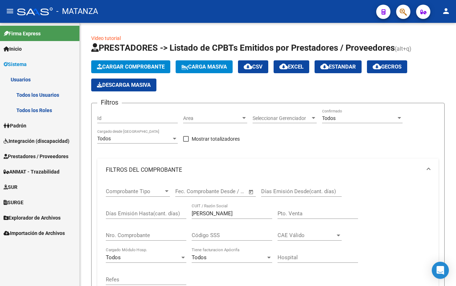
click at [53, 92] on link "Todos los Usuarios" at bounding box center [39, 94] width 79 height 15
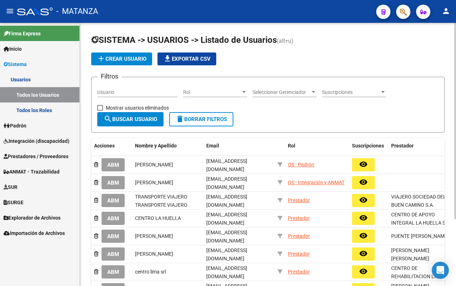
click at [138, 93] on input "Usuario" at bounding box center [137, 92] width 81 height 6
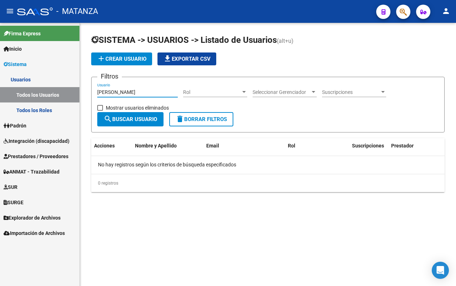
type input "[PERSON_NAME]"
click at [120, 61] on span "add Crear Usuario" at bounding box center [122, 59] width 50 height 6
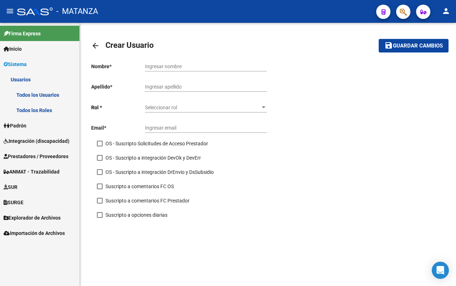
click at [178, 68] on input "Ingresar nombre" at bounding box center [206, 66] width 122 height 6
type input "[PERSON_NAME]"
click at [167, 87] on input "Ingresar apellido" at bounding box center [206, 87] width 122 height 6
type input "NUÑEZ"
click at [184, 106] on span "Seleccionar rol" at bounding box center [203, 107] width 116 height 6
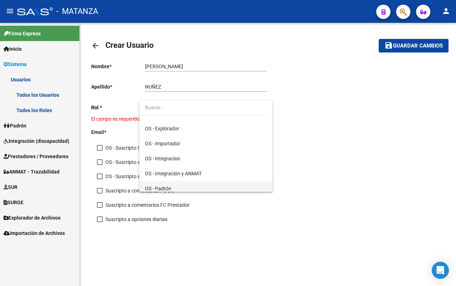
scroll to position [73, 0]
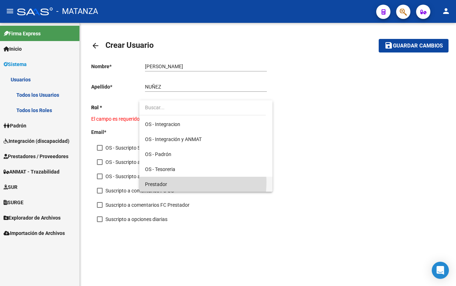
click at [174, 182] on span "Prestador" at bounding box center [206, 183] width 122 height 15
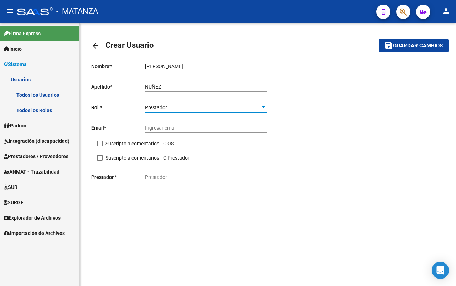
click at [191, 129] on input "Ingresar email" at bounding box center [206, 128] width 122 height 6
paste input "[EMAIL_ADDRESS][DOMAIN_NAME]"
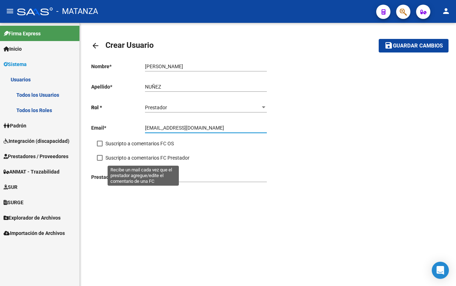
type input "[EMAIL_ADDRESS][DOMAIN_NAME]"
click at [100, 158] on span at bounding box center [100, 158] width 6 height 6
click at [100, 160] on input "Suscripto a comentarios FC Prestador" at bounding box center [99, 160] width 0 height 0
checkbox input "true"
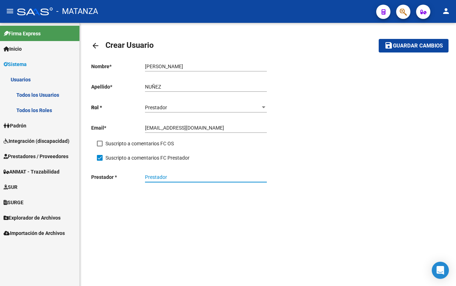
click at [161, 180] on input "Prestador" at bounding box center [206, 177] width 122 height 6
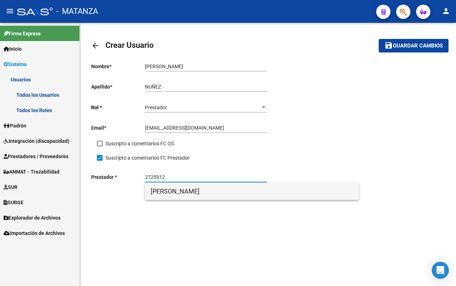
click at [211, 193] on span "[PERSON_NAME]" at bounding box center [252, 191] width 202 height 17
type input "[PERSON_NAME]"
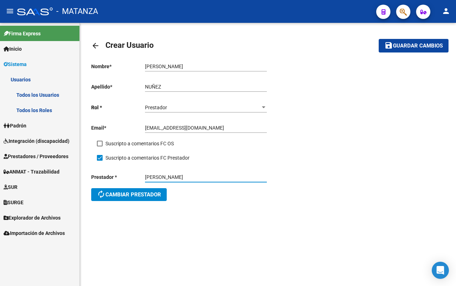
click at [404, 46] on span "Guardar cambios" at bounding box center [418, 46] width 50 height 6
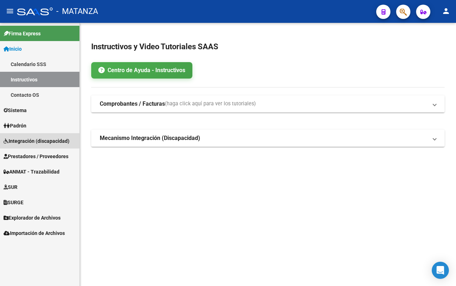
click at [36, 141] on span "Integración (discapacidad)" at bounding box center [37, 141] width 66 height 8
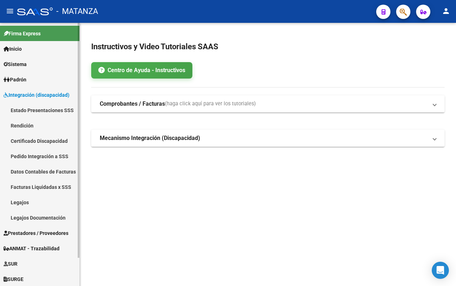
click at [36, 231] on span "Prestadores / Proveedores" at bounding box center [36, 233] width 65 height 8
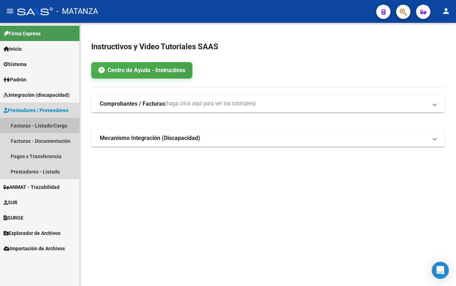
click at [47, 125] on link "Facturas - Listado/Carga" at bounding box center [39, 125] width 79 height 15
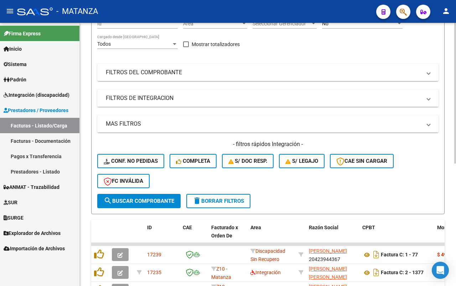
scroll to position [50, 0]
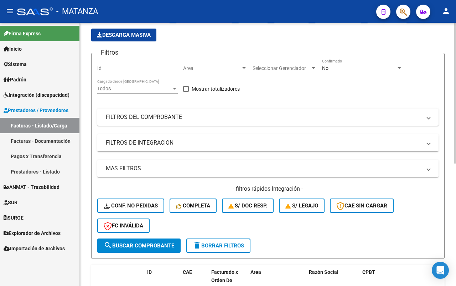
click at [223, 142] on mat-panel-title "FILTROS DE INTEGRACION" at bounding box center [264, 143] width 316 height 8
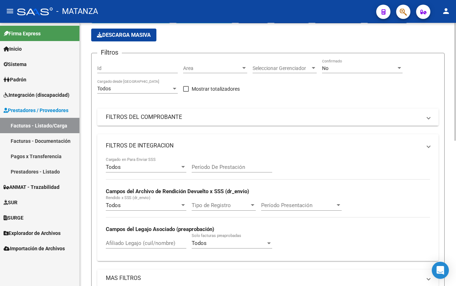
click at [227, 122] on mat-expansion-panel-header "FILTROS DEL COMPROBANTE" at bounding box center [268, 116] width 342 height 17
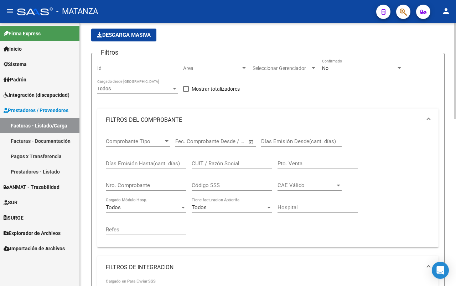
click at [216, 164] on input "CUIT / Razón Social" at bounding box center [232, 163] width 81 height 6
click at [347, 62] on div "No Confirmado" at bounding box center [362, 66] width 81 height 14
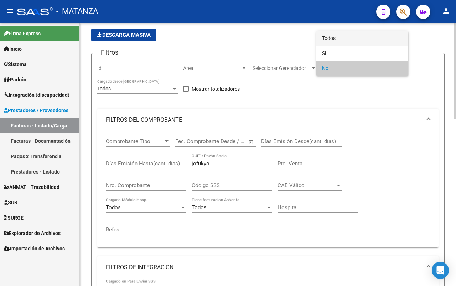
drag, startPoint x: 349, startPoint y: 37, endPoint x: 352, endPoint y: 28, distance: 9.3
click at [350, 37] on span "Todos" at bounding box center [362, 38] width 81 height 15
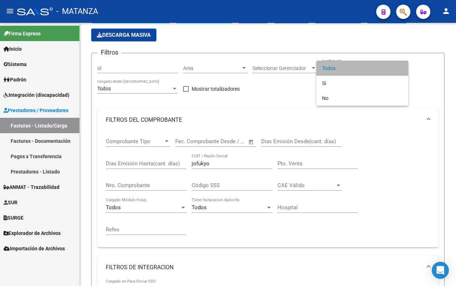
click at [344, 72] on span "Todos" at bounding box center [362, 68] width 81 height 15
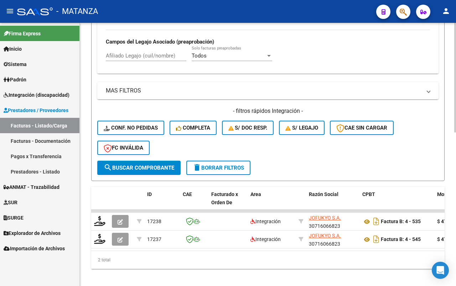
scroll to position [368, 0]
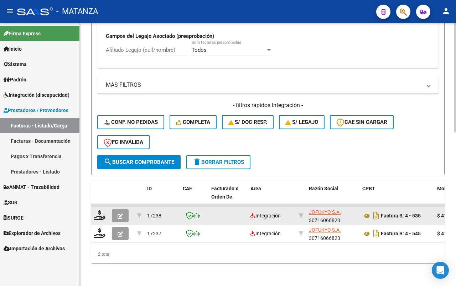
click at [120, 213] on icon "button" at bounding box center [120, 215] width 5 height 5
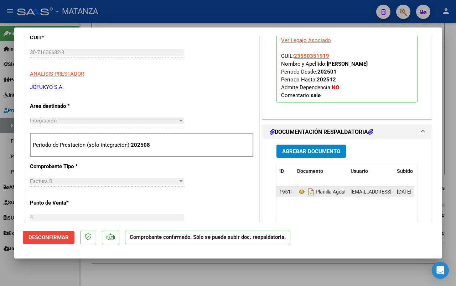
scroll to position [134, 0]
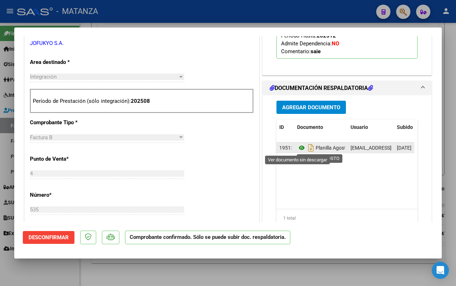
click at [297, 149] on icon at bounding box center [301, 147] width 9 height 9
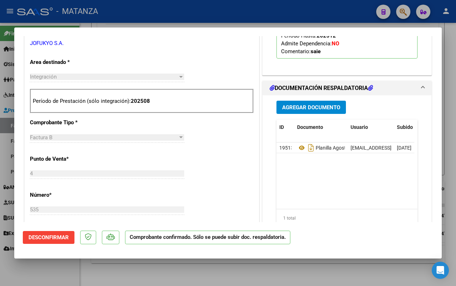
click at [100, 272] on div at bounding box center [228, 143] width 456 height 286
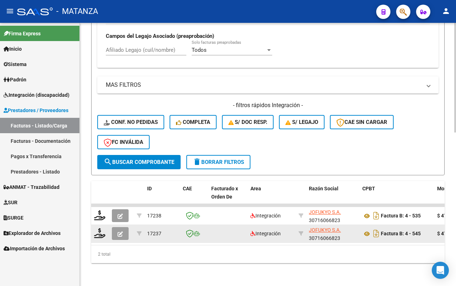
scroll to position [368, 0]
drag, startPoint x: 117, startPoint y: 228, endPoint x: 120, endPoint y: 226, distance: 3.7
click at [120, 227] on button "button" at bounding box center [120, 233] width 17 height 13
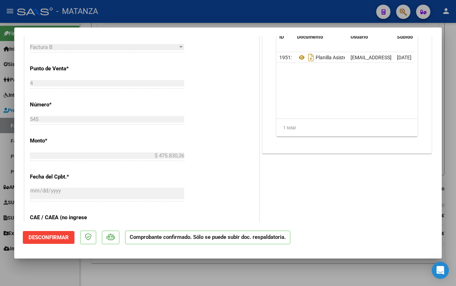
scroll to position [191, 0]
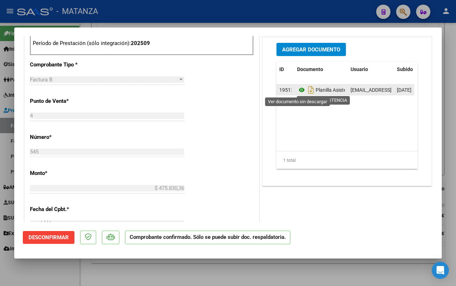
click at [298, 92] on icon at bounding box center [301, 90] width 9 height 9
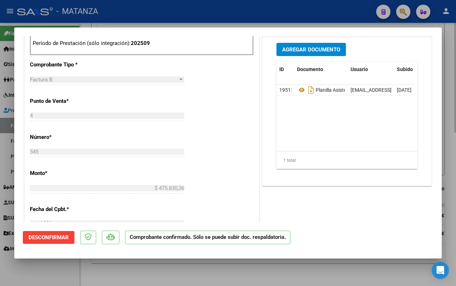
drag, startPoint x: 59, startPoint y: 268, endPoint x: 284, endPoint y: 267, distance: 225.3
click at [61, 268] on div at bounding box center [228, 143] width 456 height 286
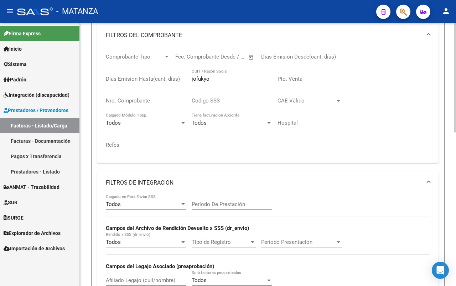
scroll to position [83, 0]
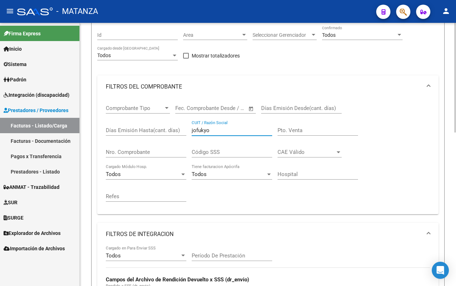
drag, startPoint x: 216, startPoint y: 131, endPoint x: 175, endPoint y: 129, distance: 40.7
click at [175, 129] on div "Comprobante Tipo Comprobante Tipo Fecha inicio – Fecha fin Fec. Comprobante Des…" at bounding box center [268, 153] width 324 height 110
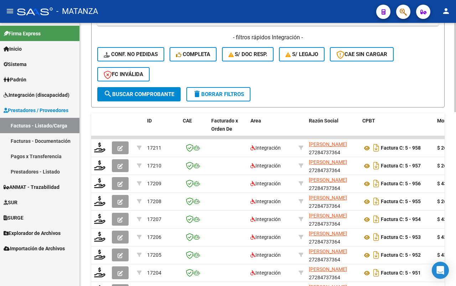
scroll to position [440, 0]
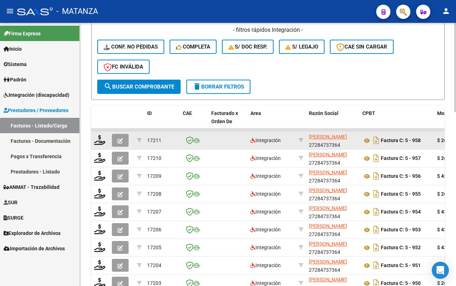
type input "durigan"
click at [121, 139] on icon "button" at bounding box center [120, 140] width 5 height 5
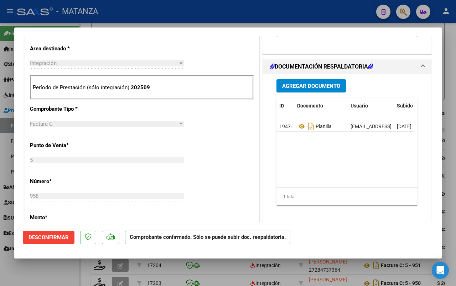
scroll to position [223, 0]
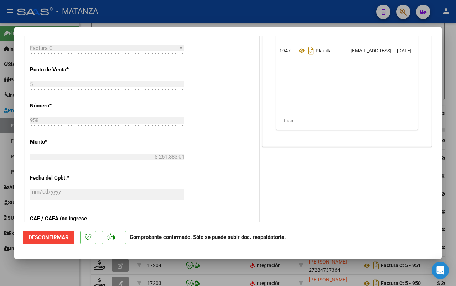
click at [297, 48] on icon at bounding box center [301, 50] width 9 height 9
drag, startPoint x: 43, startPoint y: 274, endPoint x: 108, endPoint y: 250, distance: 69.3
click at [43, 274] on div at bounding box center [228, 143] width 456 height 286
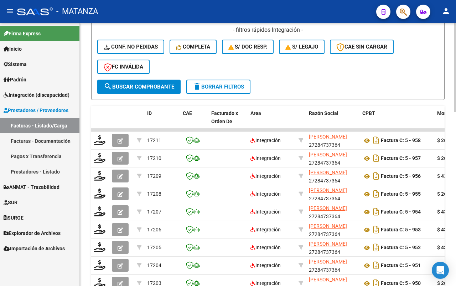
scroll to position [440, 0]
click at [220, 88] on button "delete Borrar Filtros" at bounding box center [218, 86] width 64 height 14
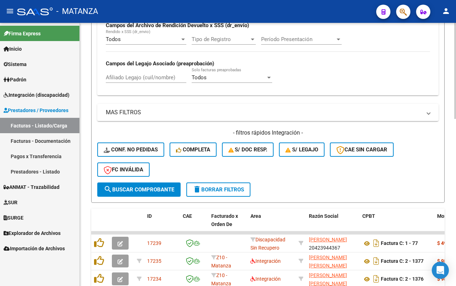
scroll to position [426, 0]
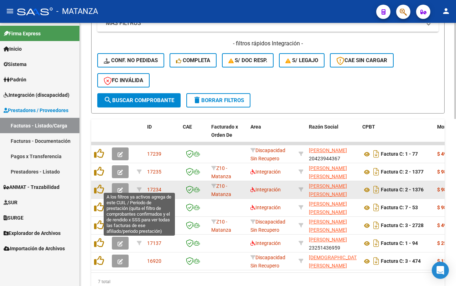
click at [118, 188] on button "button" at bounding box center [120, 189] width 17 height 13
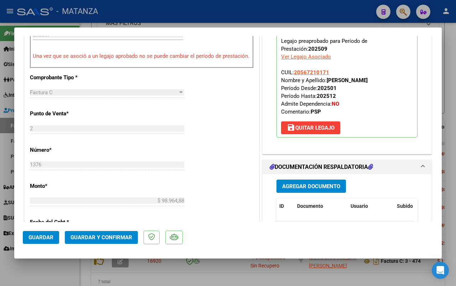
scroll to position [312, 0]
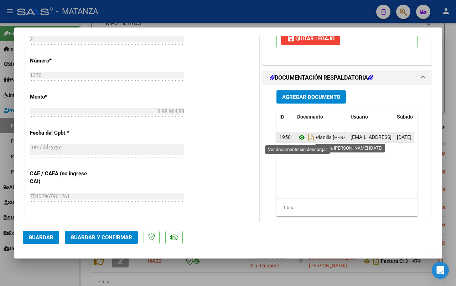
click at [297, 135] on icon at bounding box center [301, 137] width 9 height 9
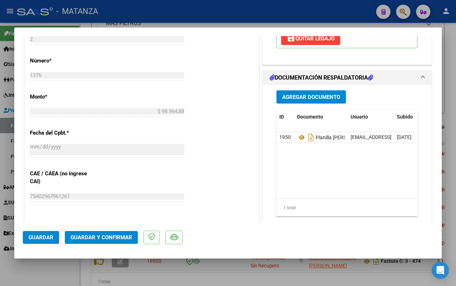
scroll to position [223, 0]
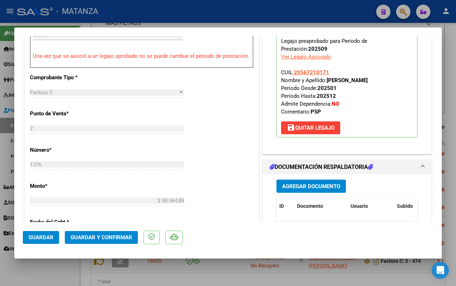
click at [57, 270] on div at bounding box center [228, 143] width 456 height 286
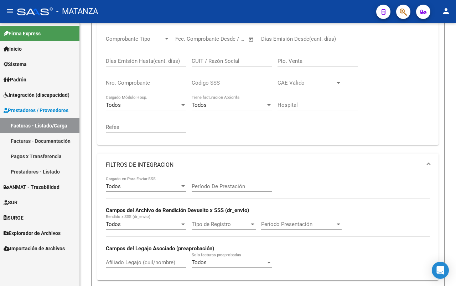
scroll to position [101, 0]
